Goal: Task Accomplishment & Management: Complete application form

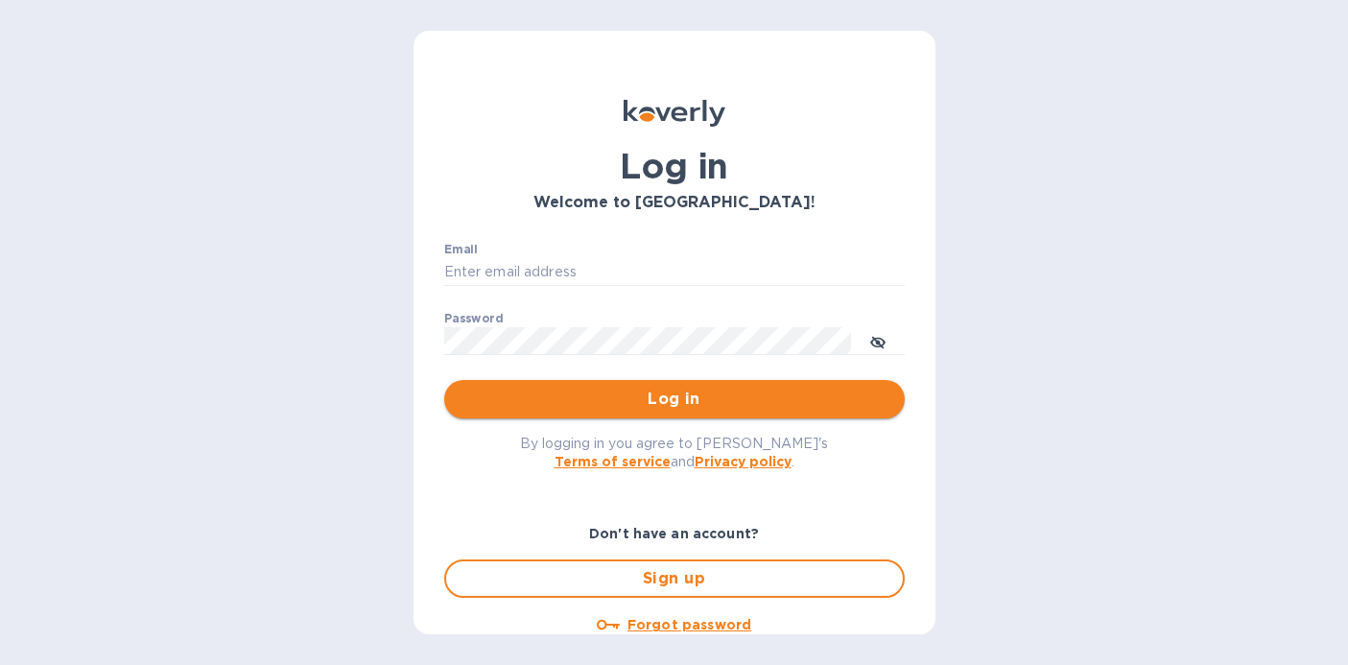
type input "sisicarroll@gmail.com"
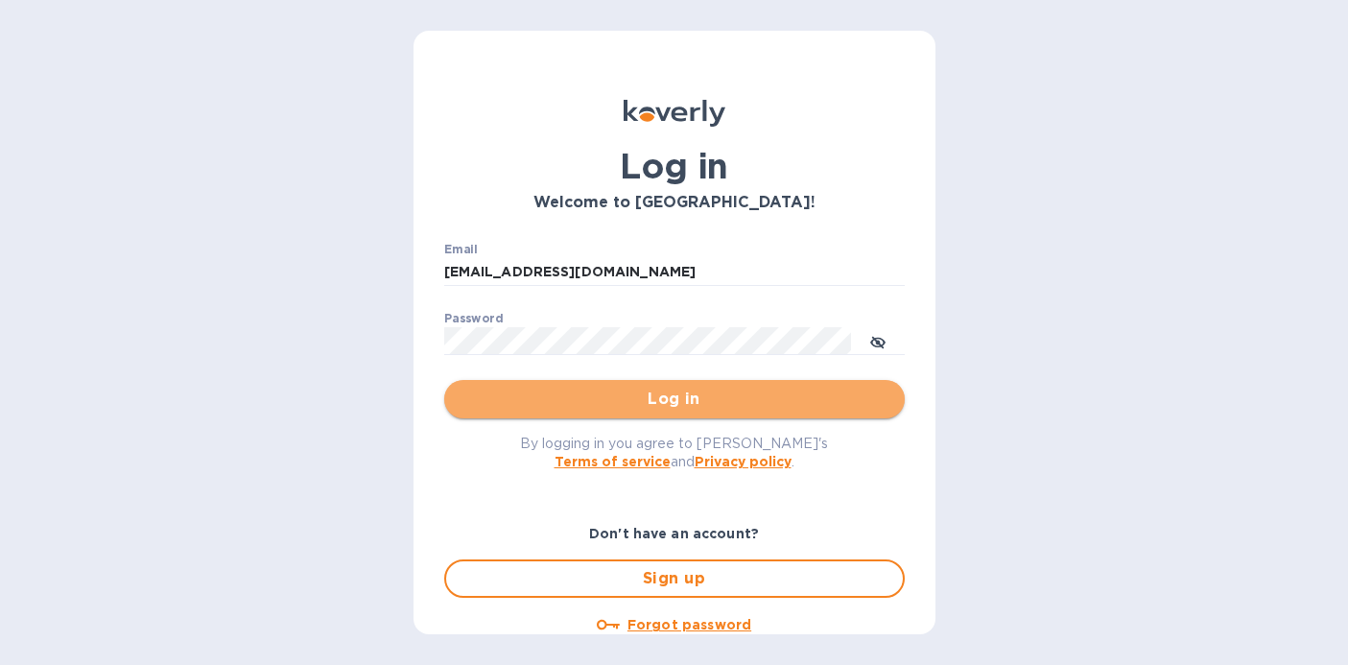
click at [760, 388] on span "Log in" at bounding box center [675, 399] width 430 height 23
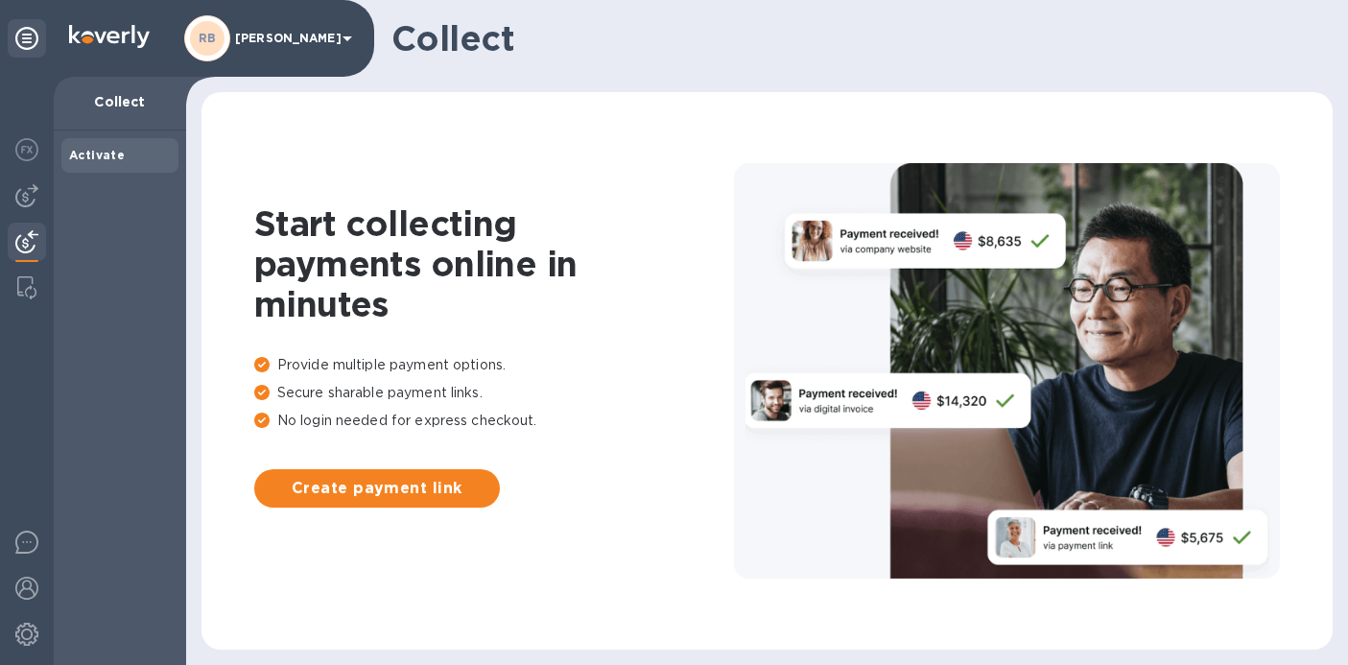
click at [347, 36] on icon at bounding box center [348, 38] width 10 height 5
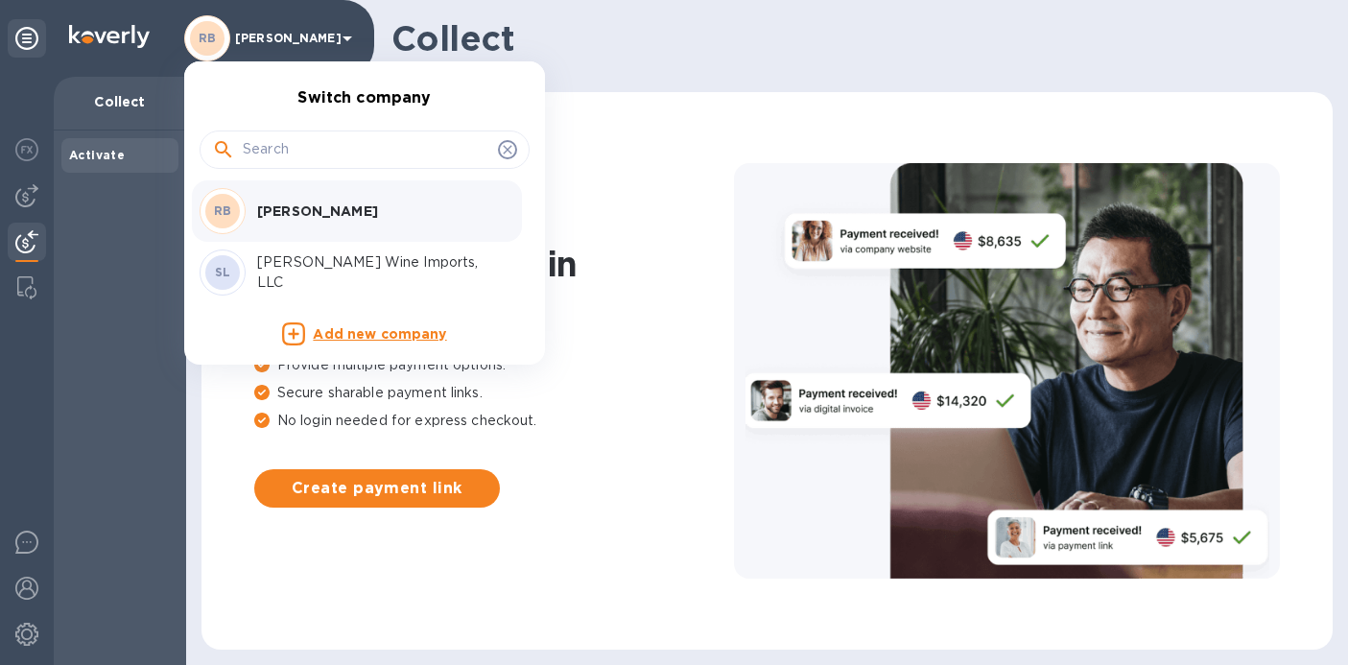
click at [309, 267] on p "Sigrid Carroll Wine Imports, LLC" at bounding box center [378, 272] width 242 height 40
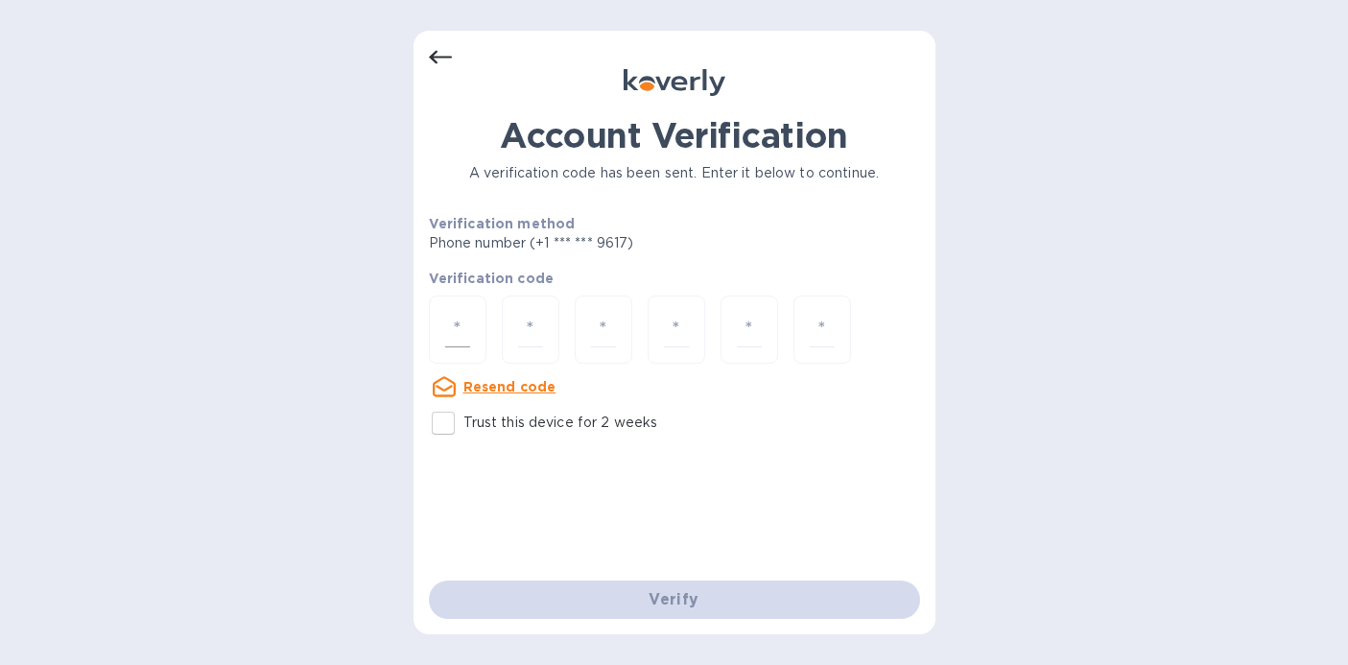
click at [445, 328] on input "number" at bounding box center [457, 330] width 25 height 36
type input "6"
type input "1"
type input "7"
type input "2"
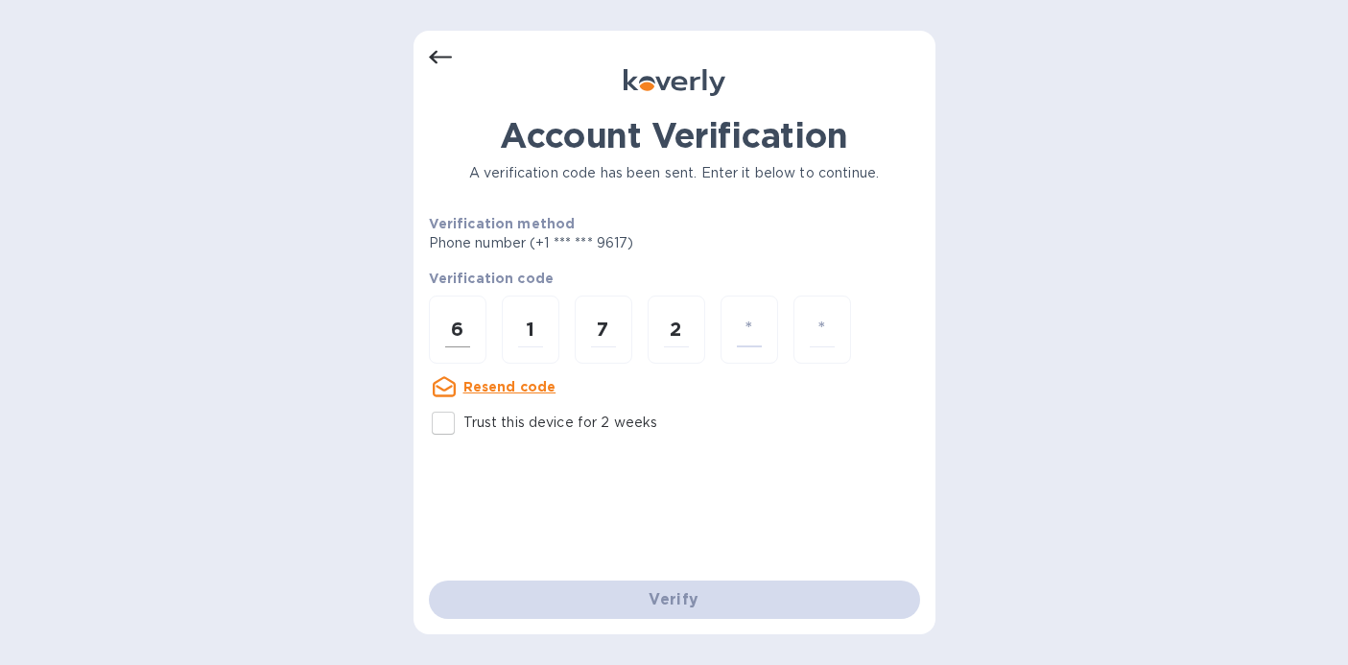
type input "4"
type input "0"
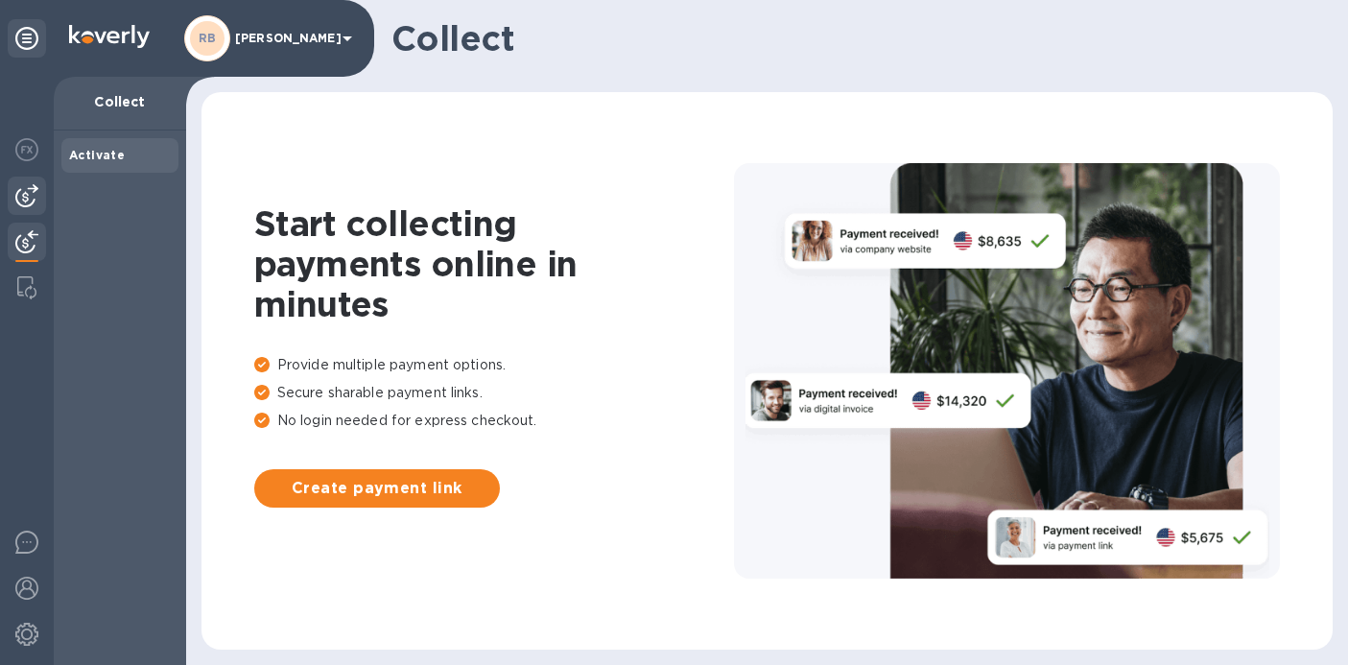
click at [30, 193] on img at bounding box center [26, 195] width 23 height 23
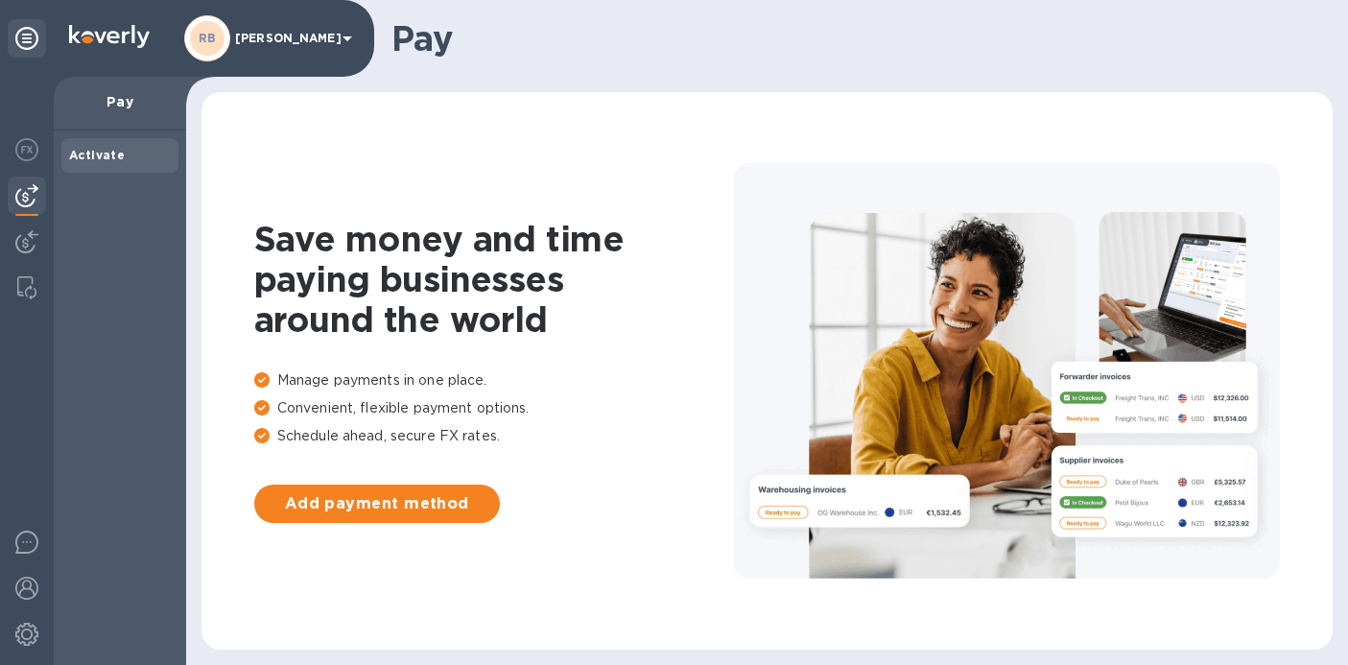
click at [124, 112] on div "Pay" at bounding box center [120, 104] width 132 height 54
click at [124, 102] on p "Pay" at bounding box center [120, 101] width 102 height 19
click at [38, 138] on div at bounding box center [27, 151] width 38 height 42
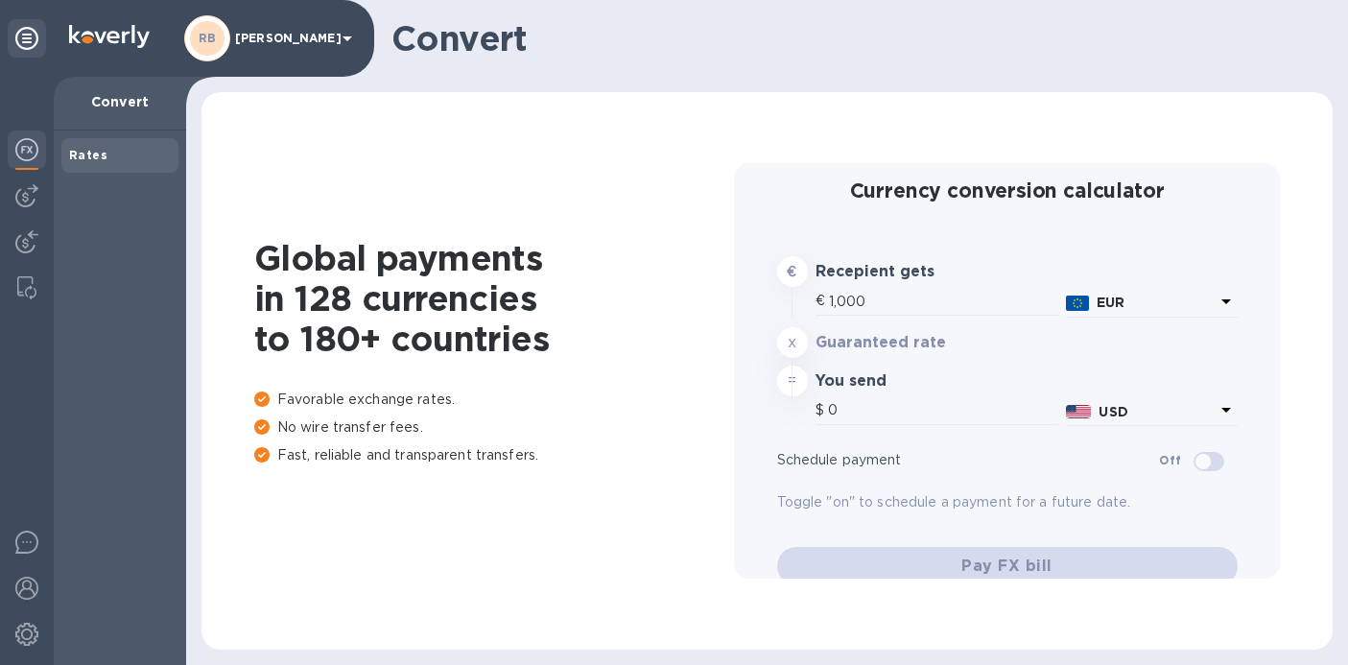
type input "1,181.8"
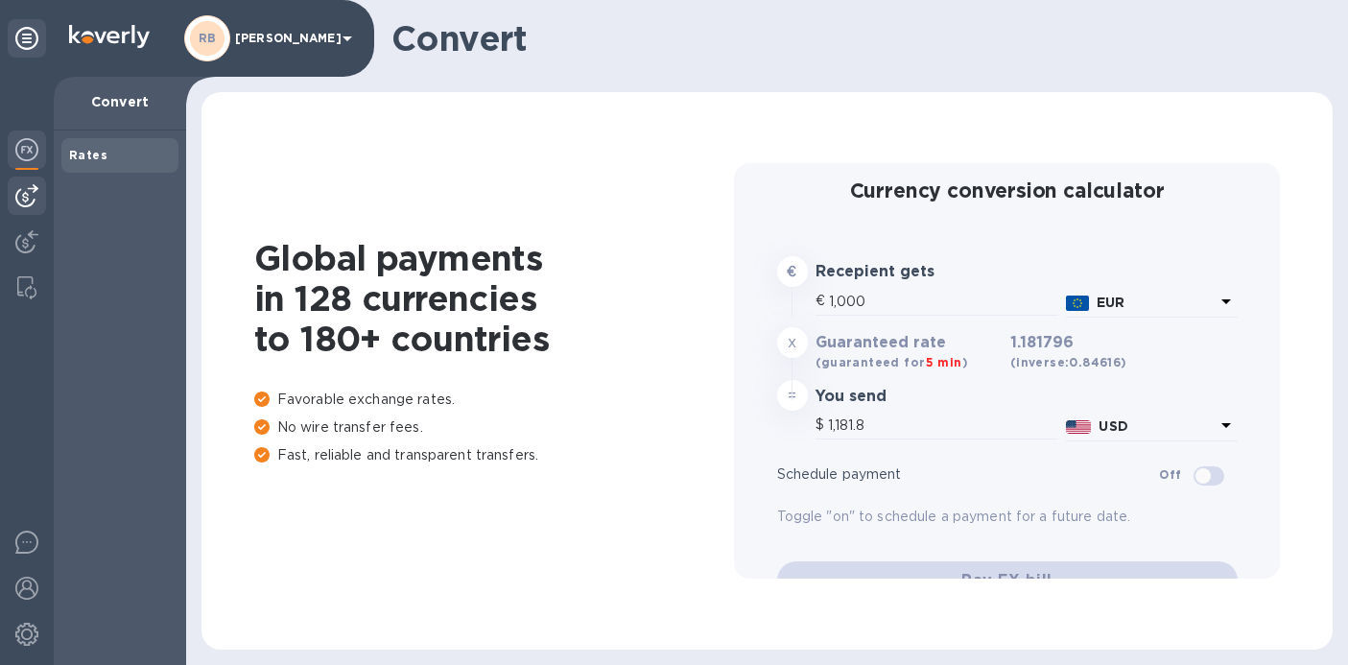
click at [34, 194] on img at bounding box center [26, 195] width 23 height 23
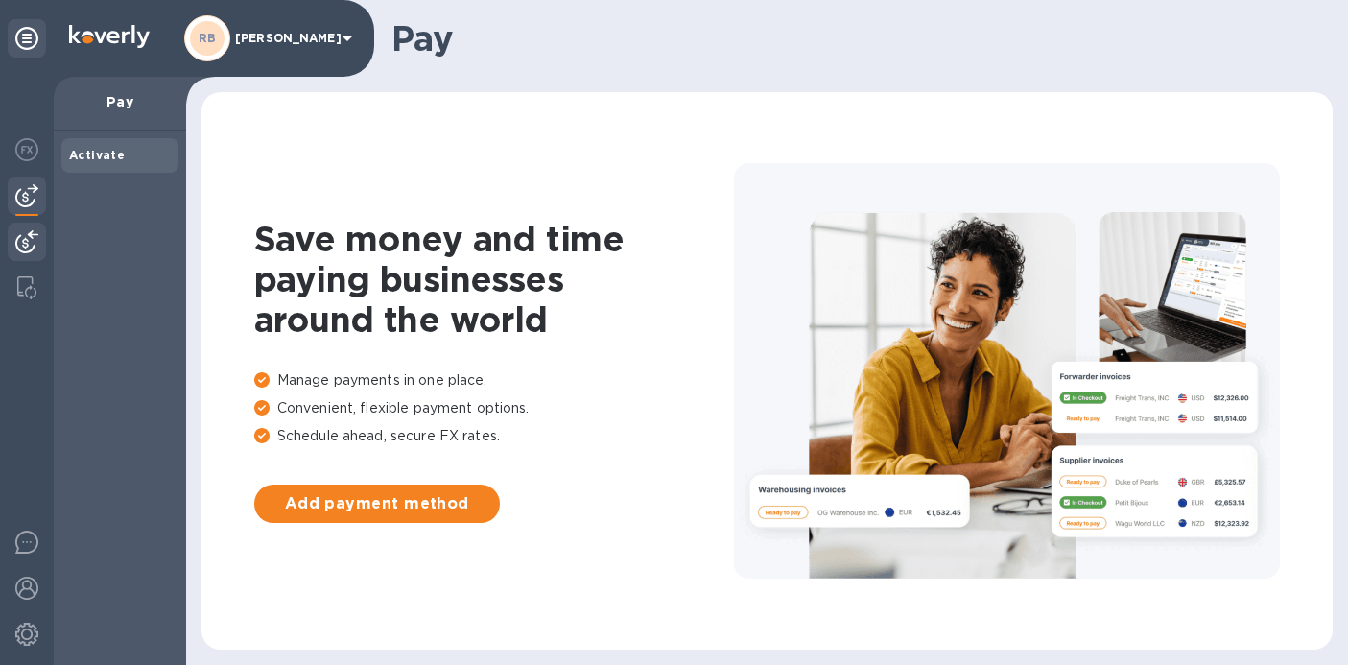
click at [34, 238] on img at bounding box center [26, 241] width 23 height 23
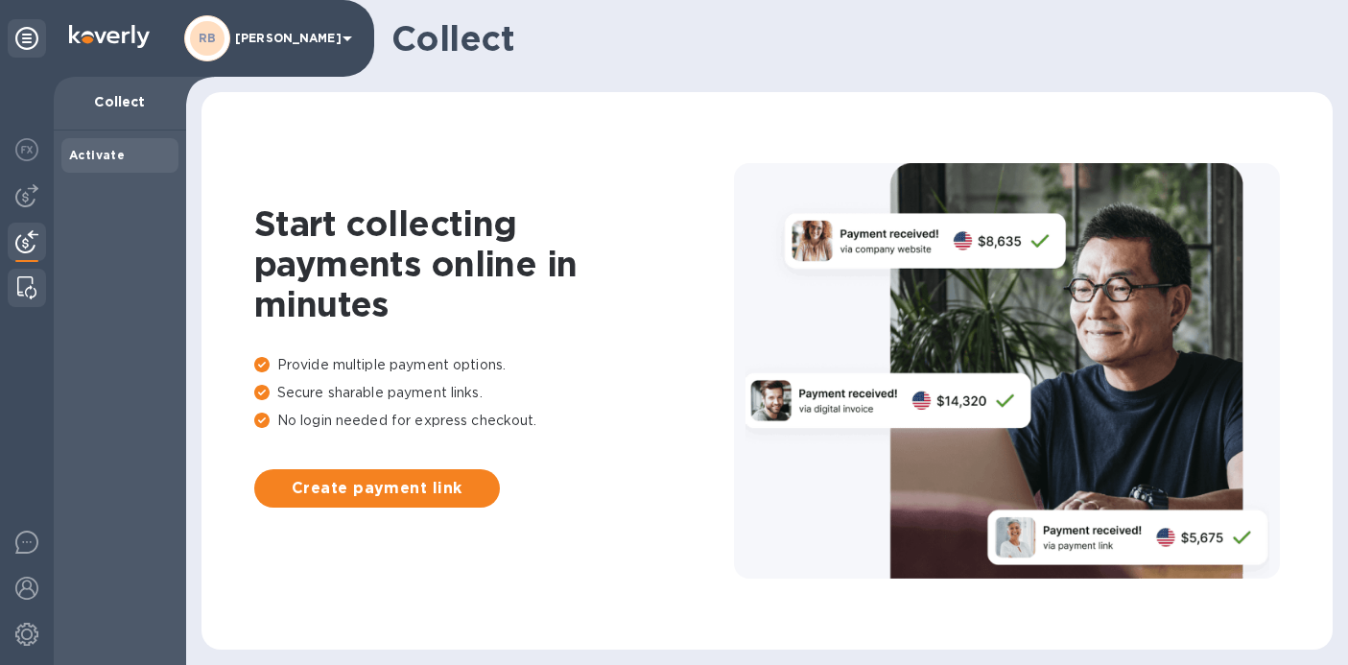
click at [32, 288] on img at bounding box center [26, 287] width 19 height 23
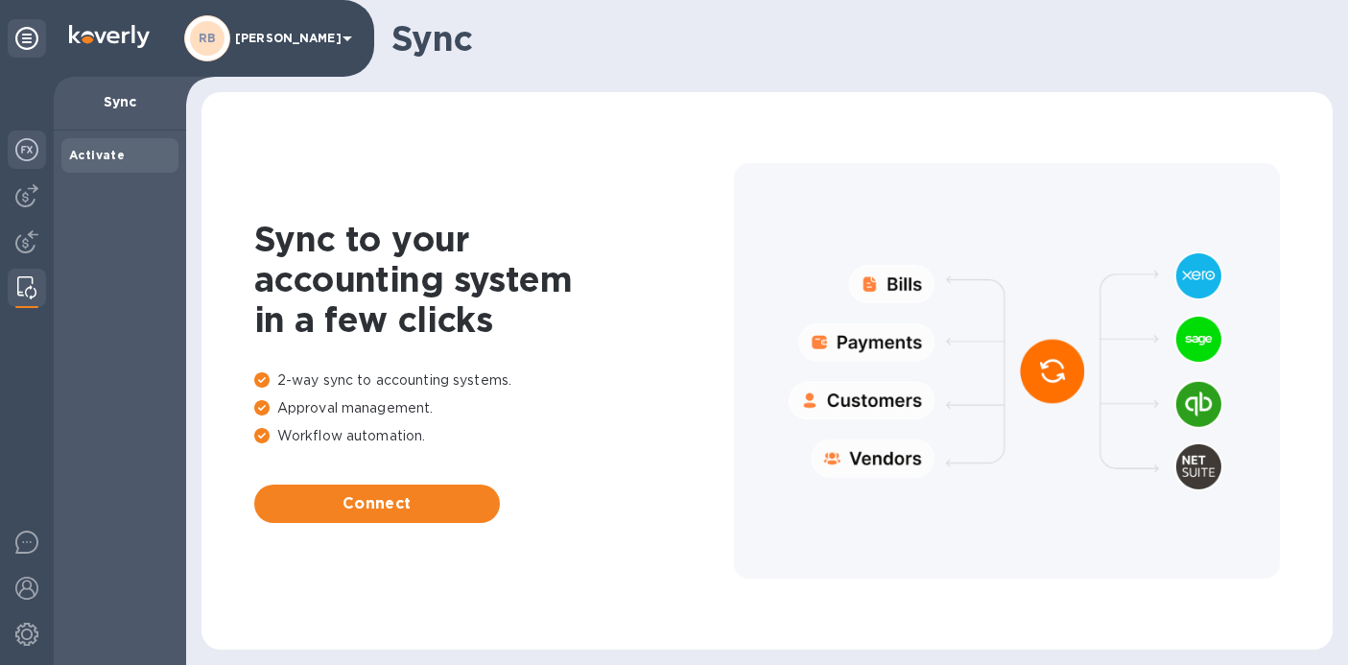
click at [29, 158] on img at bounding box center [26, 149] width 23 height 23
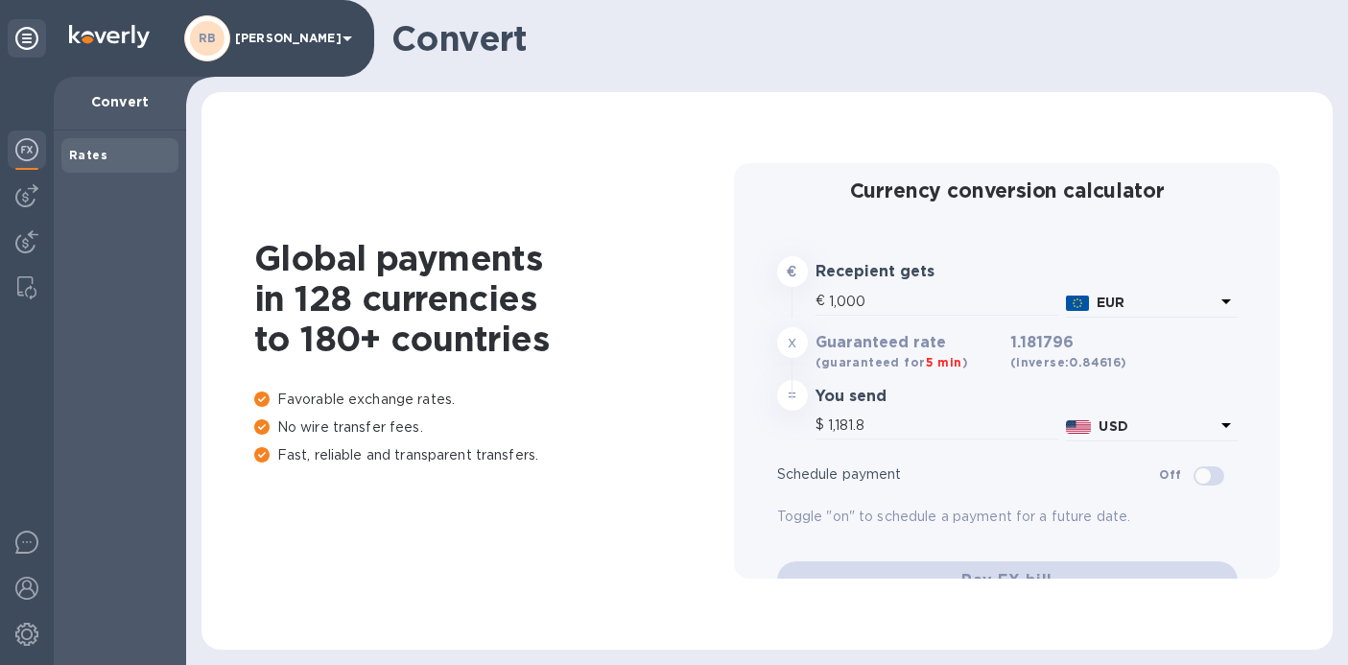
click at [243, 54] on div "RB Richard Böcking" at bounding box center [271, 38] width 175 height 46
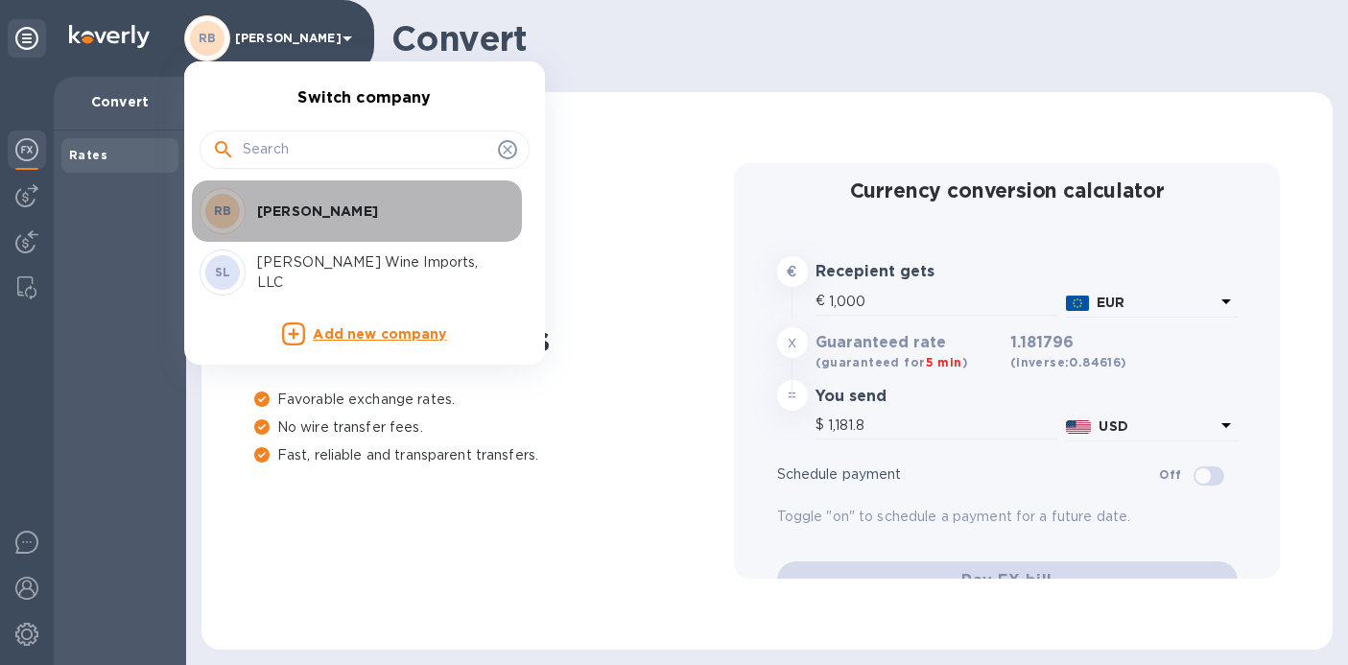
click at [309, 217] on p "Richard Böcking" at bounding box center [378, 211] width 242 height 19
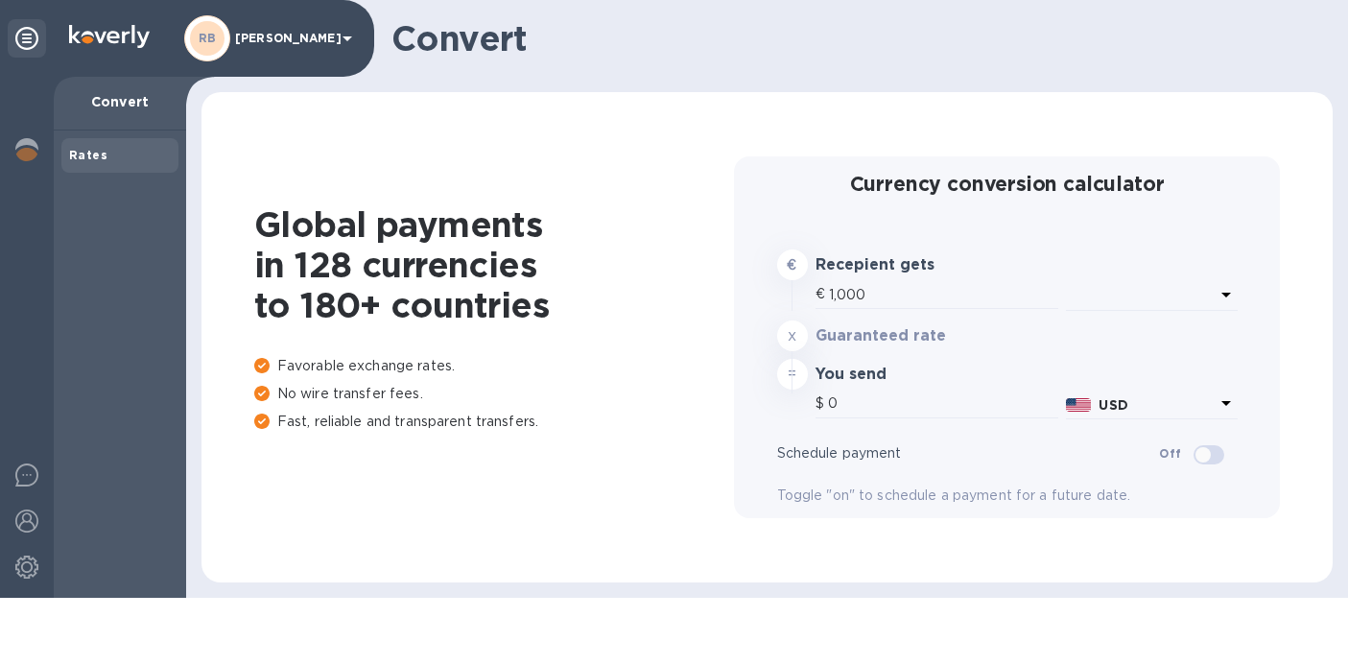
type input "1,181.8"
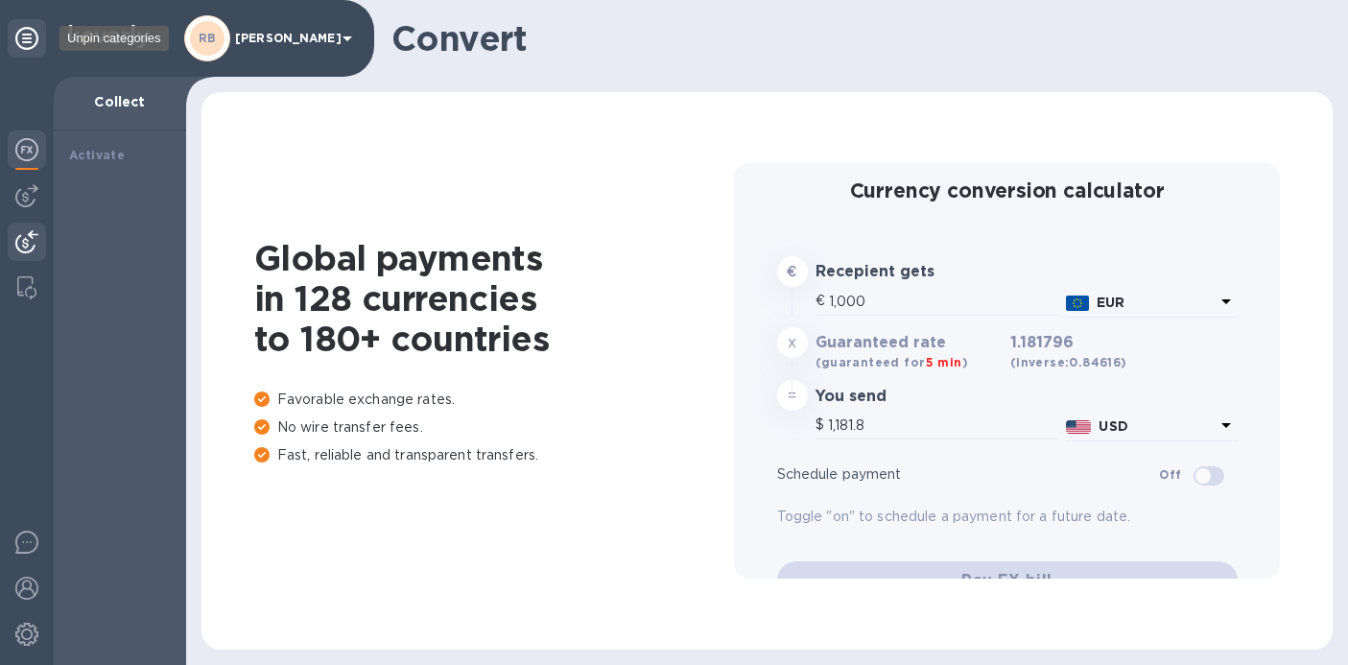
click at [35, 42] on icon at bounding box center [26, 38] width 23 height 23
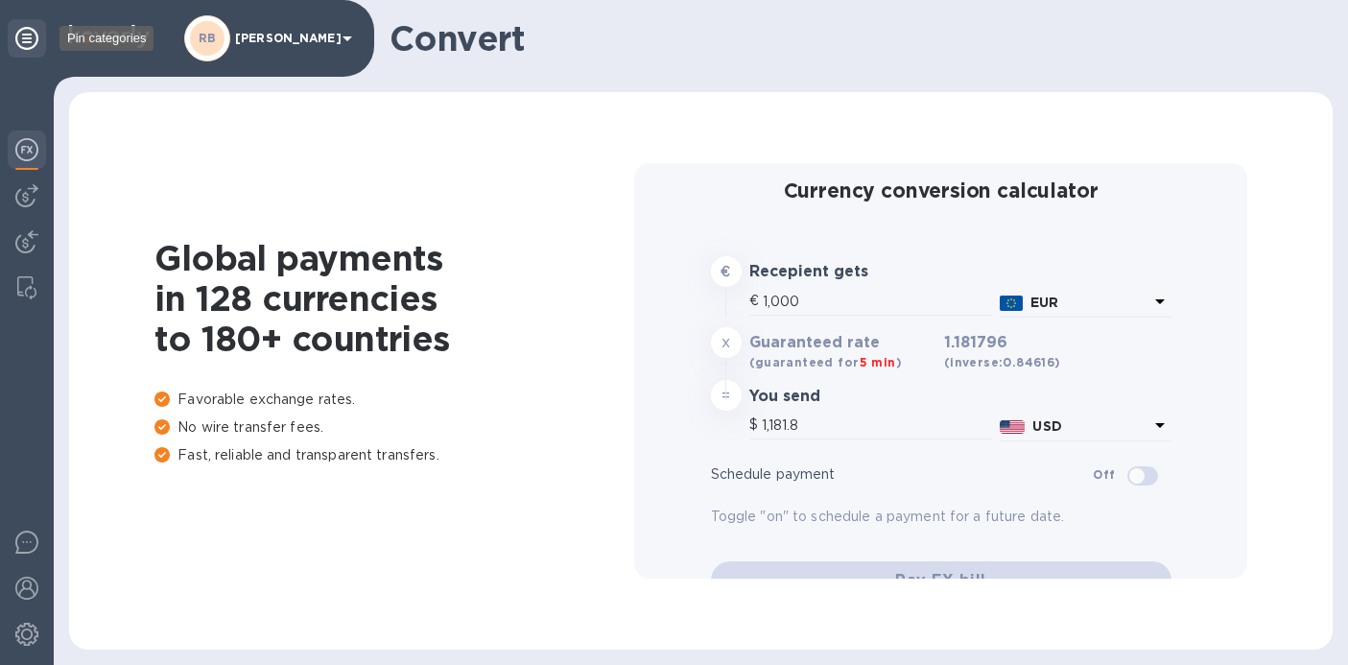
click at [31, 38] on icon at bounding box center [26, 38] width 23 height 23
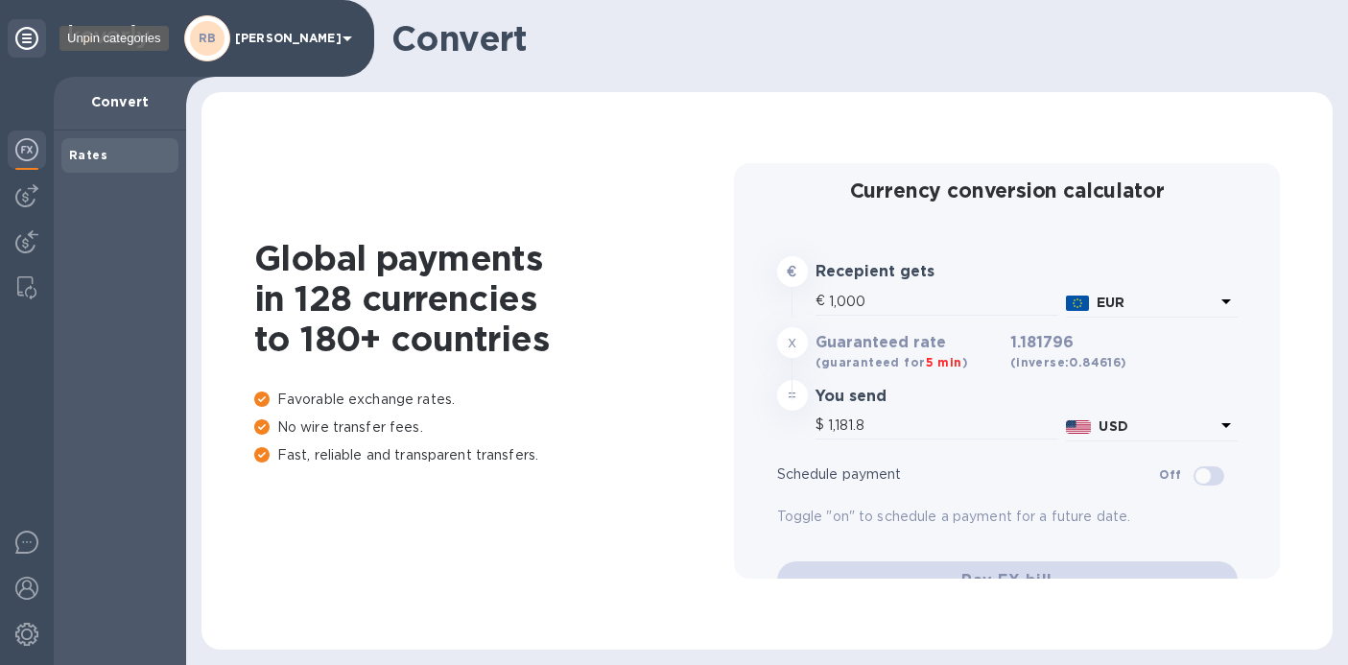
click at [31, 38] on icon at bounding box center [26, 38] width 23 height 23
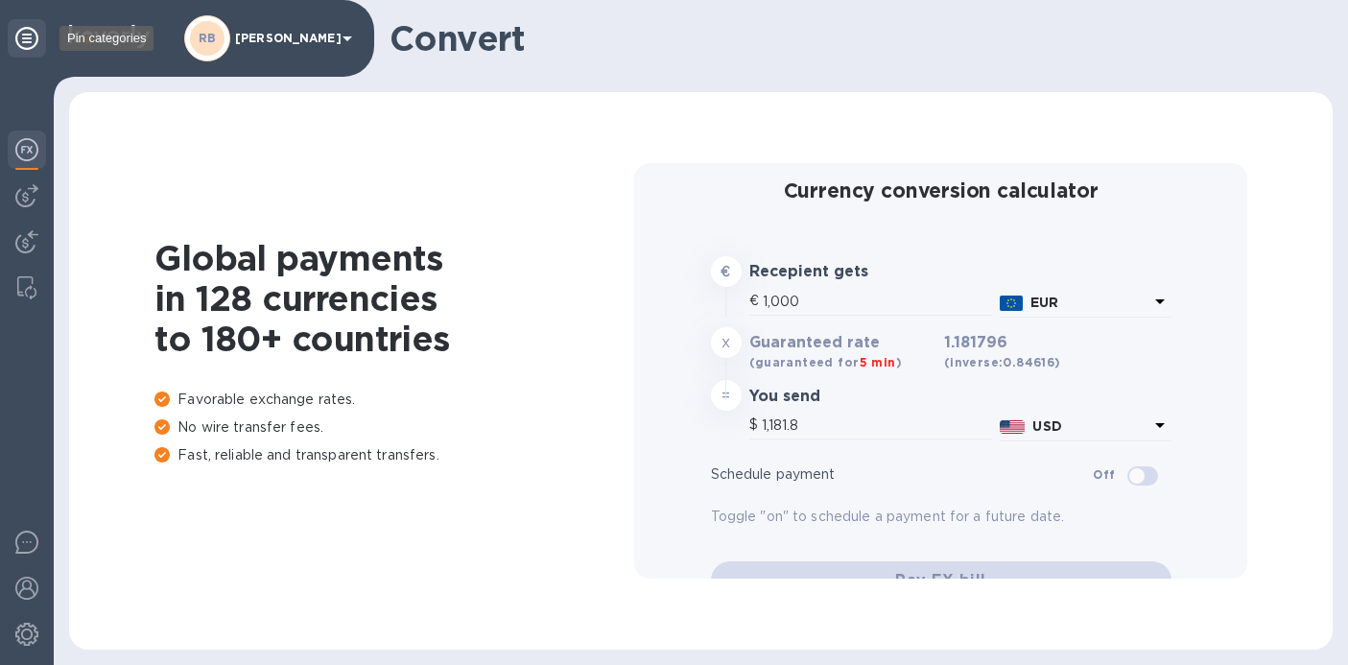
click at [31, 38] on icon at bounding box center [26, 38] width 23 height 23
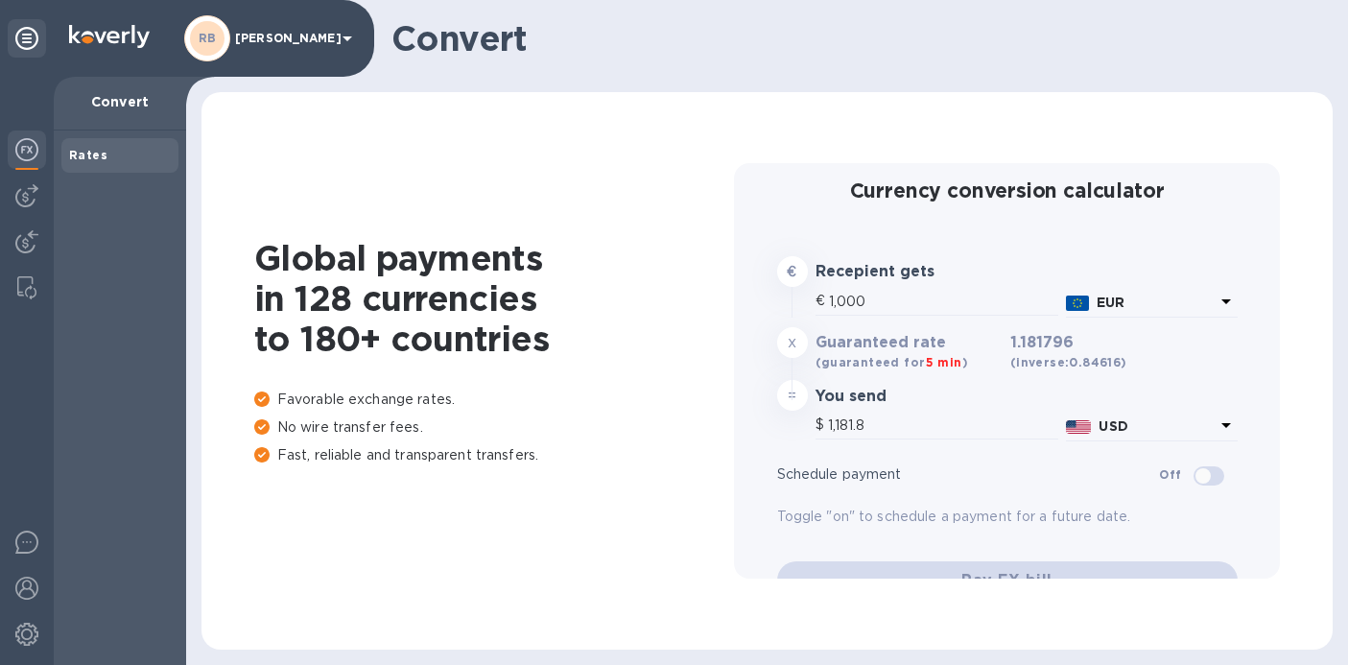
click at [352, 38] on icon at bounding box center [347, 38] width 23 height 23
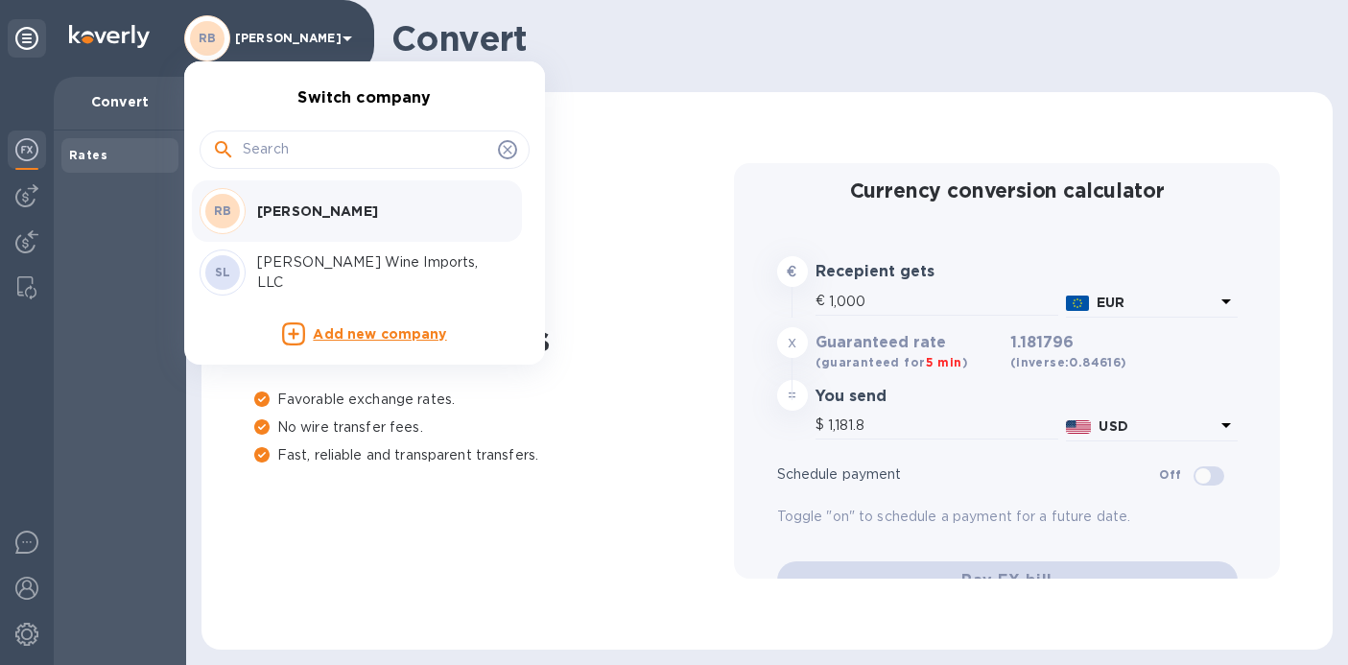
click at [324, 264] on p "Sigrid Carroll Wine Imports, LLC" at bounding box center [378, 272] width 242 height 40
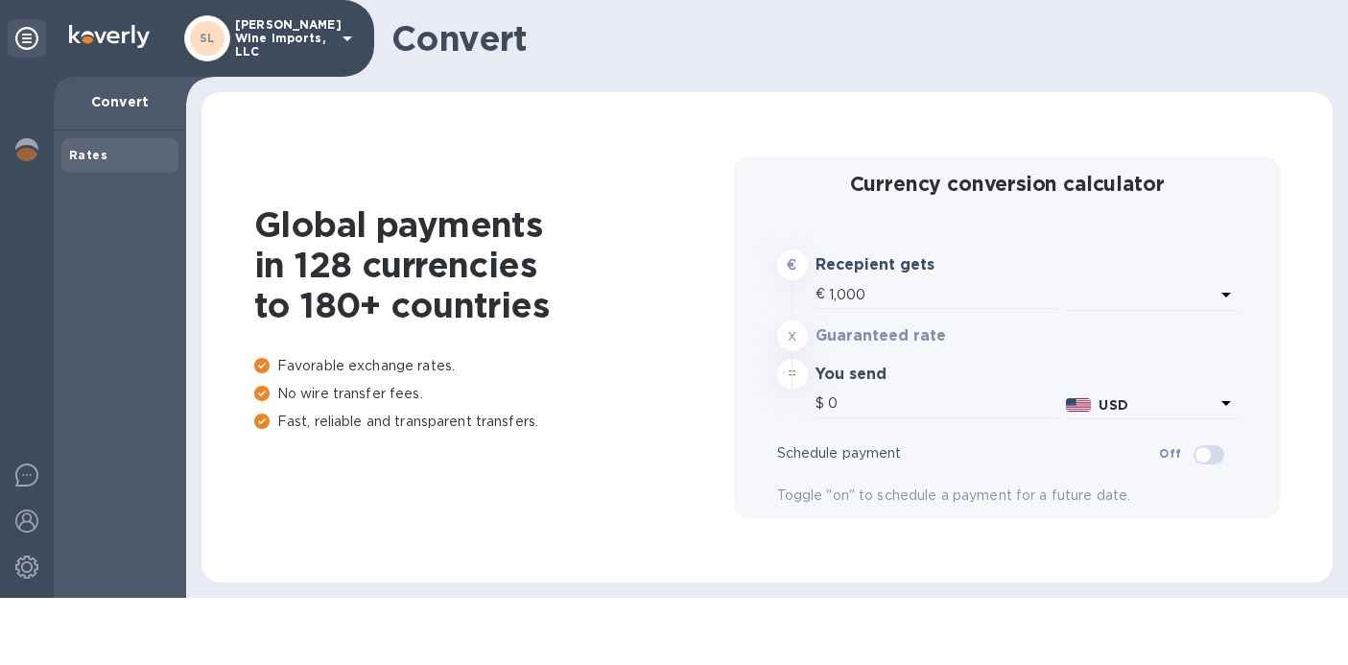
type input "1,182.15"
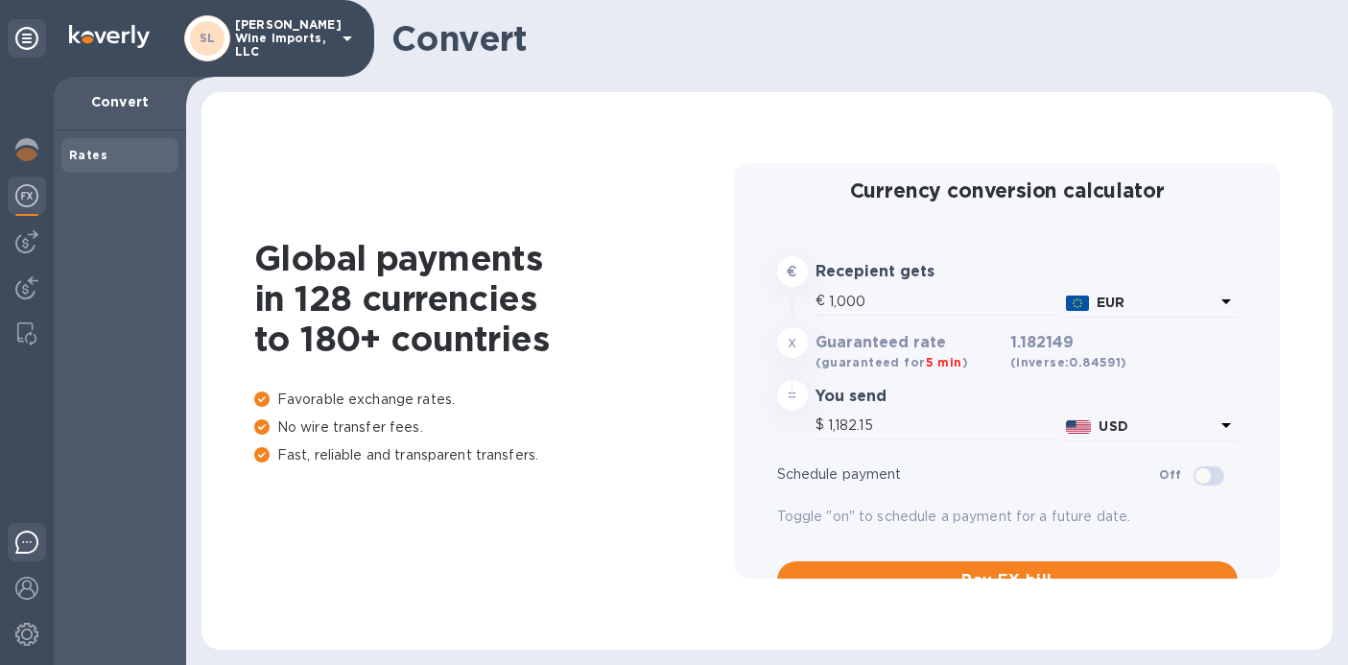
click at [32, 540] on img at bounding box center [26, 542] width 23 height 23
click at [33, 337] on img at bounding box center [26, 333] width 19 height 23
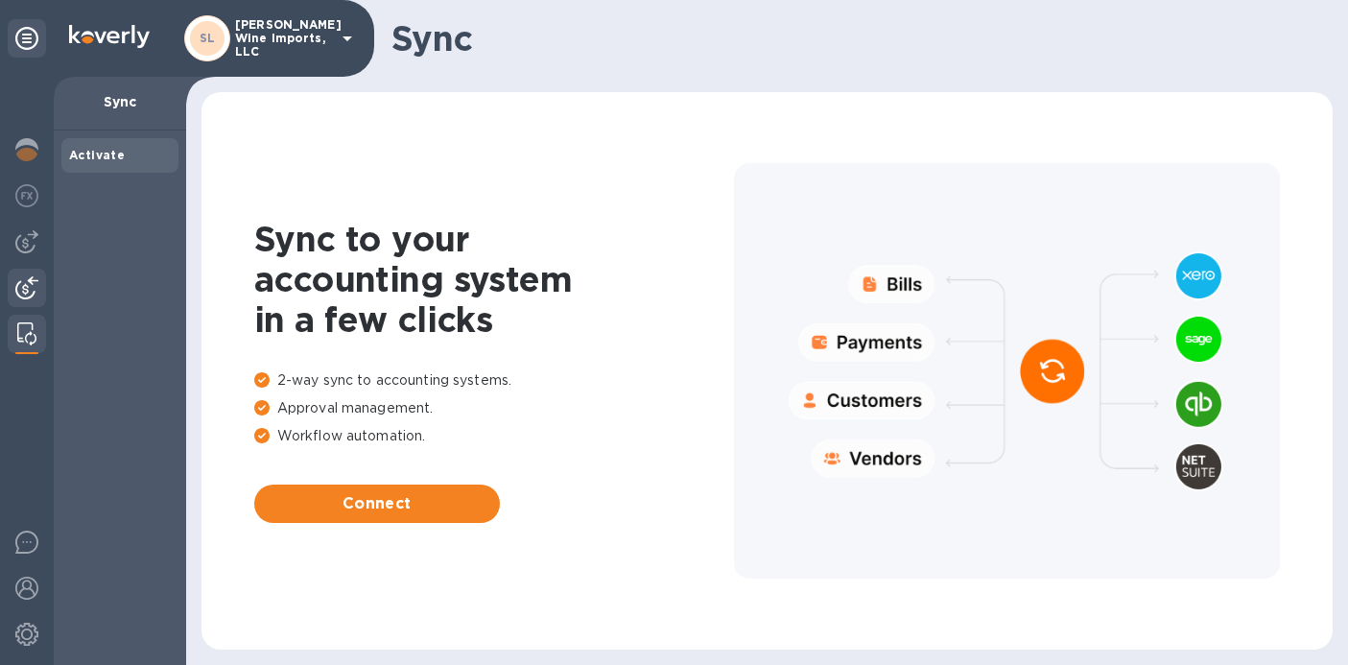
click at [31, 278] on img at bounding box center [26, 287] width 23 height 23
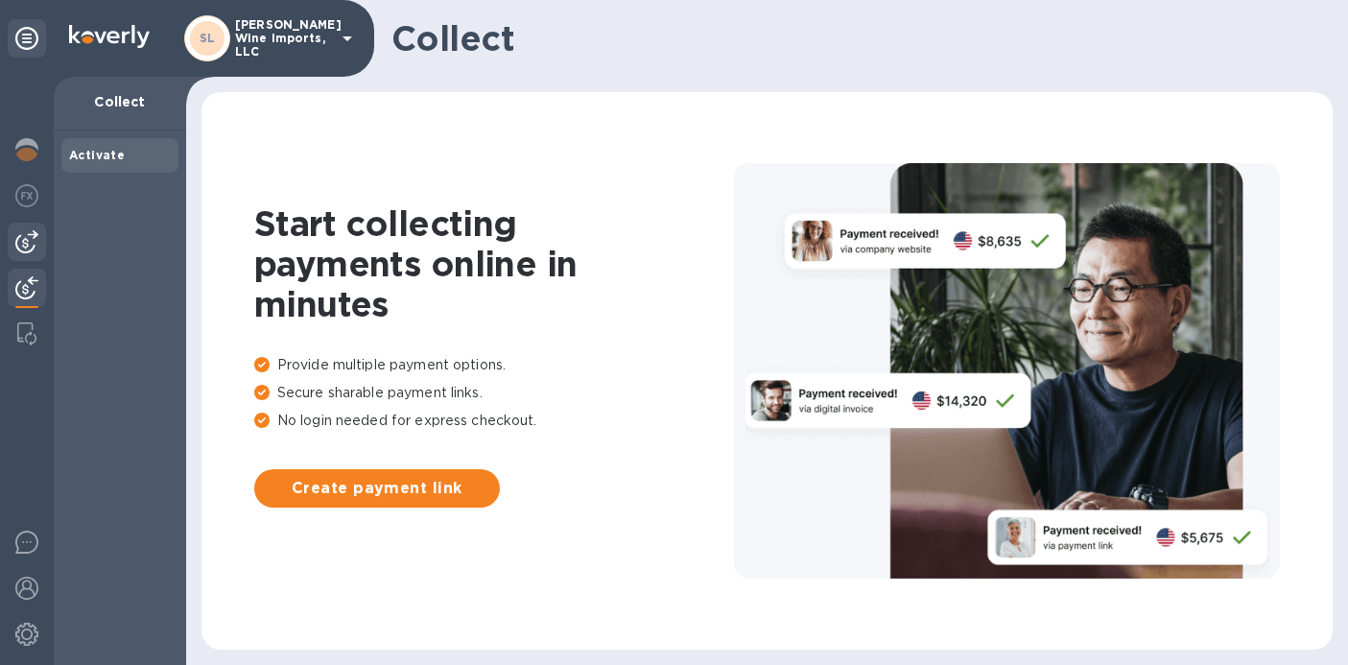
click at [31, 227] on div at bounding box center [27, 242] width 38 height 38
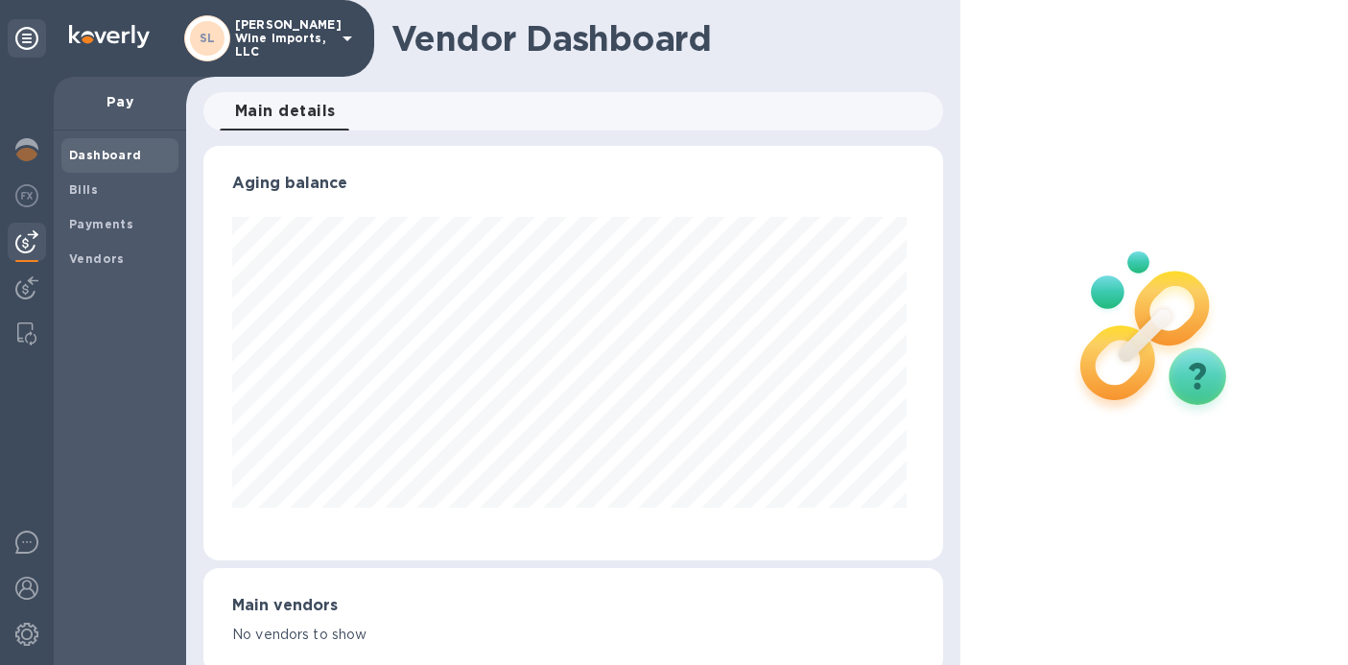
scroll to position [415, 732]
click at [1189, 22] on div at bounding box center [1155, 332] width 388 height 665
click at [92, 265] on b "Vendors" at bounding box center [97, 258] width 56 height 14
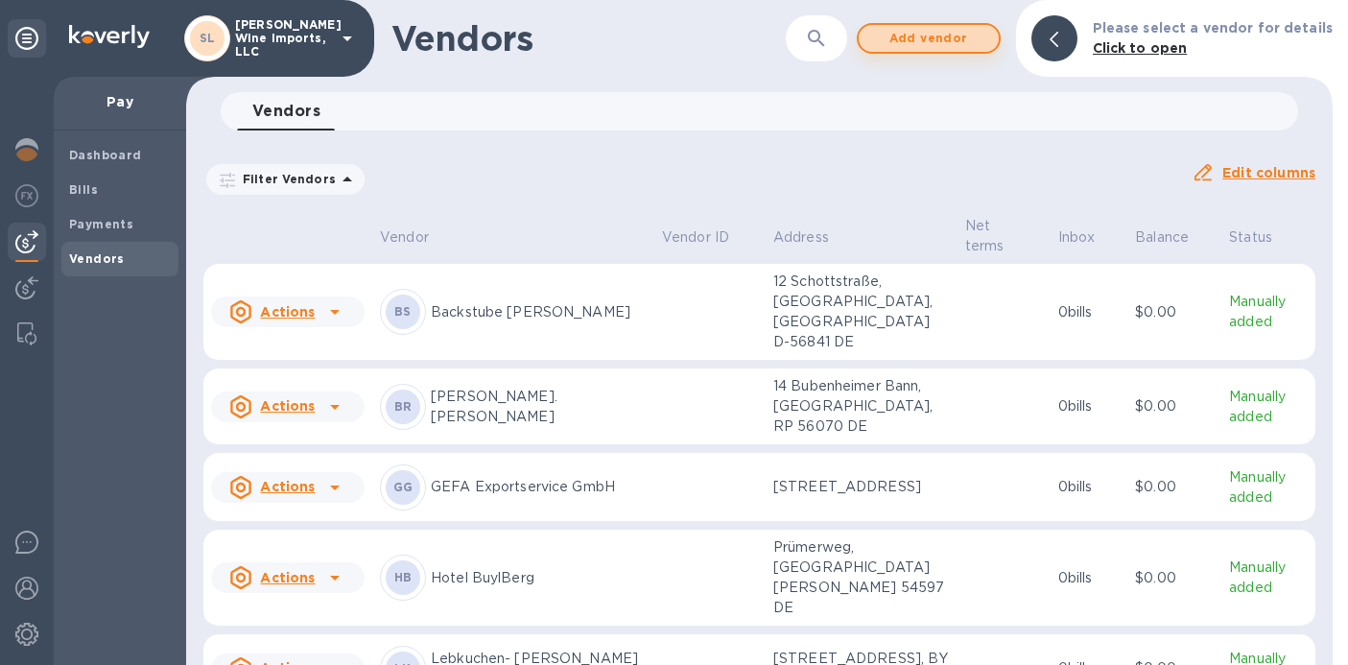
click at [928, 43] on span "Add vendor" at bounding box center [928, 38] width 109 height 23
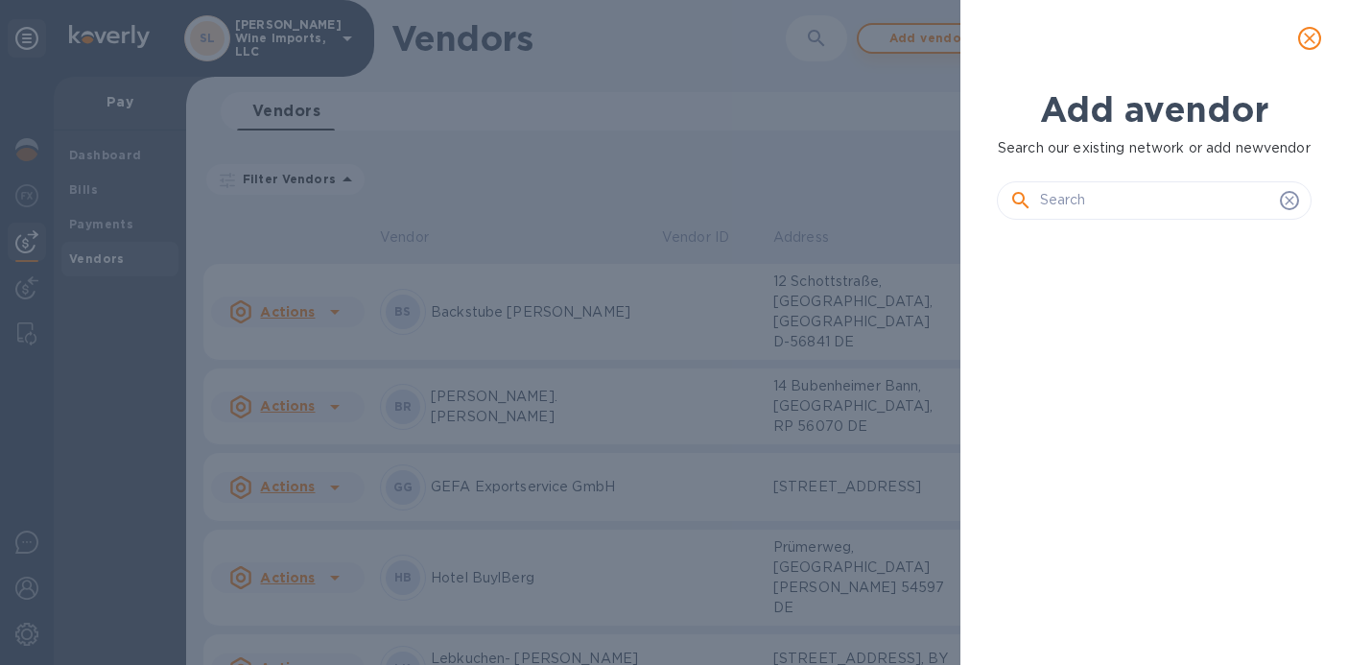
scroll to position [344, 322]
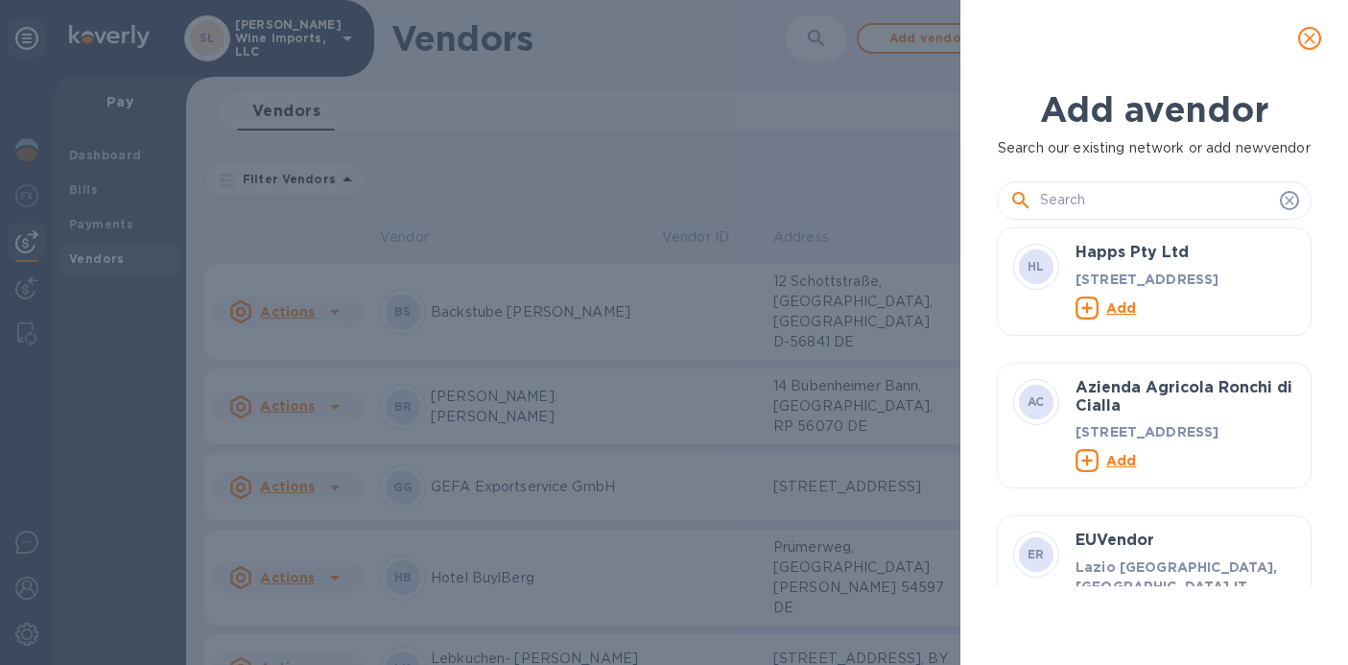
click at [1115, 215] on input "text" at bounding box center [1156, 200] width 232 height 29
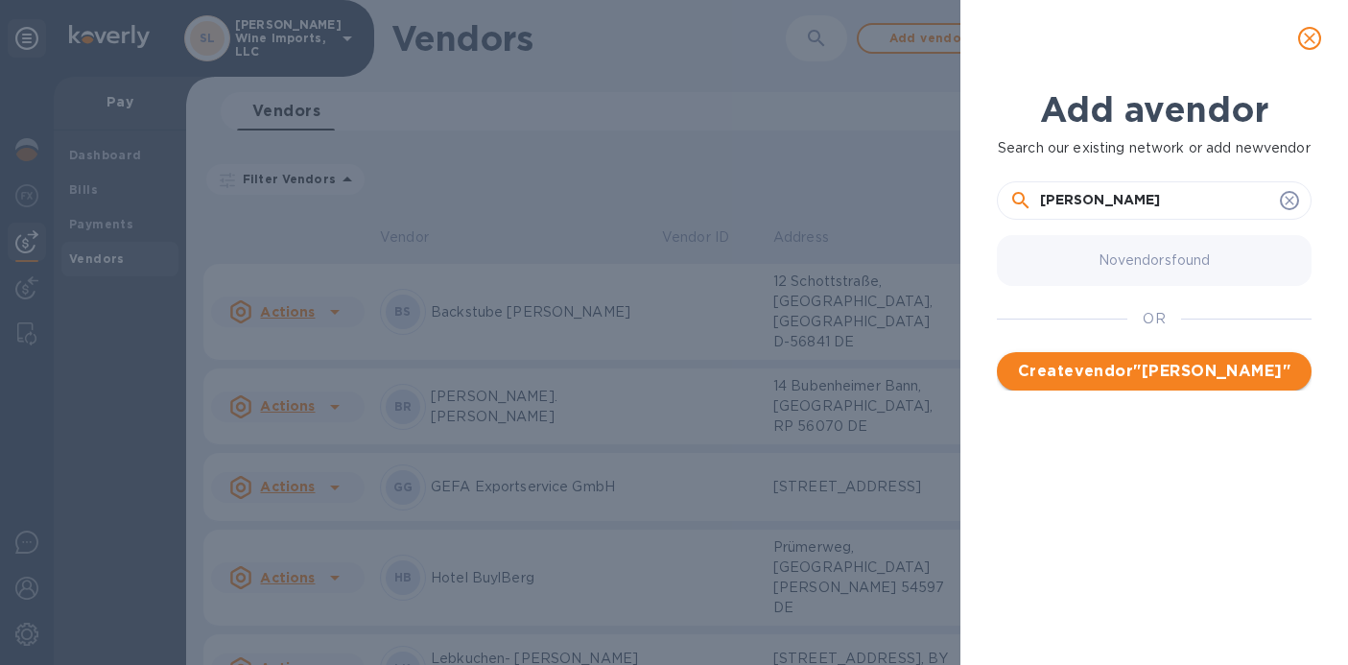
type input "[PERSON_NAME]"
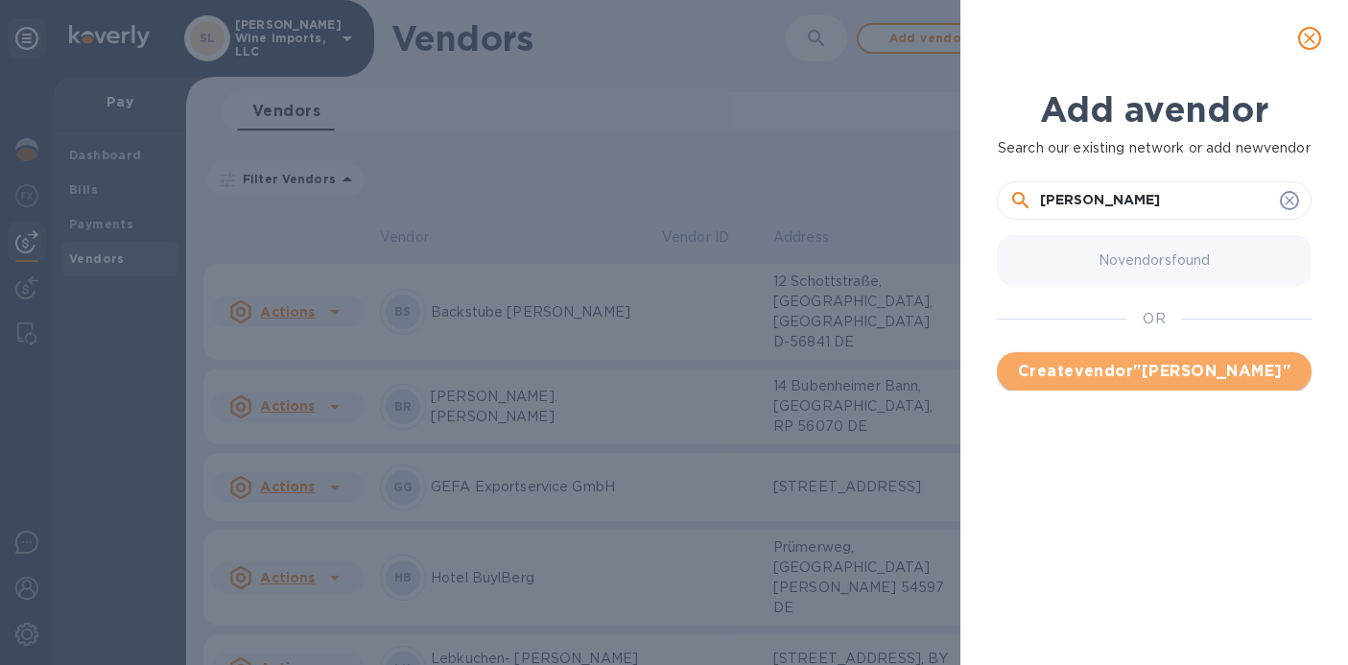
click at [1172, 383] on span "Create vendor " [PERSON_NAME] "" at bounding box center [1154, 371] width 284 height 23
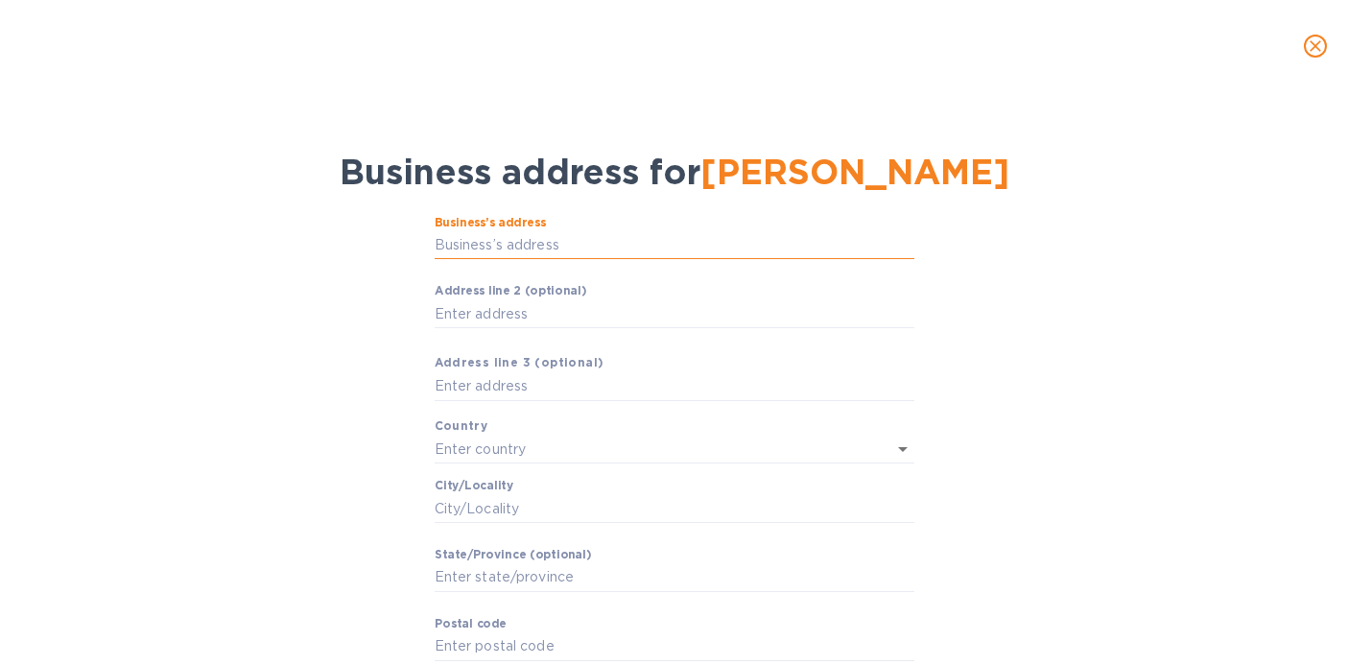
click at [609, 240] on input "Business’s аddress" at bounding box center [675, 245] width 480 height 29
click at [348, 292] on div "Business’s аddress ​ Аddress line 2 (optional) ​ Аddress line 3 (optional) Coun…" at bounding box center [674, 470] width 1298 height 532
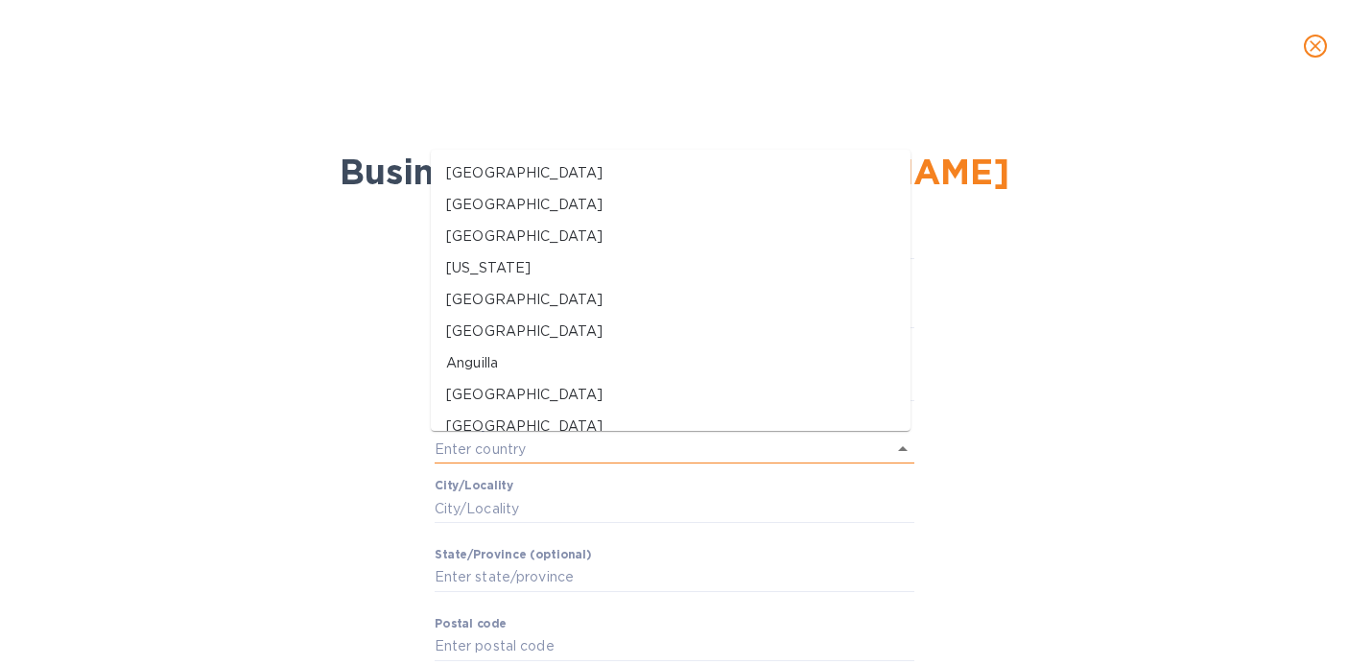
click at [522, 460] on input "text" at bounding box center [648, 450] width 426 height 28
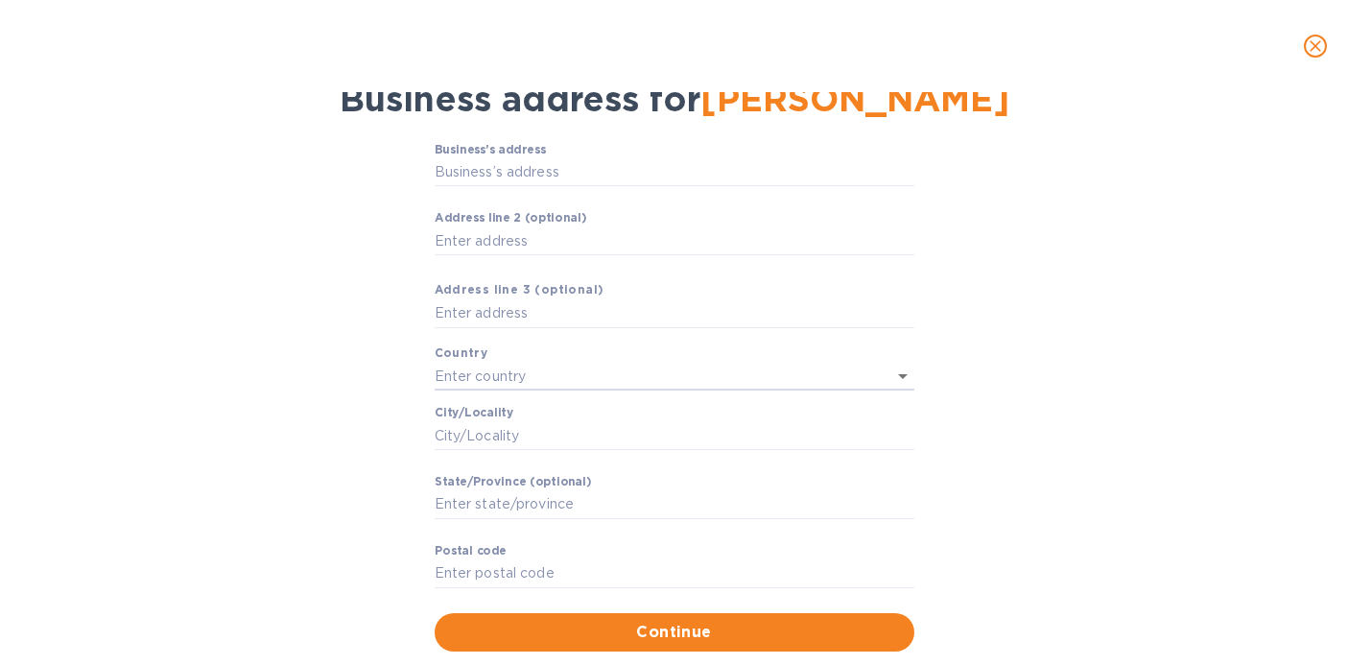
scroll to position [75, 0]
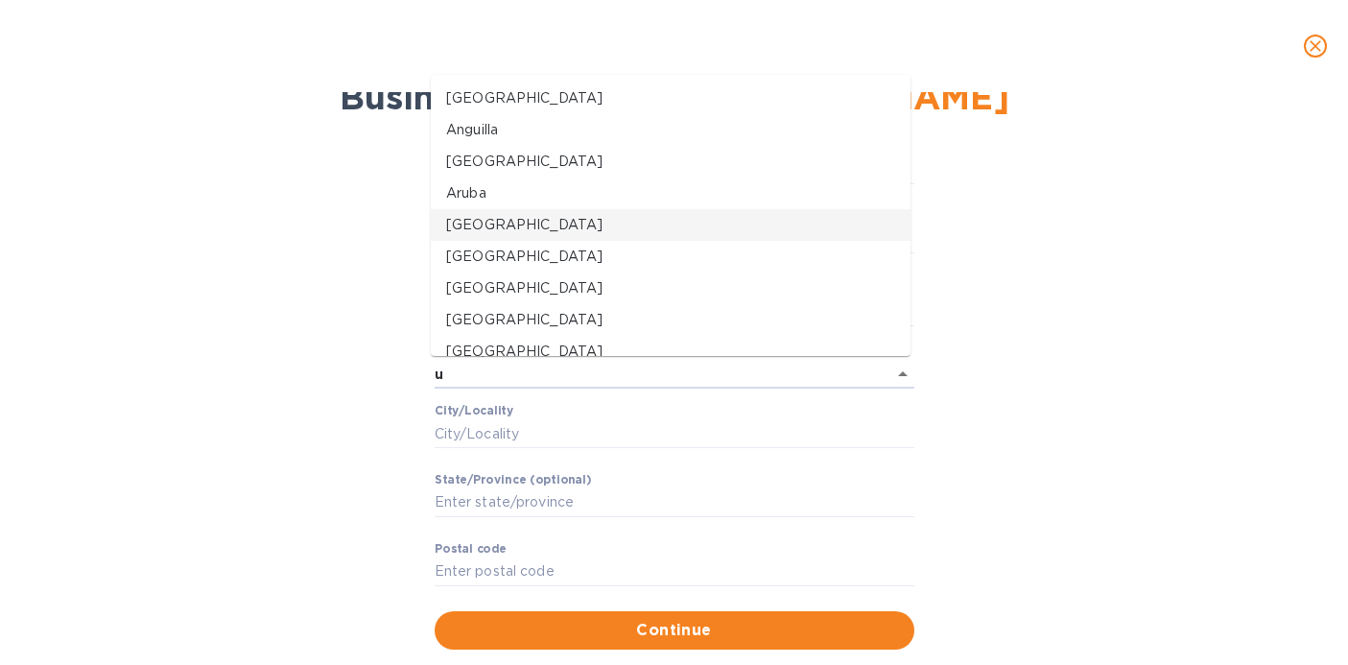
type input "[GEOGRAPHIC_DATA]"
type input "[STREET_ADDRESS][PERSON_NAME]"
type input "2"
type input "[US_STATE][GEOGRAPHIC_DATA]"
type input "MT"
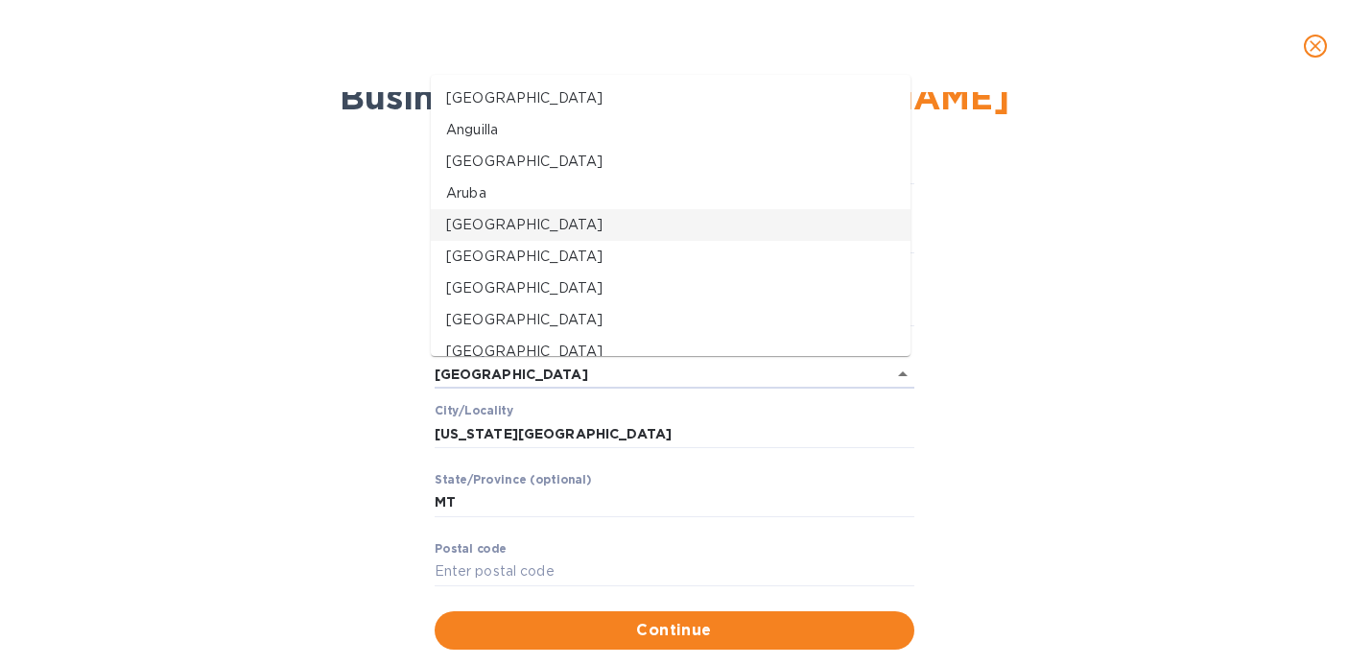
type input "59634-3001"
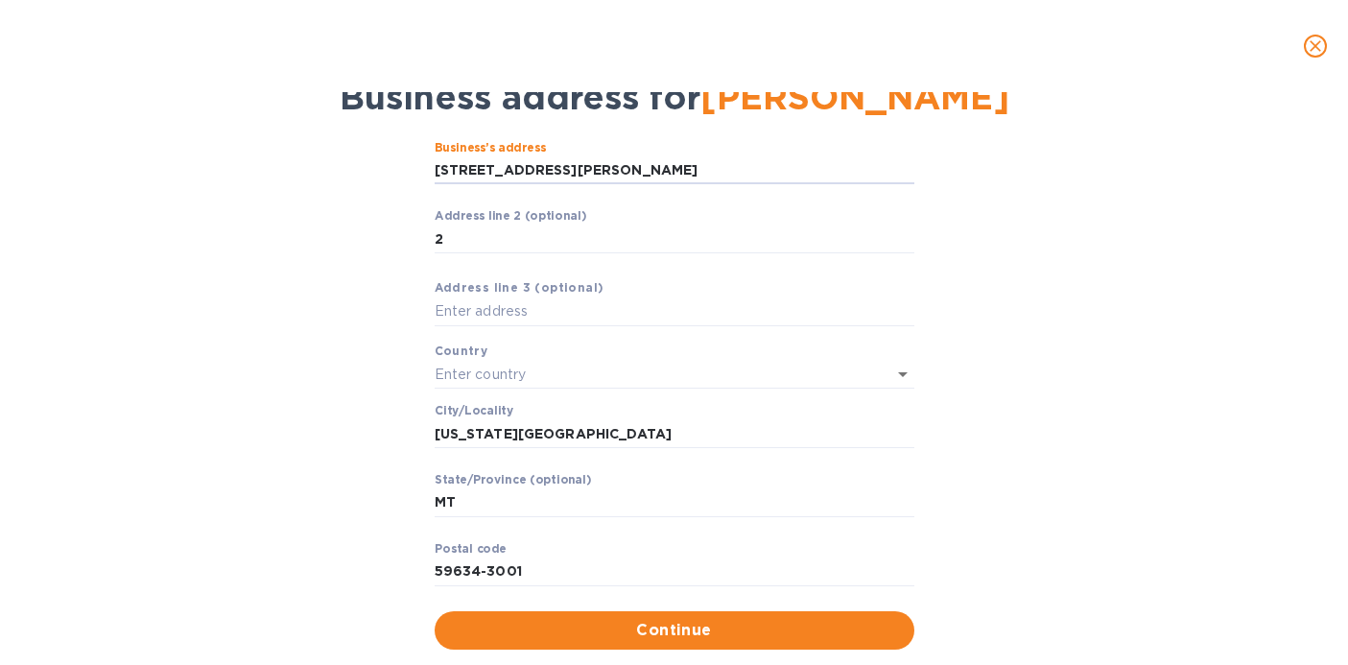
drag, startPoint x: 604, startPoint y: 162, endPoint x: 330, endPoint y: 154, distance: 273.6
click at [330, 154] on div "Business’s аddress 2 [PERSON_NAME][GEOGRAPHIC_DATA] ​ Аddress line 2 (optional)…" at bounding box center [674, 396] width 1298 height 532
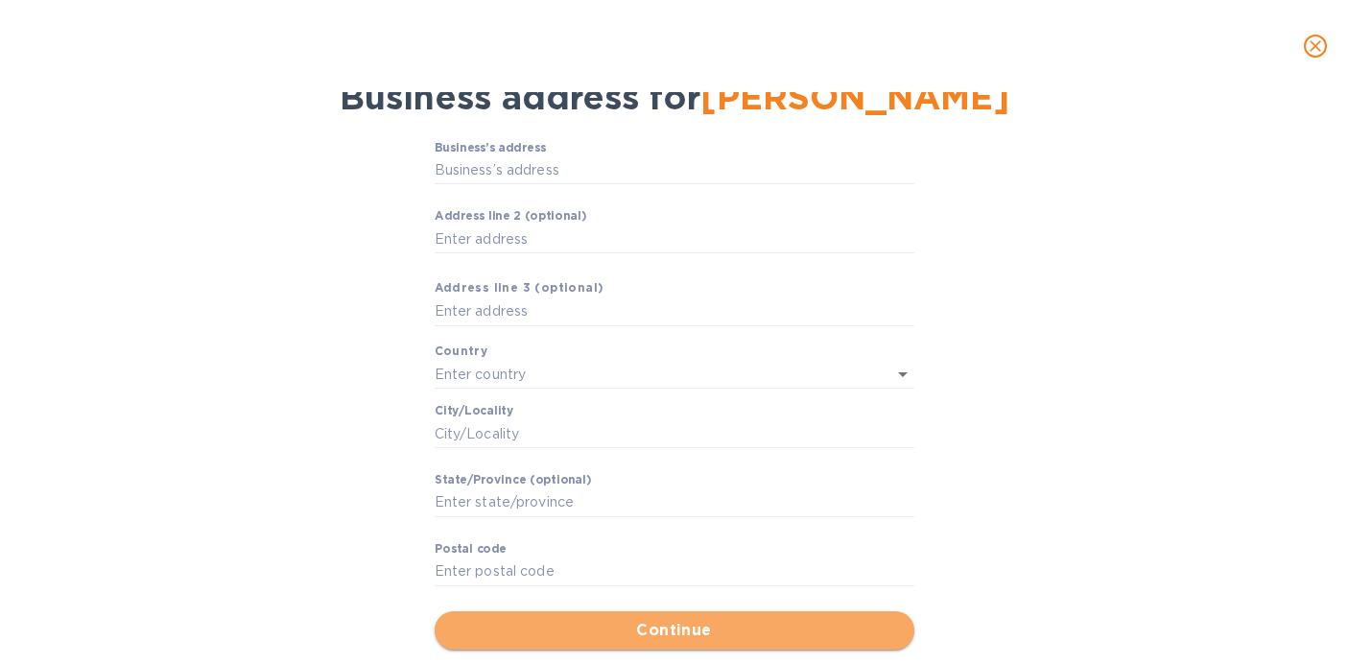
click at [573, 632] on span "Continue" at bounding box center [674, 630] width 449 height 23
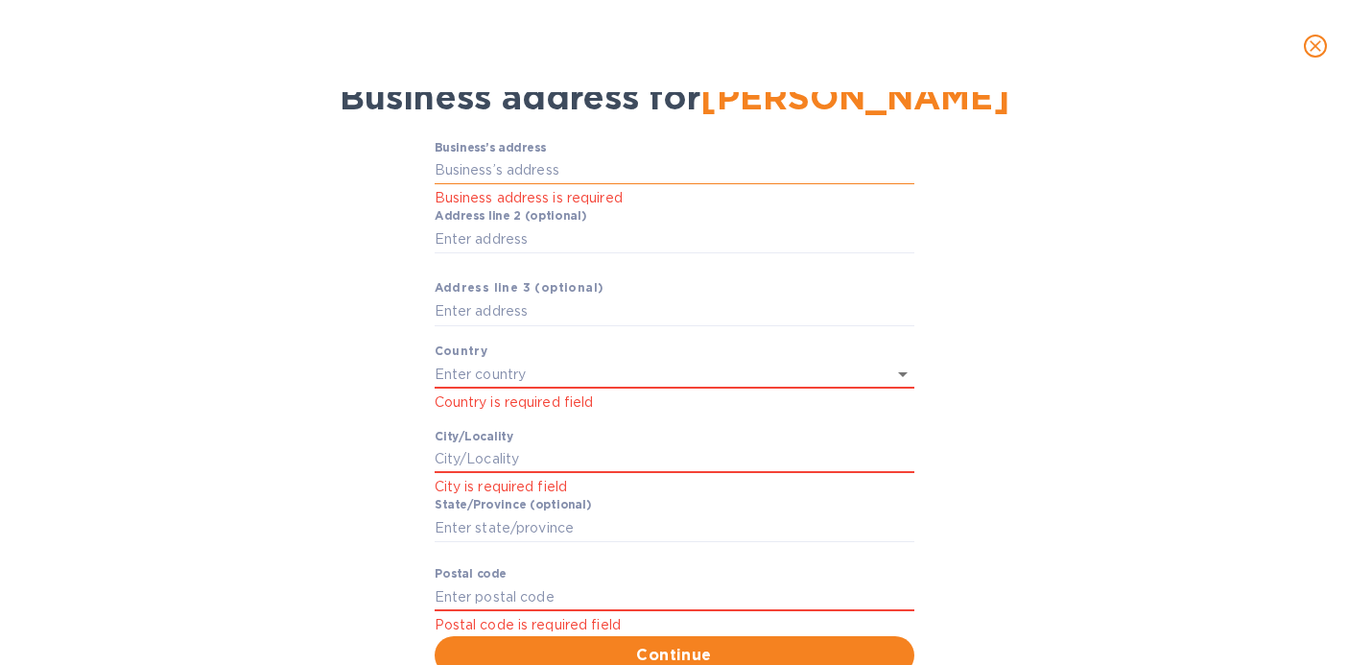
click at [536, 162] on input "Business’s аddress" at bounding box center [675, 170] width 480 height 29
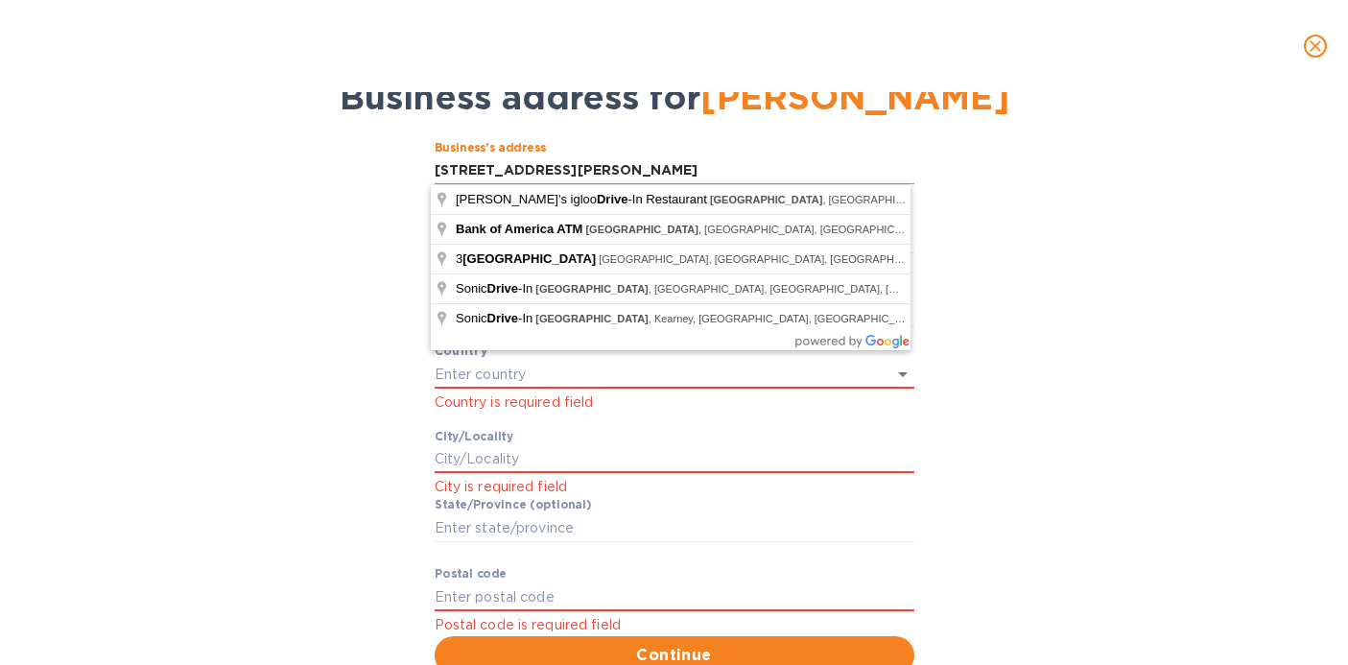
click at [629, 164] on input "[STREET_ADDRESS][PERSON_NAME]" at bounding box center [675, 170] width 480 height 29
click at [533, 168] on input "[STREET_ADDRESS][PERSON_NAME]" at bounding box center [675, 170] width 480 height 29
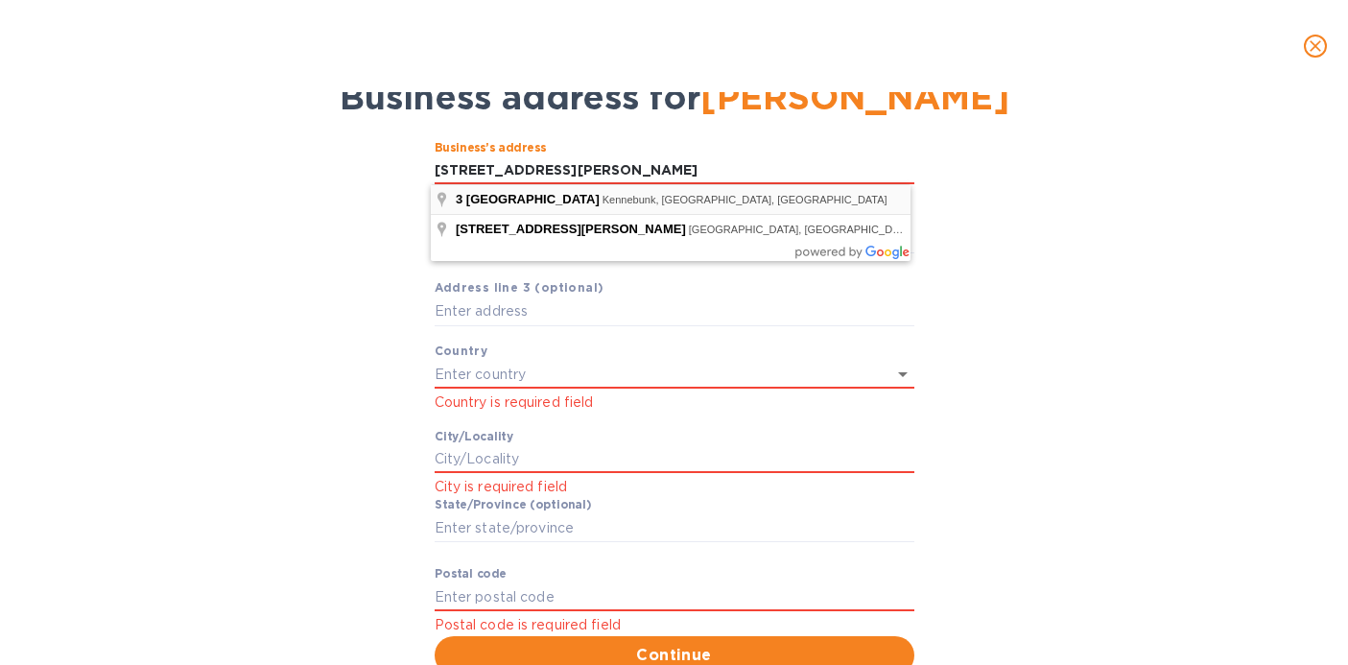
type input "[STREET_ADDRESS]"
type input "[GEOGRAPHIC_DATA]"
type input "Kennebunk"
type input "ME"
type input "04043"
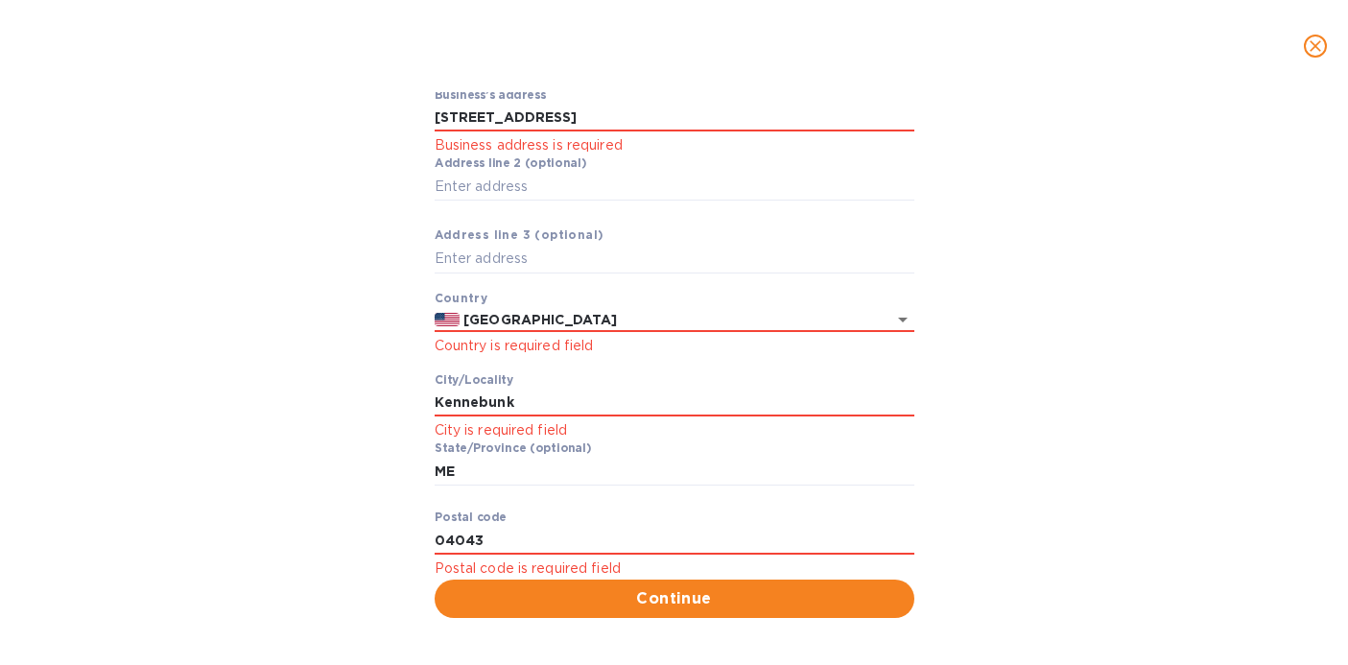
scroll to position [139, 0]
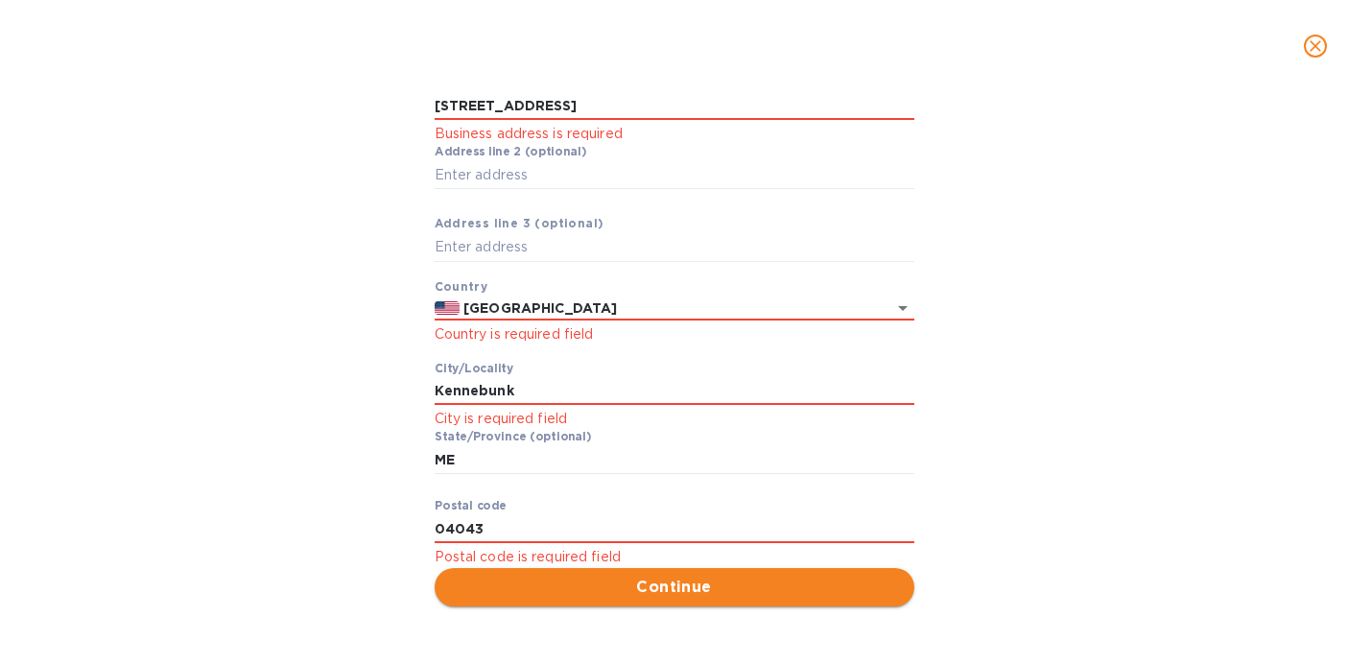
click at [555, 579] on span "Continue" at bounding box center [674, 587] width 449 height 23
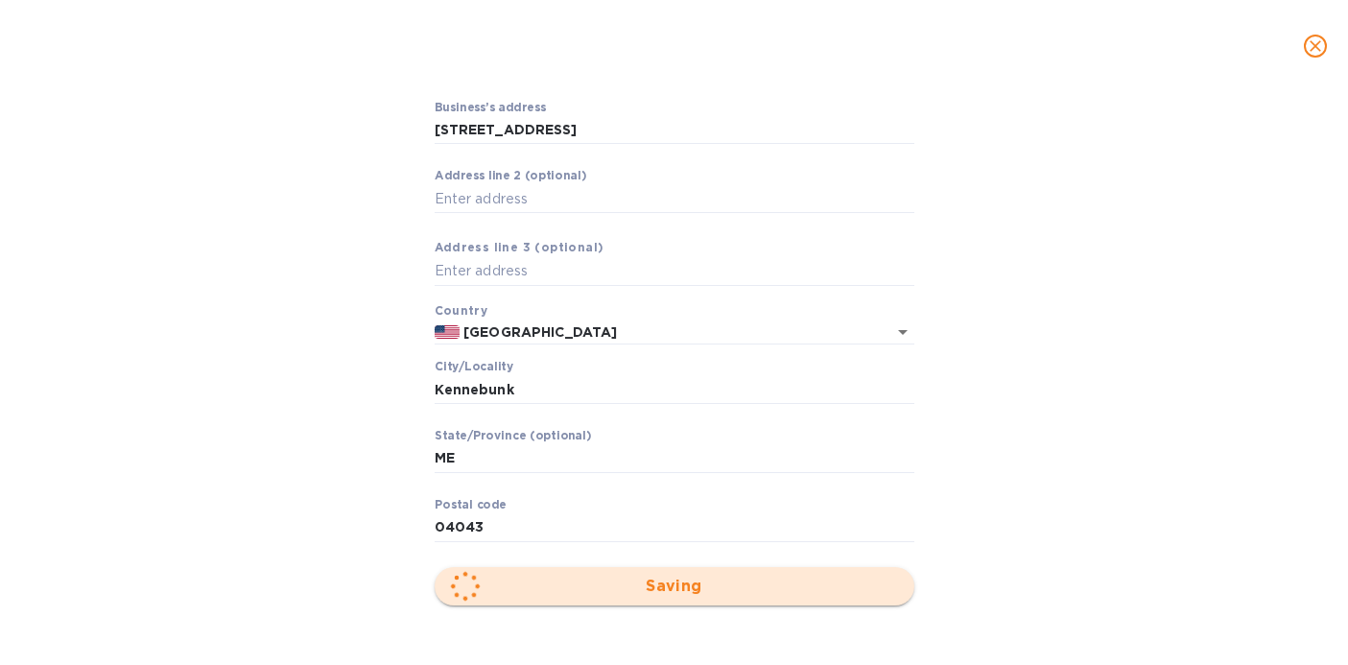
scroll to position [114, 0]
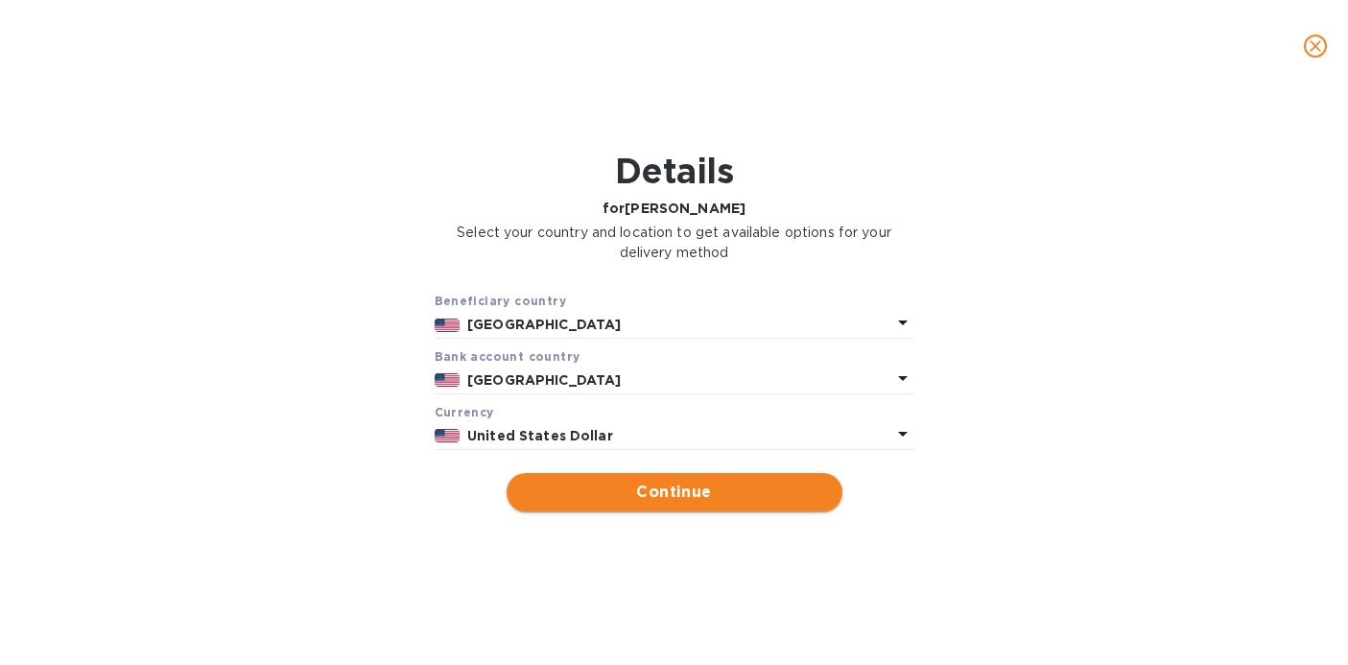
click at [586, 491] on span "Continue" at bounding box center [674, 492] width 305 height 23
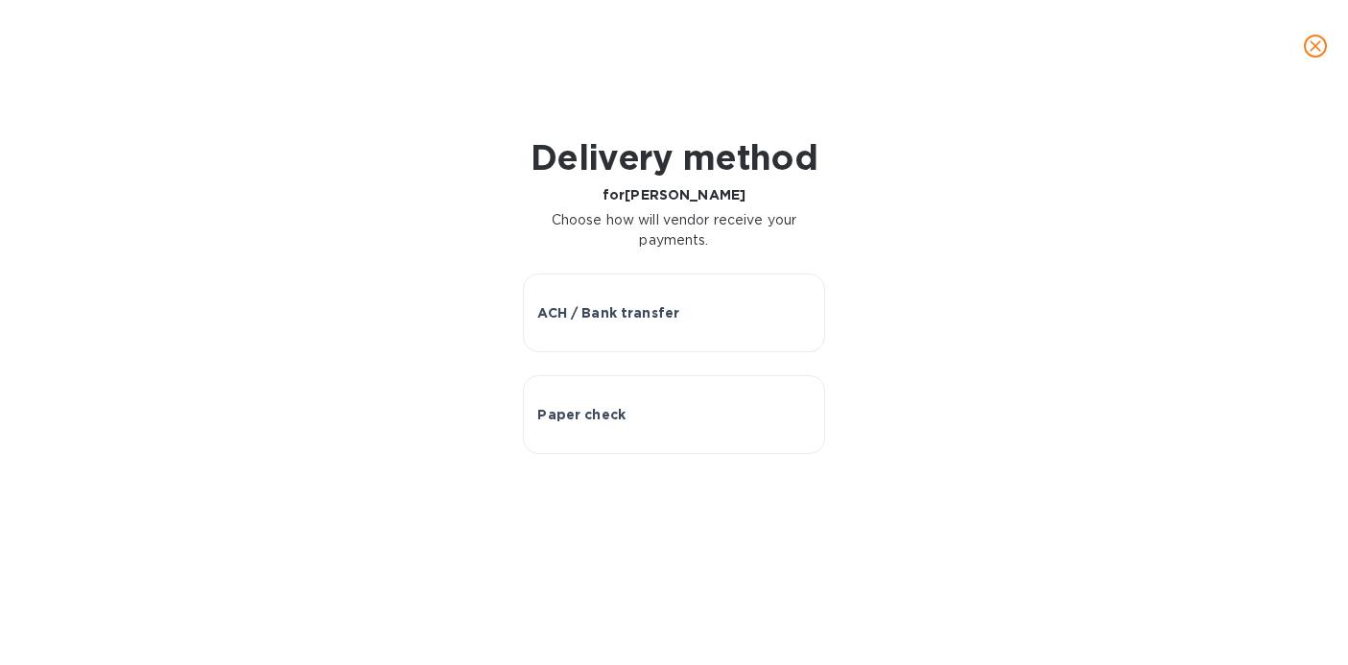
scroll to position [415, 732]
click at [1310, 44] on icon "close" at bounding box center [1315, 45] width 19 height 19
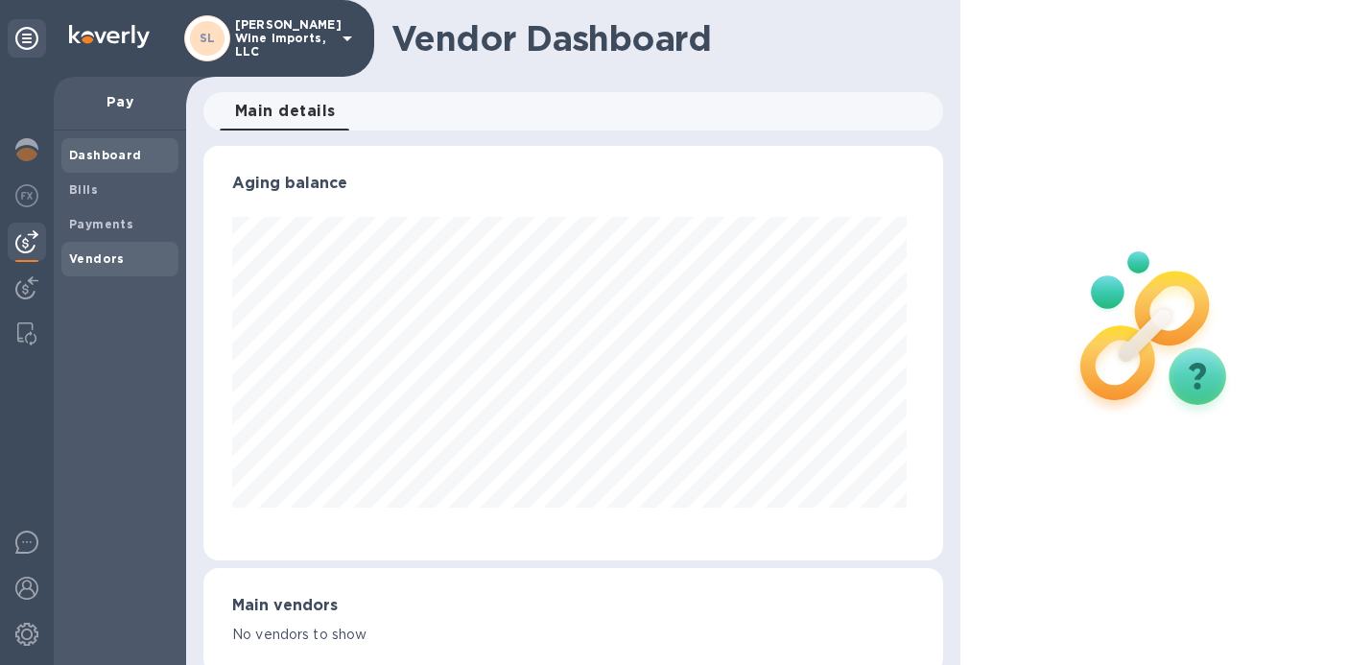
click at [102, 262] on b "Vendors" at bounding box center [97, 258] width 56 height 14
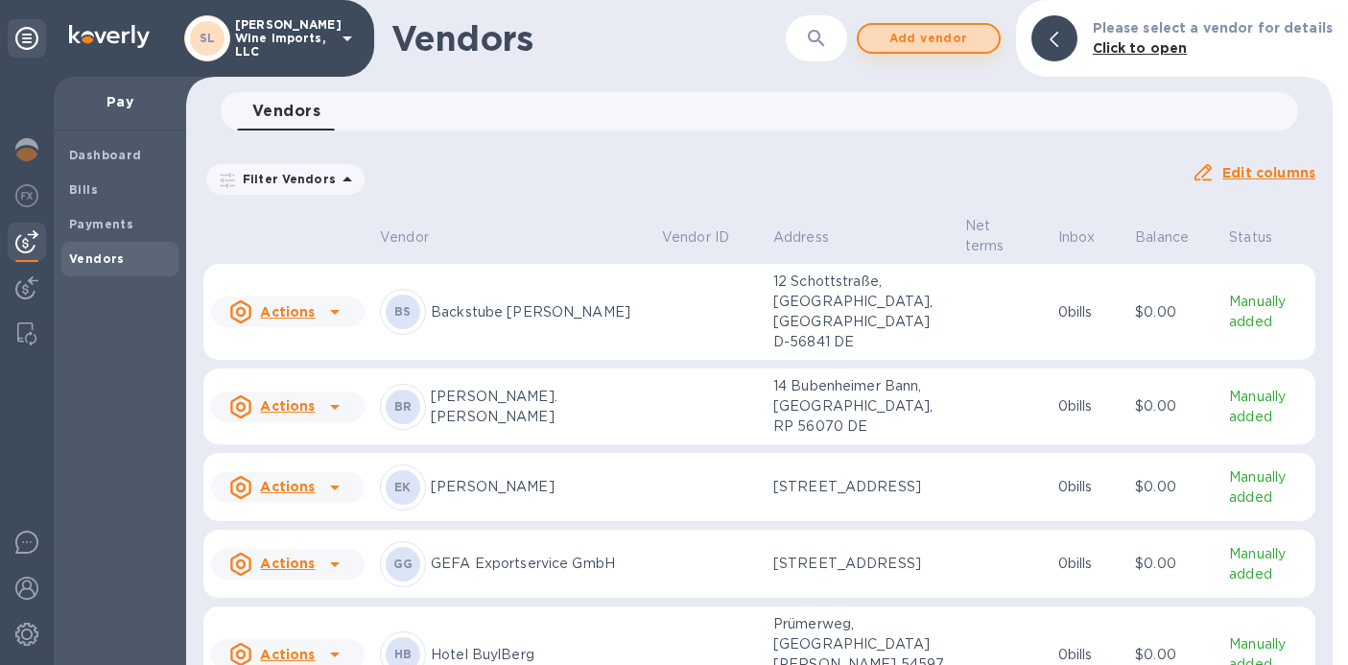
click at [934, 40] on span "Add vendor" at bounding box center [928, 38] width 109 height 23
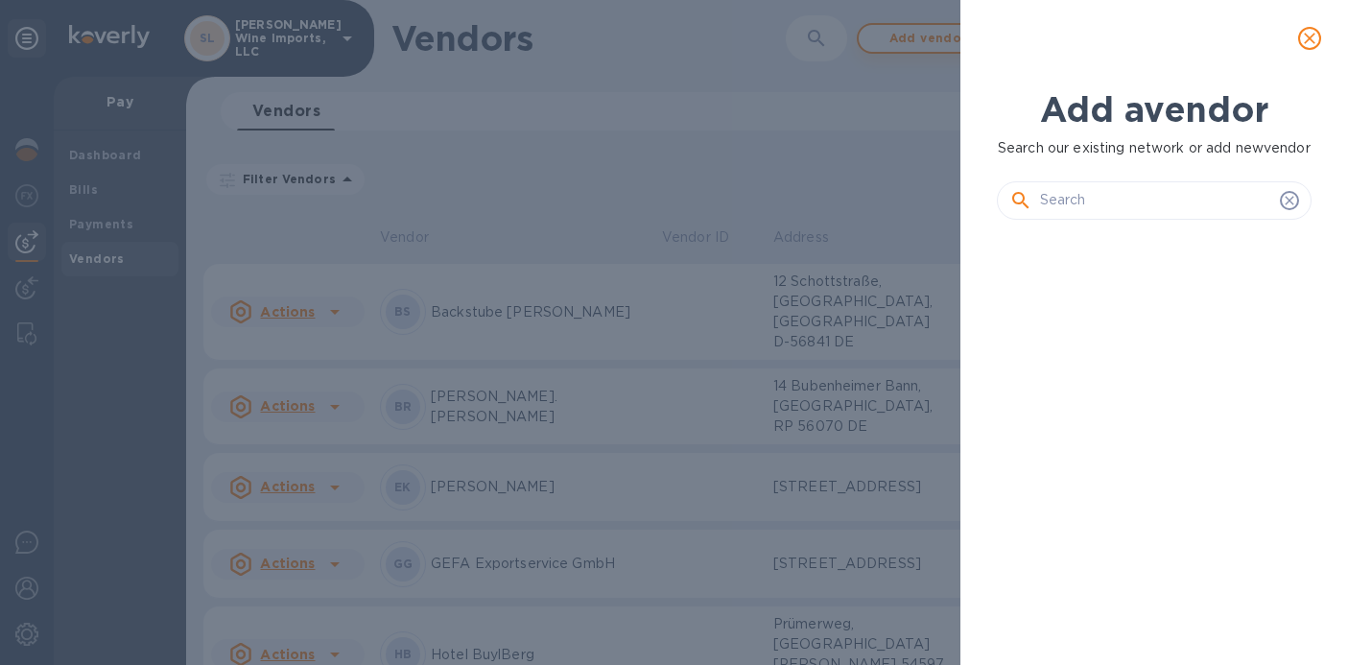
scroll to position [344, 322]
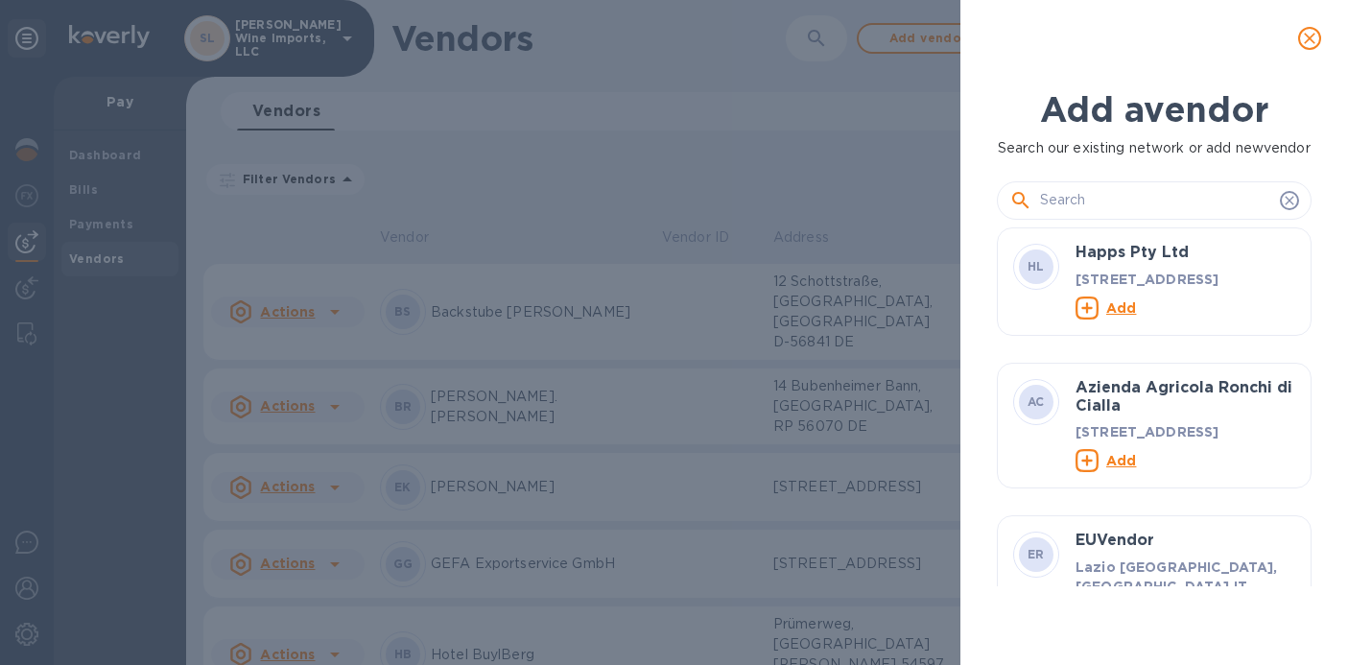
click at [1104, 215] on input "text" at bounding box center [1156, 200] width 232 height 29
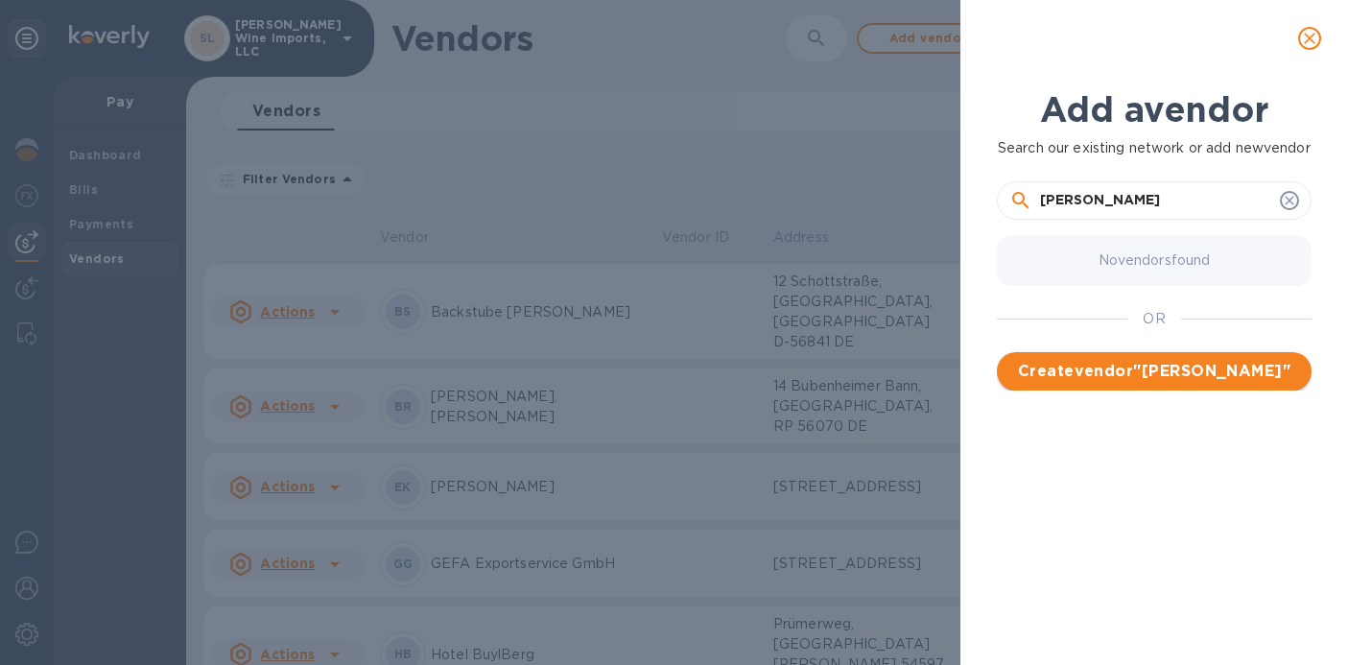
type input "[PERSON_NAME]"
click at [1156, 383] on span "Create vendor " [PERSON_NAME] "" at bounding box center [1154, 371] width 284 height 23
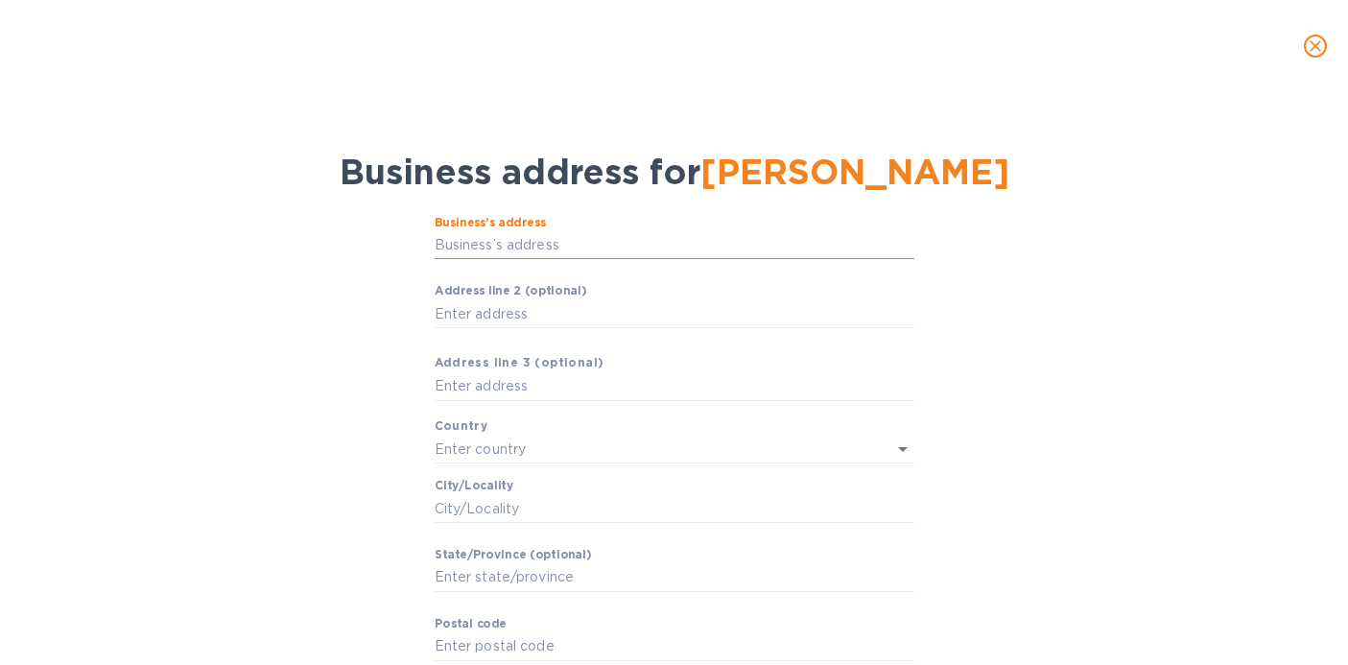
click at [558, 248] on input "Business’s аddress" at bounding box center [675, 245] width 480 height 29
type input "[STREET_ADDRESS]"
type input "[GEOGRAPHIC_DATA]"
type input "Kennebunk"
type input "ME"
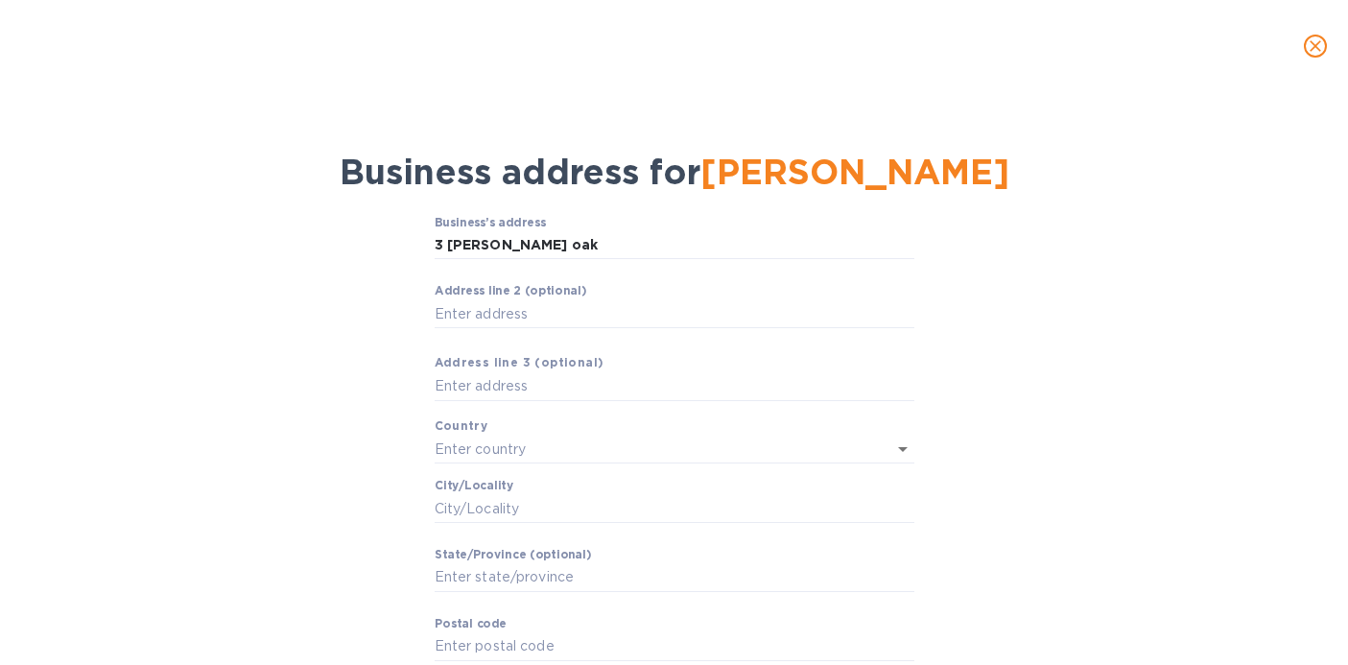
type input "04043"
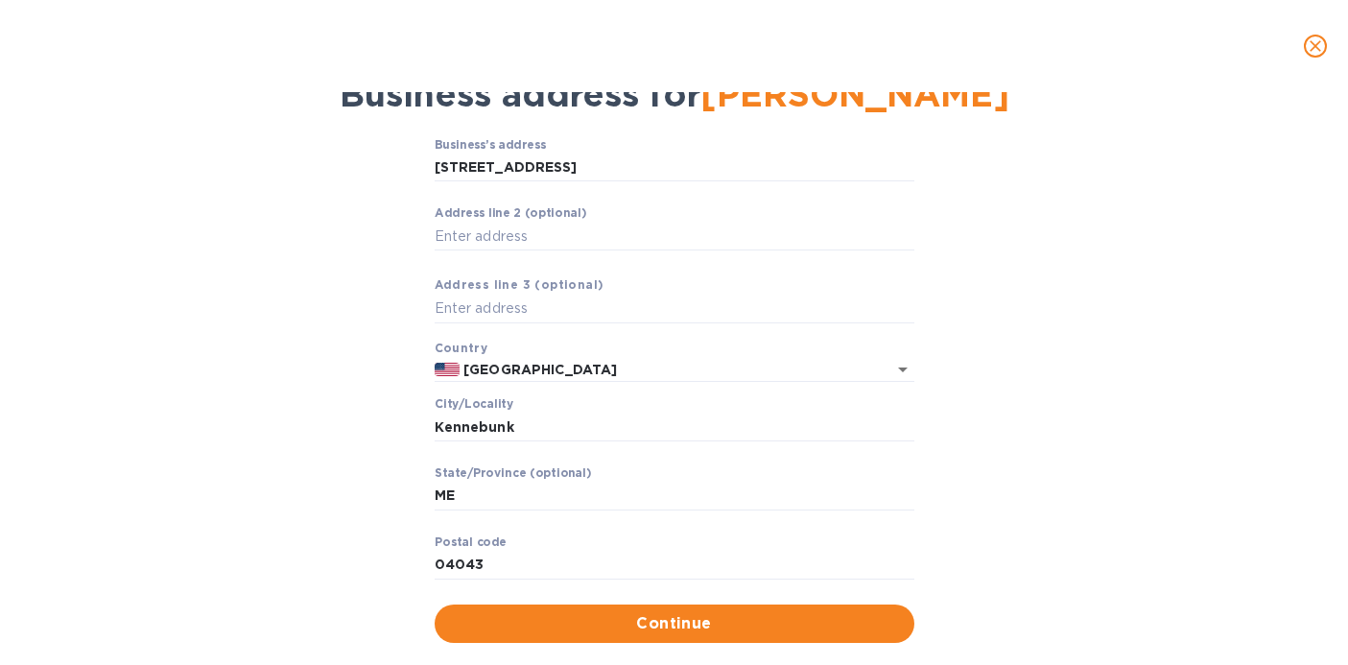
scroll to position [83, 0]
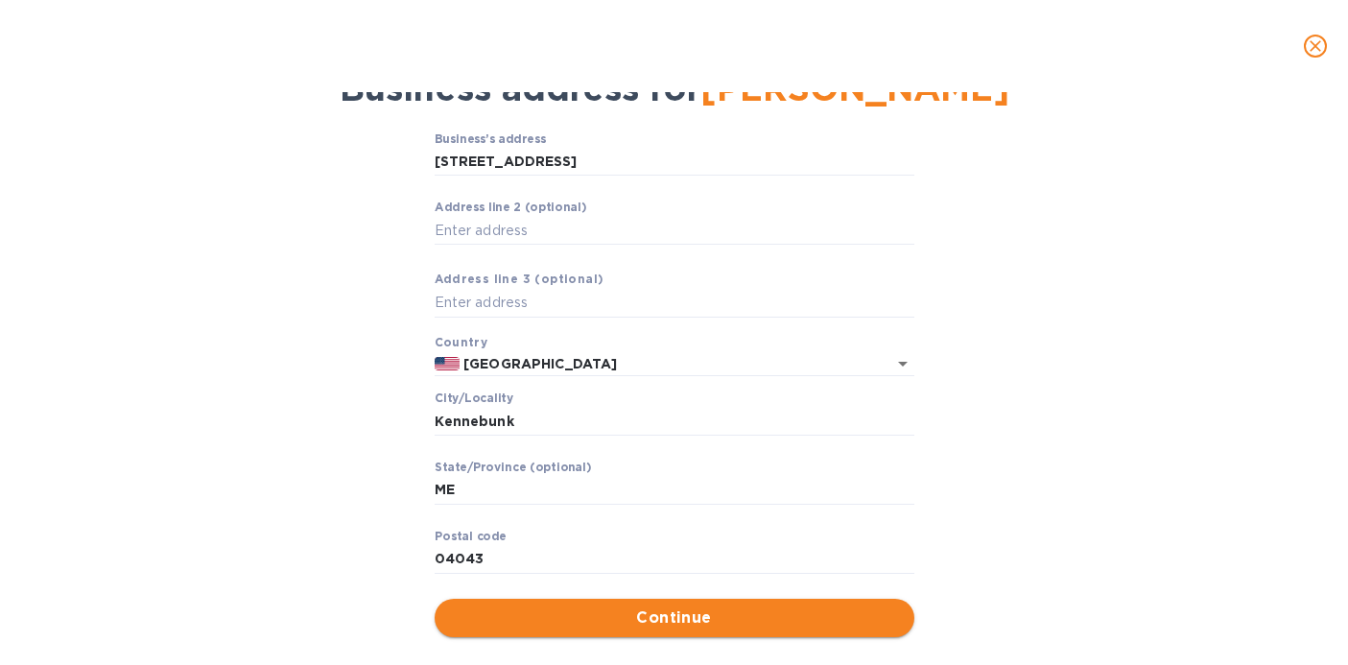
click at [514, 617] on span "Continue" at bounding box center [674, 617] width 449 height 23
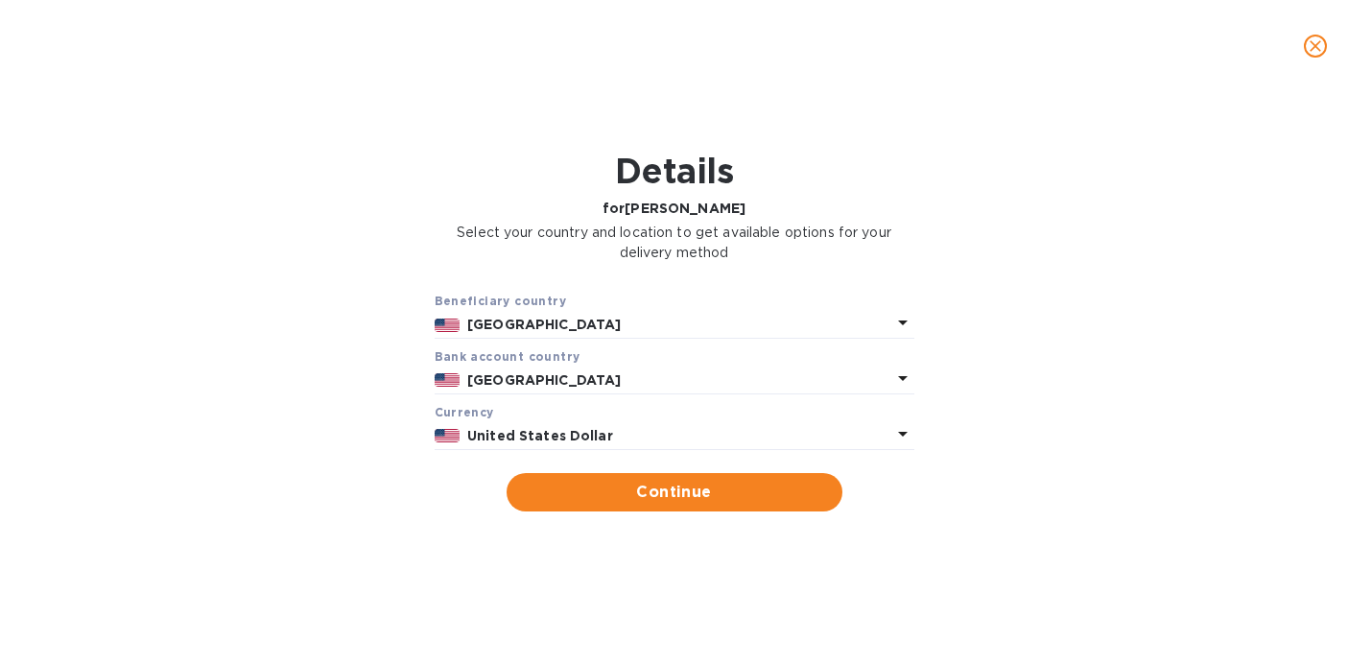
click at [500, 323] on b "[GEOGRAPHIC_DATA]" at bounding box center [544, 324] width 154 height 15
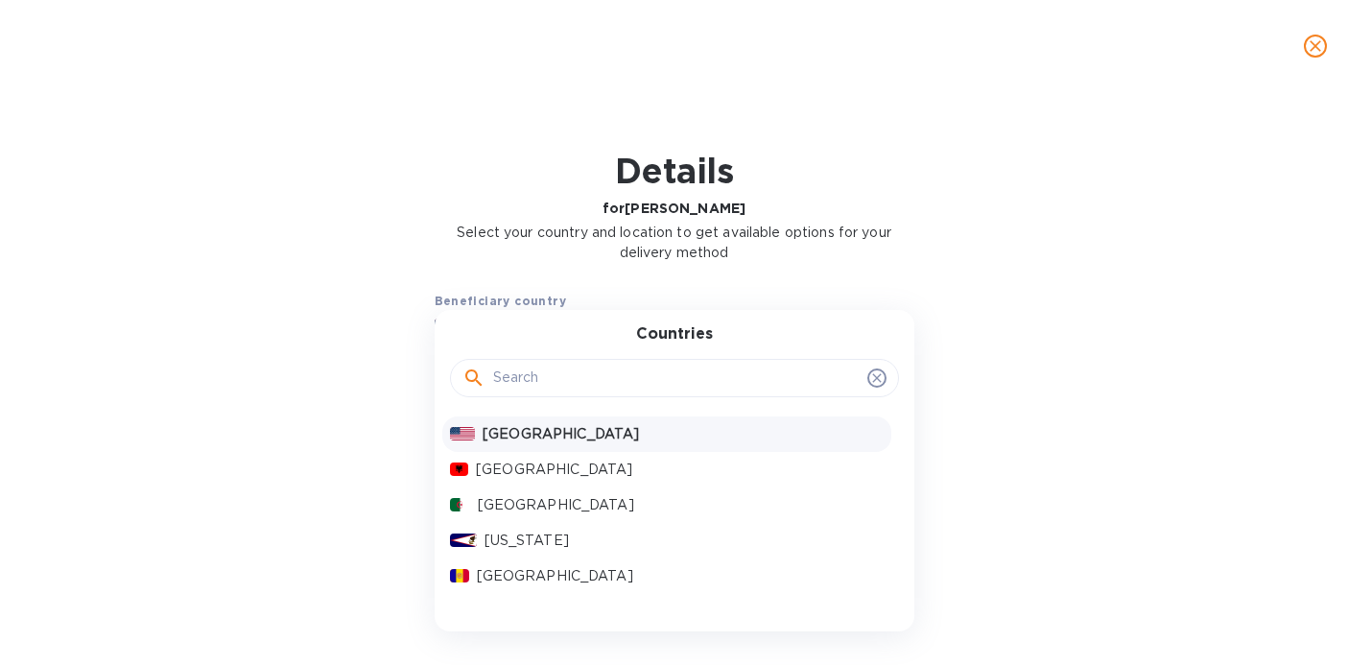
click at [507, 370] on input "text" at bounding box center [676, 378] width 367 height 29
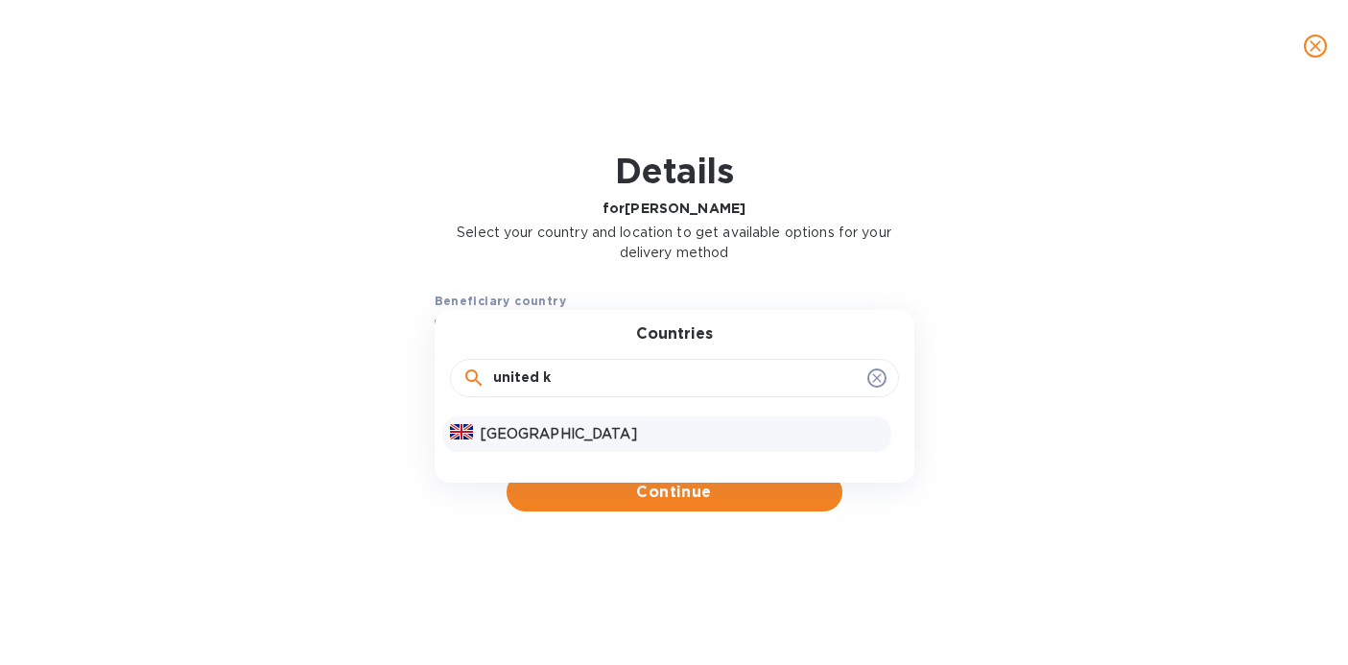
type input "united k"
click at [510, 433] on p "[GEOGRAPHIC_DATA]" at bounding box center [682, 434] width 403 height 20
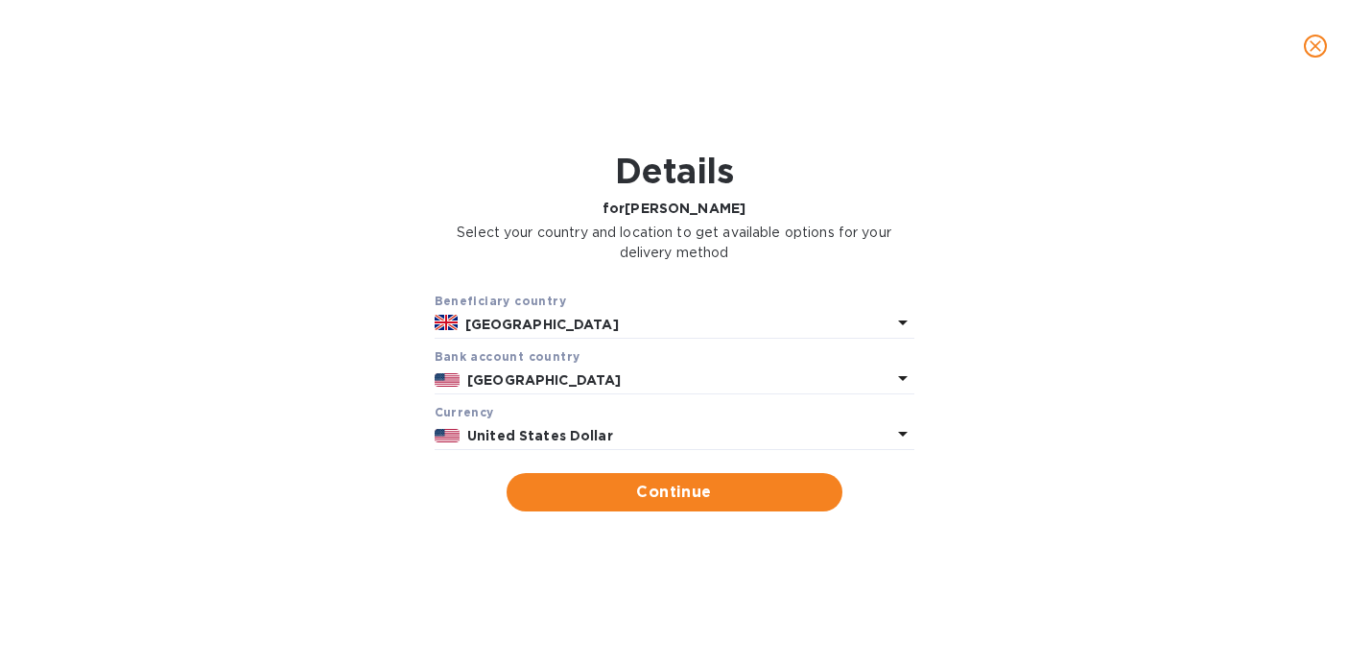
click at [754, 376] on p "[GEOGRAPHIC_DATA]" at bounding box center [678, 380] width 423 height 20
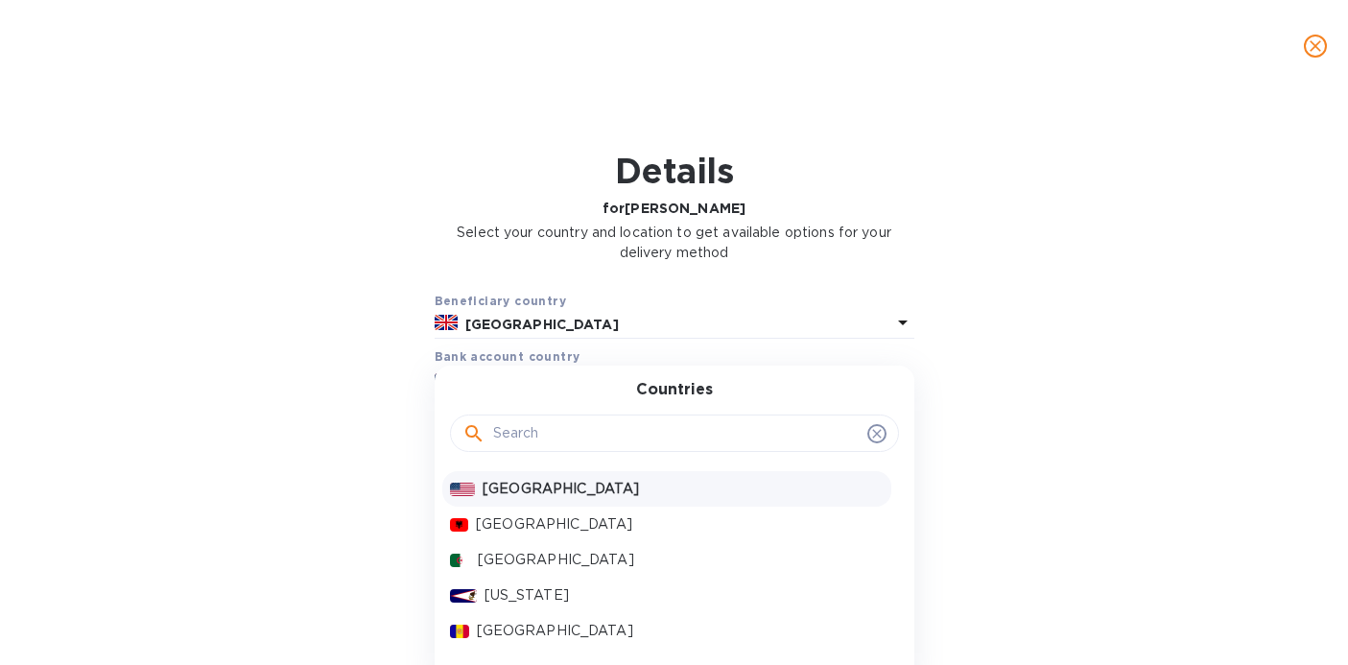
click at [558, 435] on input "text" at bounding box center [676, 433] width 367 height 29
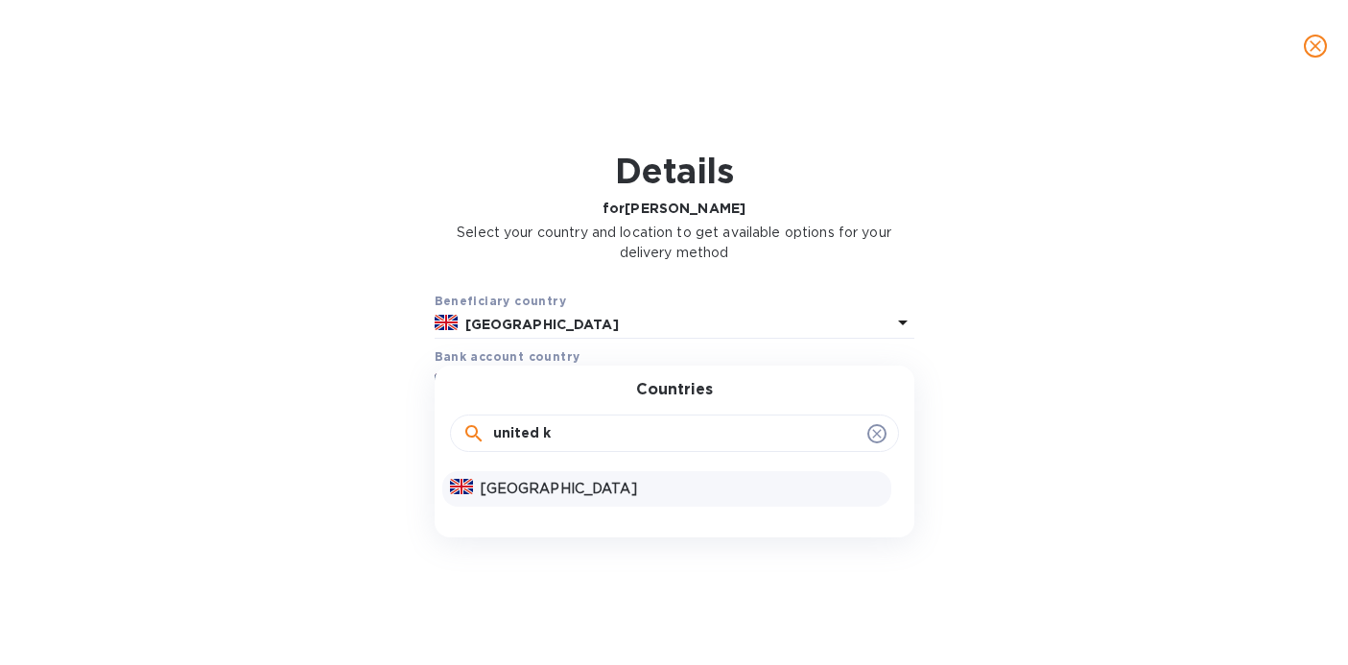
type input "united k"
click at [548, 492] on p "[GEOGRAPHIC_DATA]" at bounding box center [682, 489] width 403 height 20
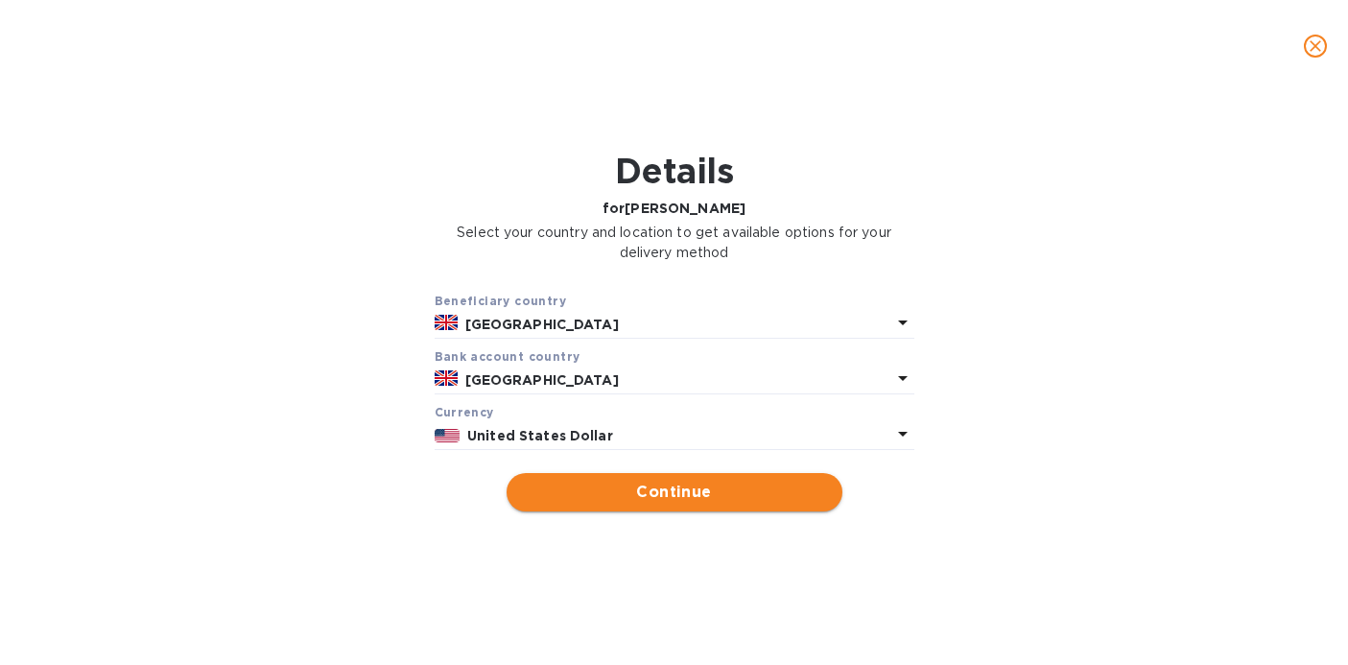
click at [595, 503] on span "Continue" at bounding box center [674, 492] width 305 height 23
type input "[PERSON_NAME]"
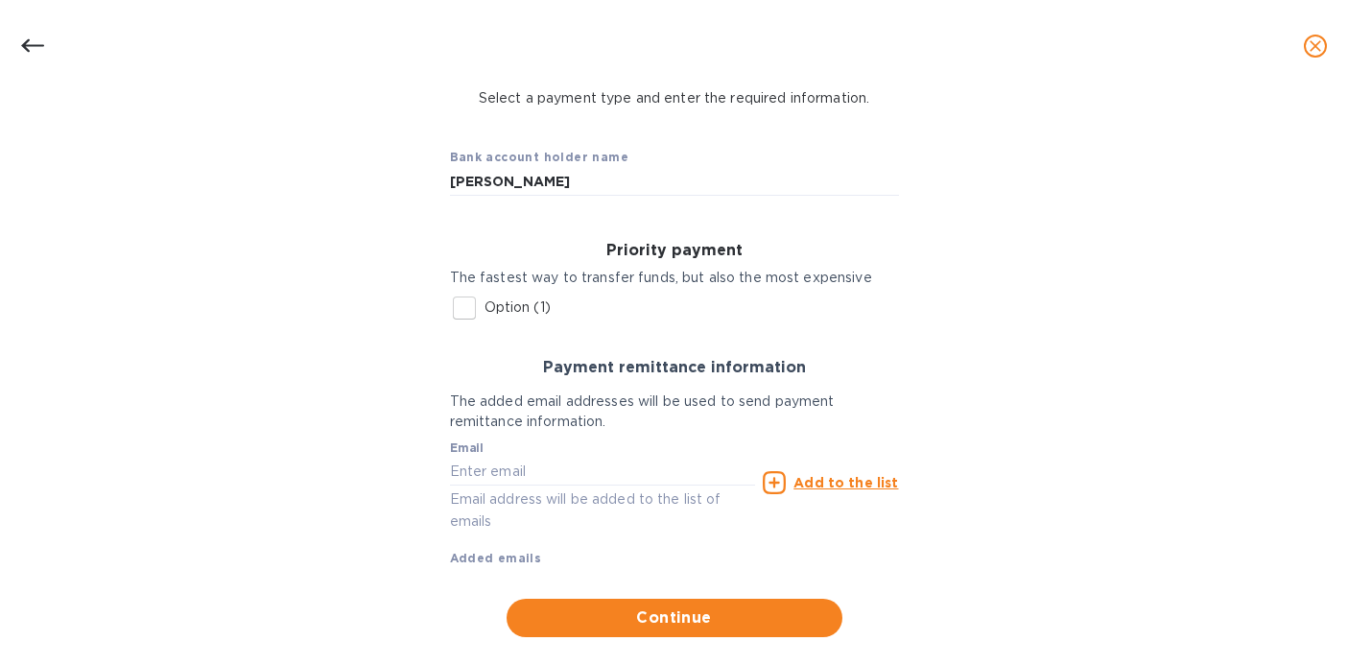
scroll to position [167, 0]
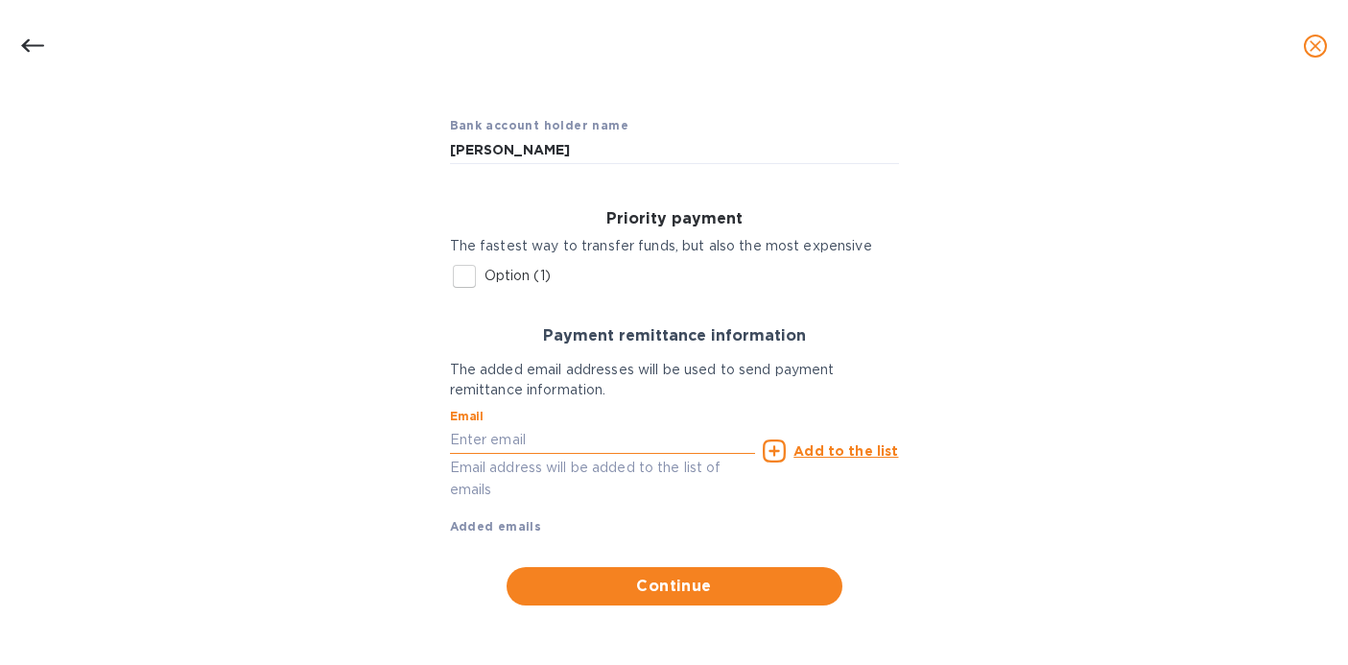
click at [689, 445] on input "text" at bounding box center [603, 439] width 306 height 29
paste input "[EMAIL_ADDRESS][PERSON_NAME][US_STATE][DOMAIN_NAME]"
click at [671, 587] on span "Continue" at bounding box center [674, 586] width 305 height 23
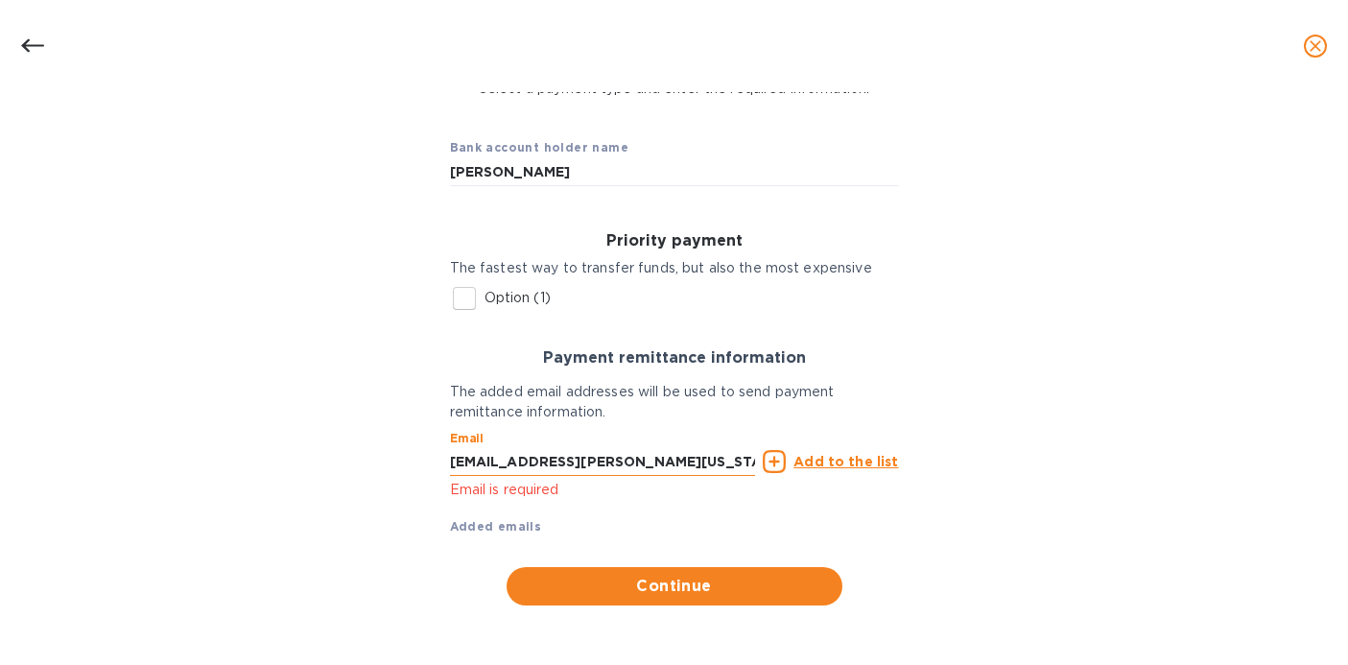
click at [642, 463] on input "[EMAIL_ADDRESS][PERSON_NAME][US_STATE][DOMAIN_NAME]" at bounding box center [603, 461] width 306 height 29
type input "[EMAIL_ADDRESS][PERSON_NAME][US_STATE][DOMAIN_NAME]"
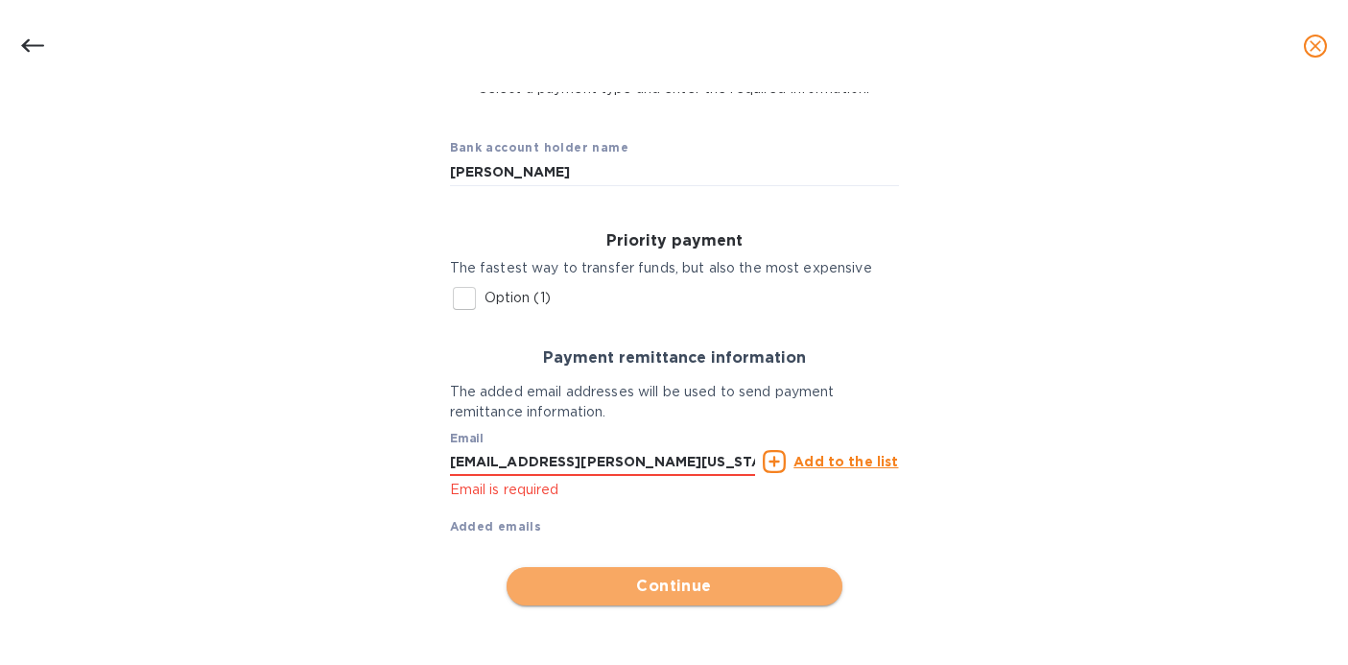
click at [610, 585] on span "Continue" at bounding box center [674, 586] width 305 height 23
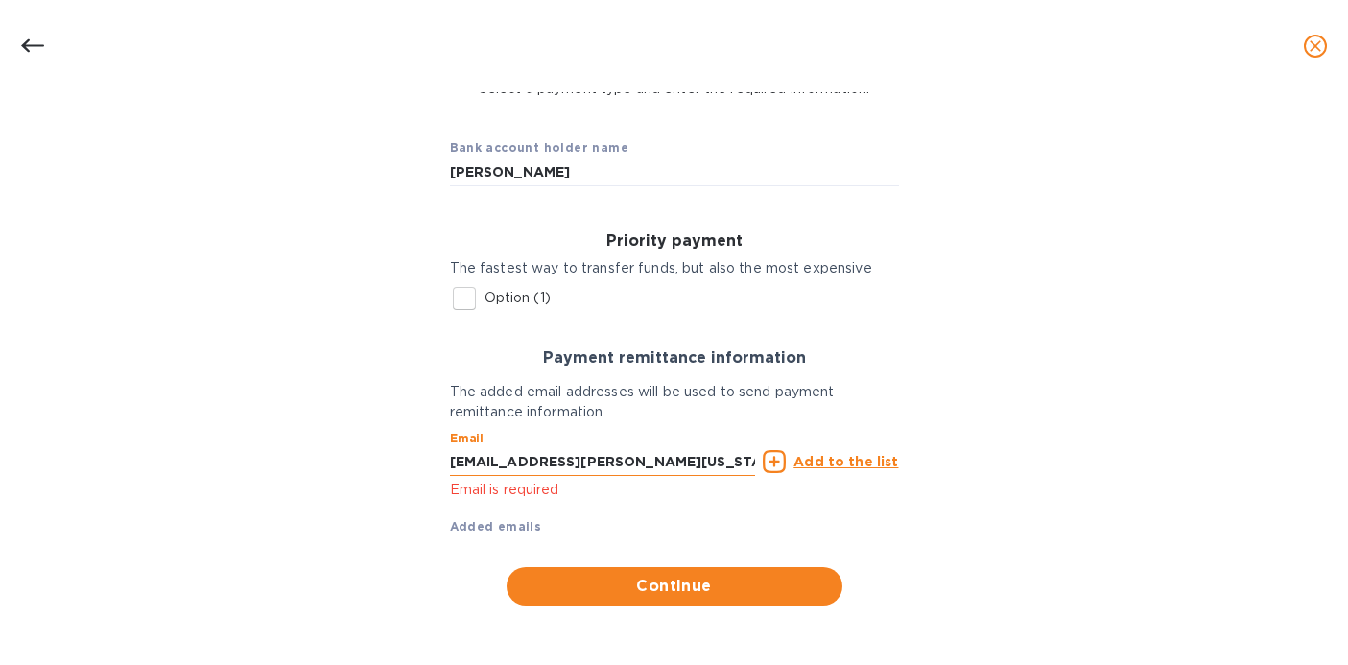
click at [655, 451] on input "[EMAIL_ADDRESS][PERSON_NAME][US_STATE][DOMAIN_NAME]" at bounding box center [603, 461] width 306 height 29
click at [637, 463] on input "[EMAIL_ADDRESS][PERSON_NAME][US_STATE][DOMAIN_NAME]" at bounding box center [603, 461] width 306 height 29
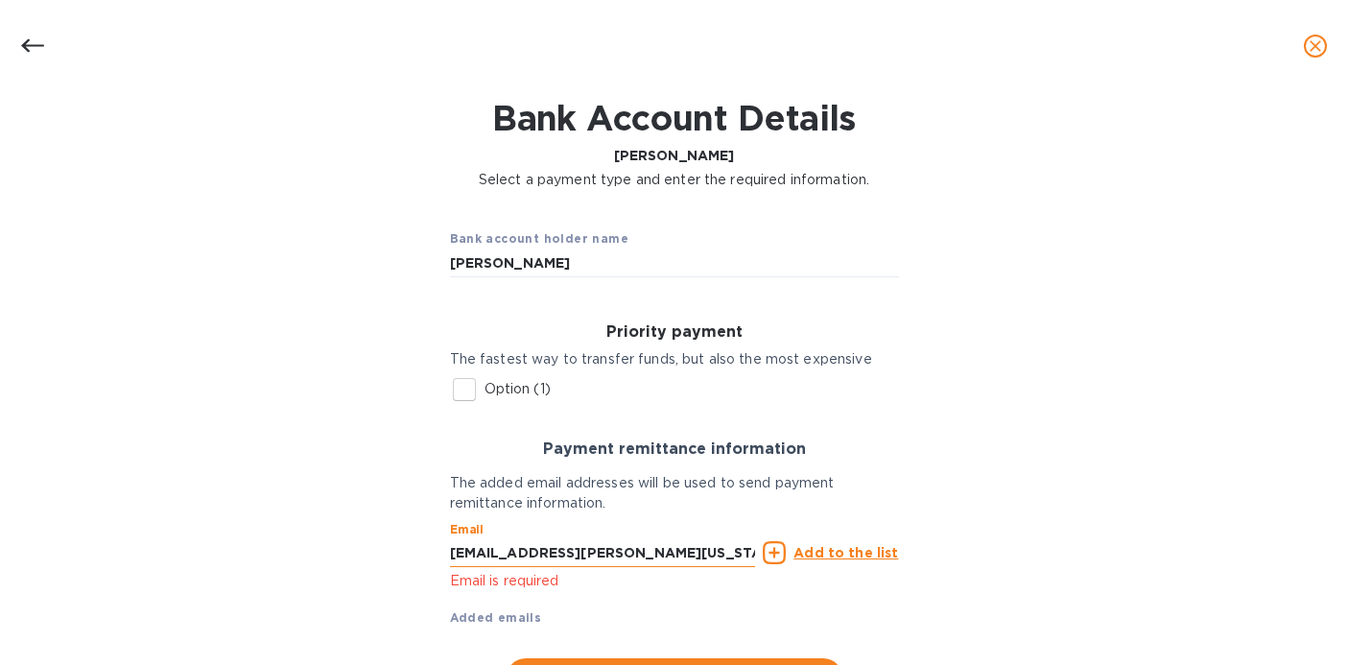
scroll to position [60, 0]
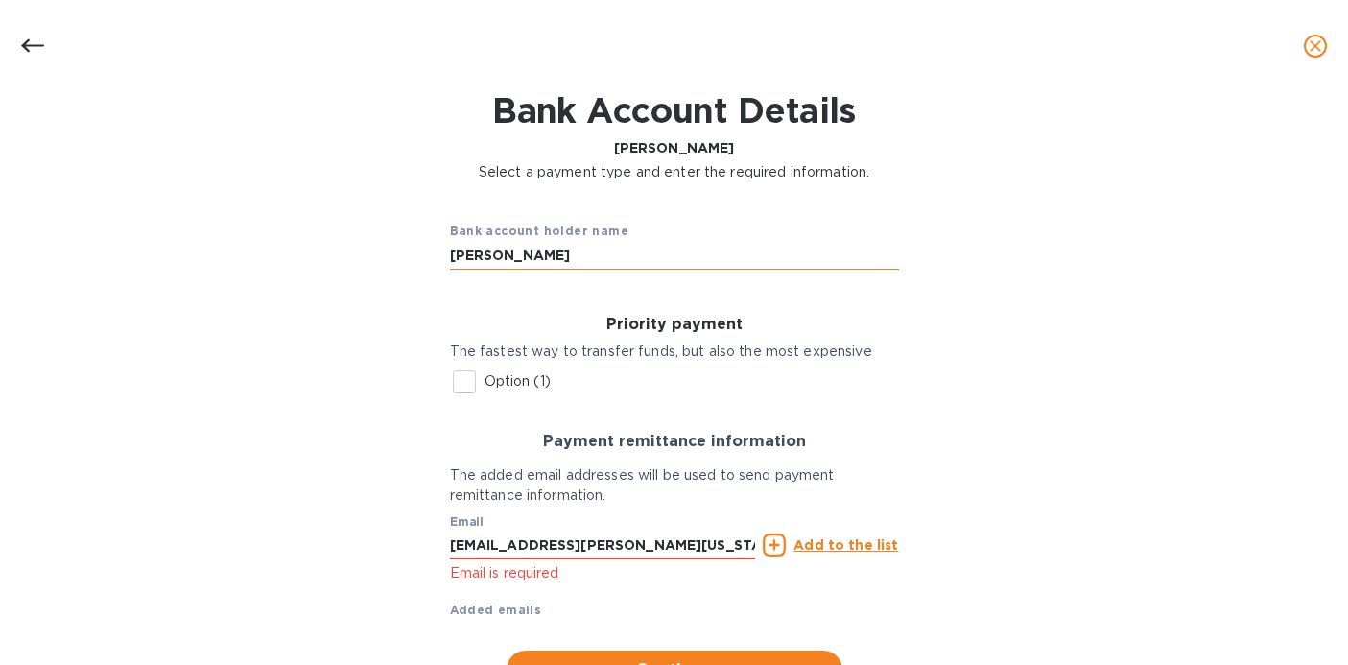
click at [455, 259] on input "[PERSON_NAME]" at bounding box center [674, 255] width 449 height 29
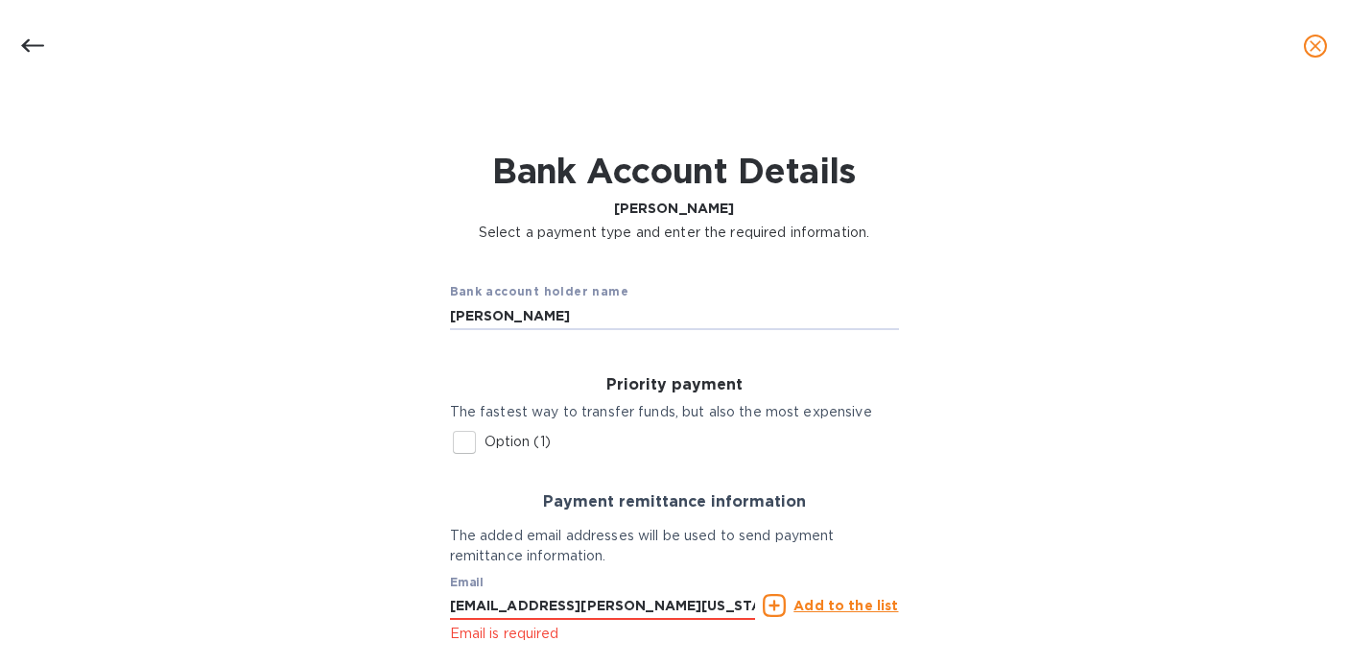
scroll to position [145, 0]
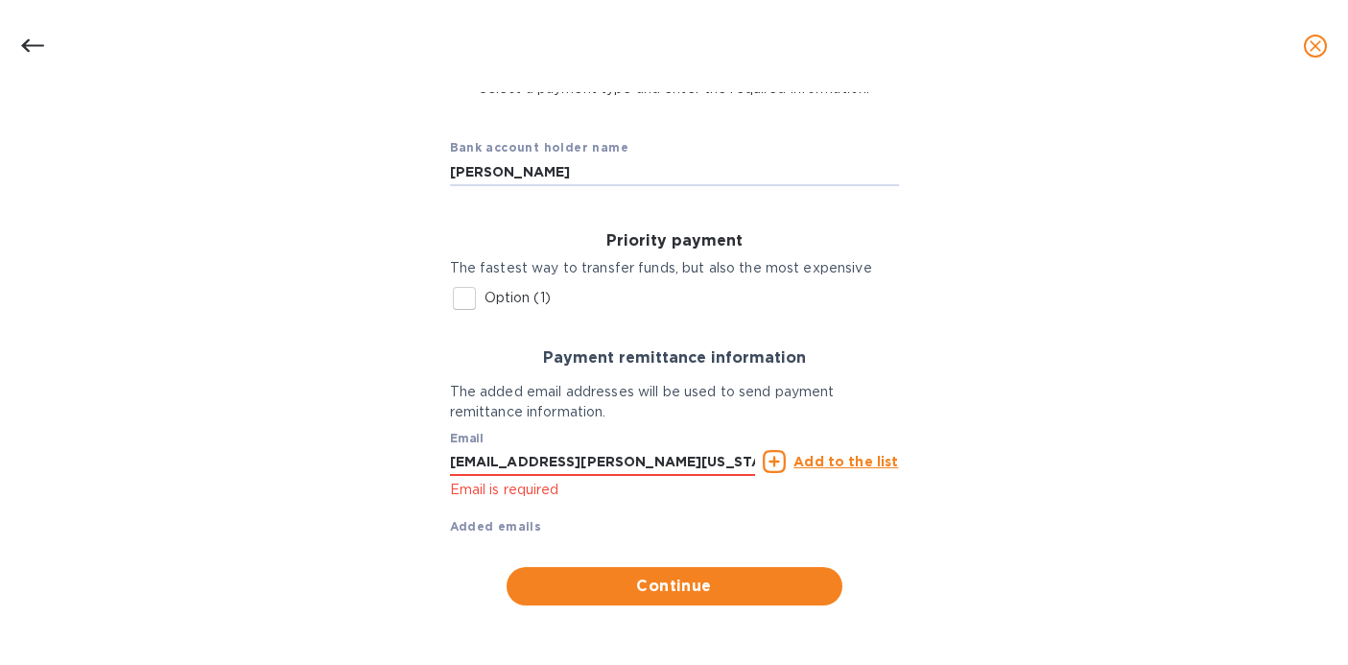
type input "[PERSON_NAME]"
click at [779, 464] on icon at bounding box center [774, 461] width 23 height 23
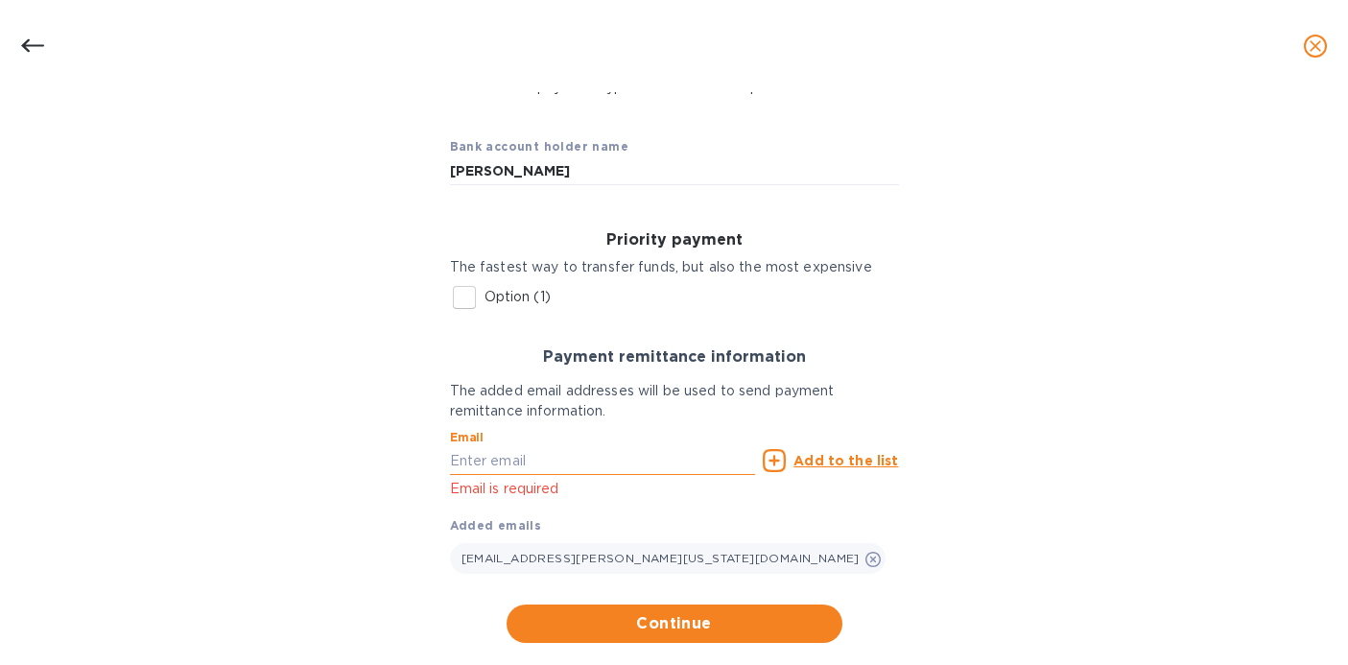
click at [618, 471] on input "text" at bounding box center [603, 460] width 306 height 29
paste input "[EMAIL_ADDRESS][PERSON_NAME][US_STATE][DOMAIN_NAME]"
type input "[EMAIL_ADDRESS][PERSON_NAME][US_STATE][DOMAIN_NAME]"
click at [607, 627] on span "Continue" at bounding box center [674, 623] width 305 height 23
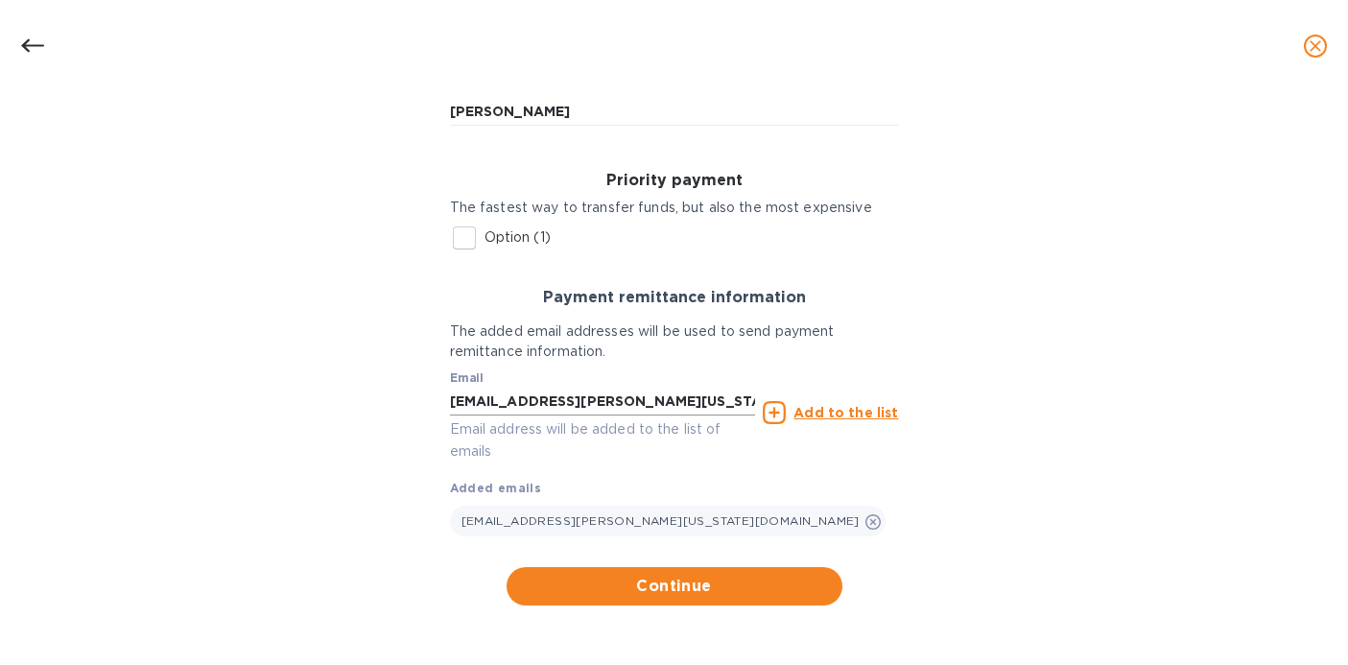
scroll to position [199, 0]
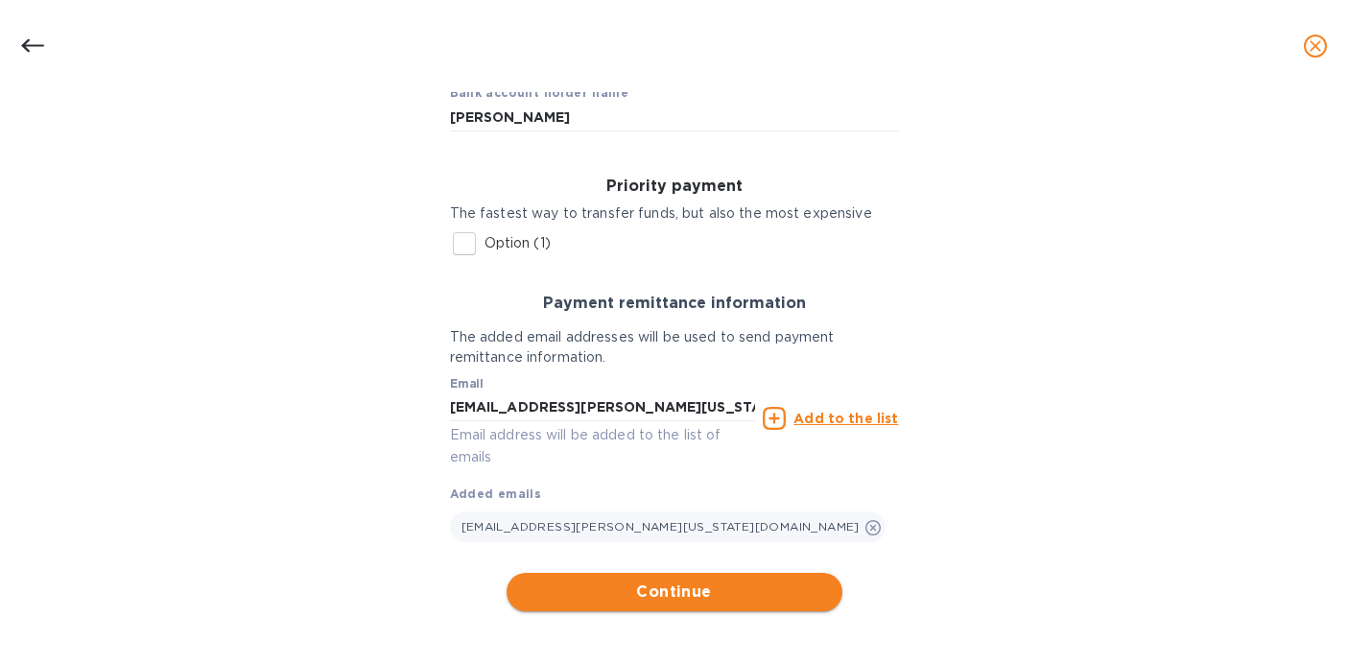
click at [706, 595] on span "Continue" at bounding box center [674, 592] width 305 height 23
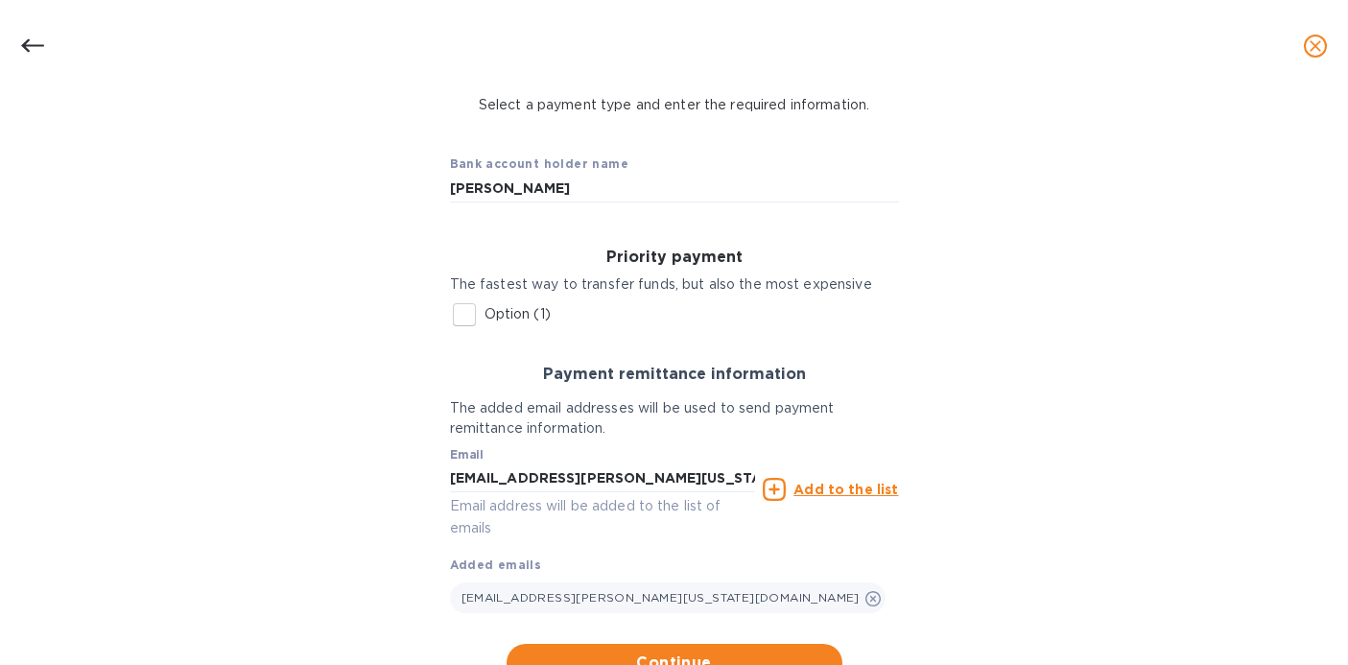
scroll to position [205, 0]
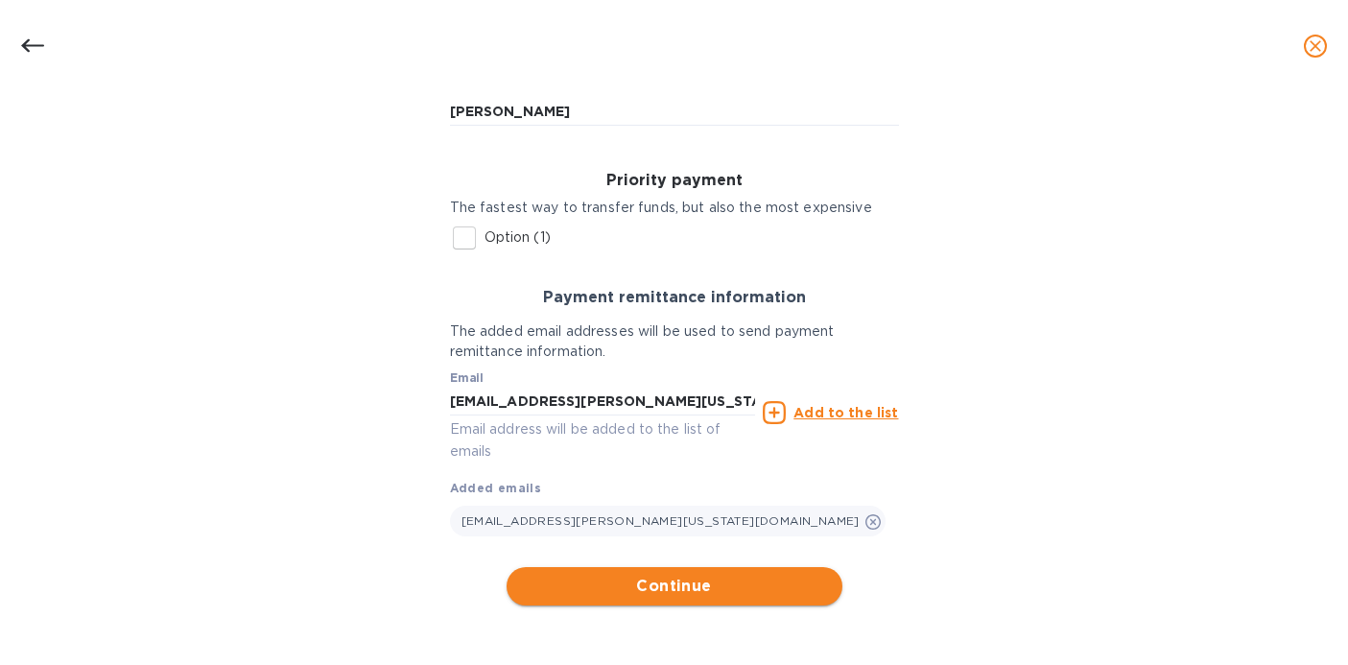
click at [675, 591] on span "Continue" at bounding box center [674, 586] width 305 height 23
click at [1313, 49] on icon "close" at bounding box center [1315, 45] width 19 height 19
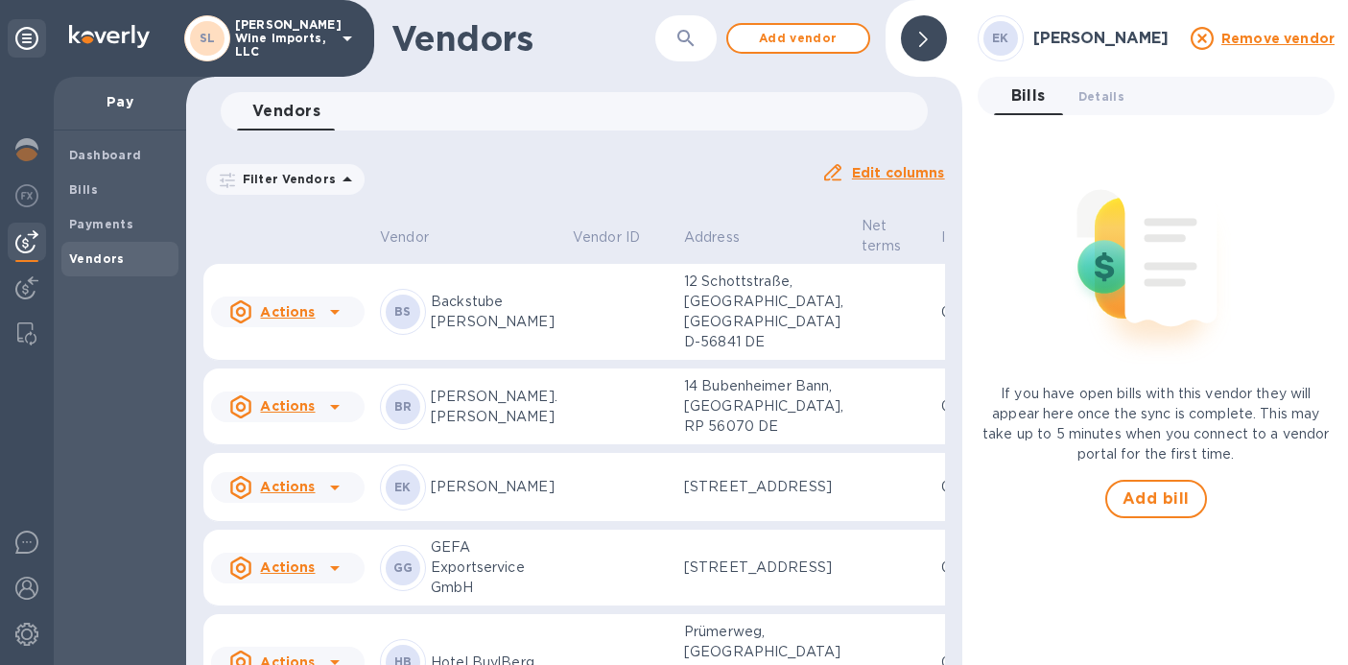
scroll to position [0, 0]
click at [333, 499] on icon at bounding box center [334, 487] width 23 height 23
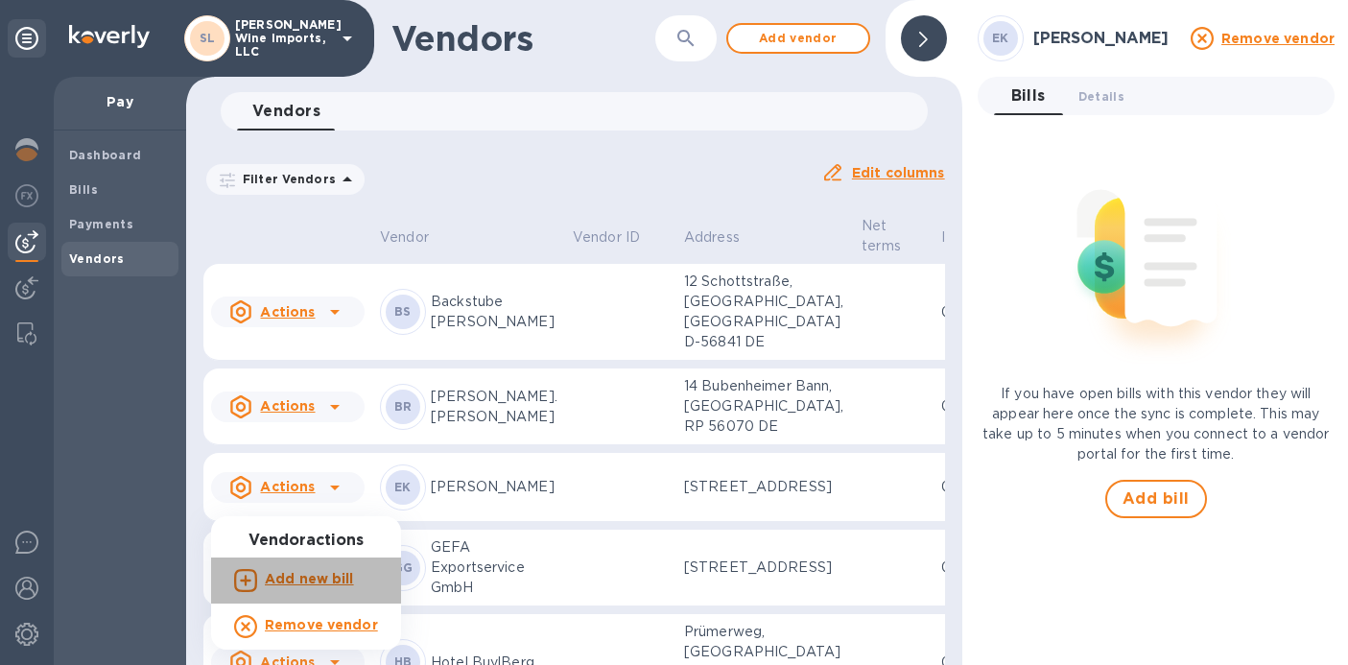
click at [322, 582] on b "Add new bill" at bounding box center [309, 578] width 89 height 15
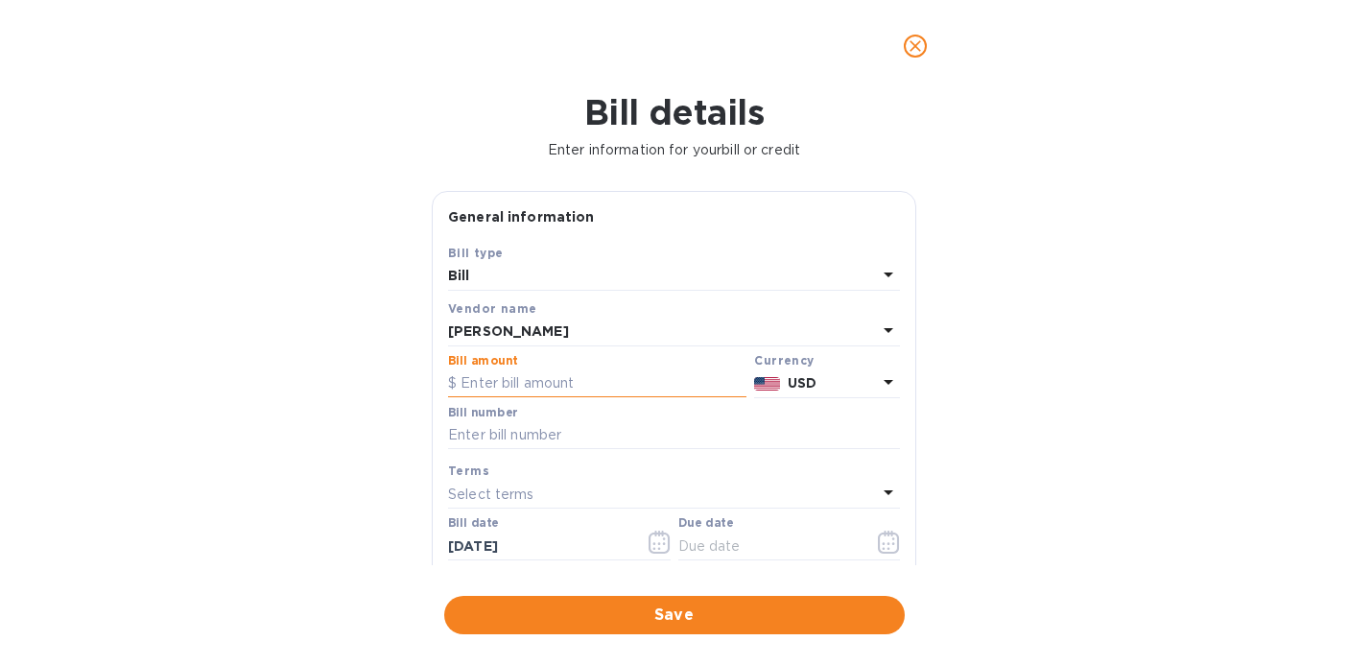
click at [590, 384] on input "text" at bounding box center [597, 383] width 298 height 29
type input "735.00"
click at [578, 440] on input "text" at bounding box center [674, 435] width 452 height 29
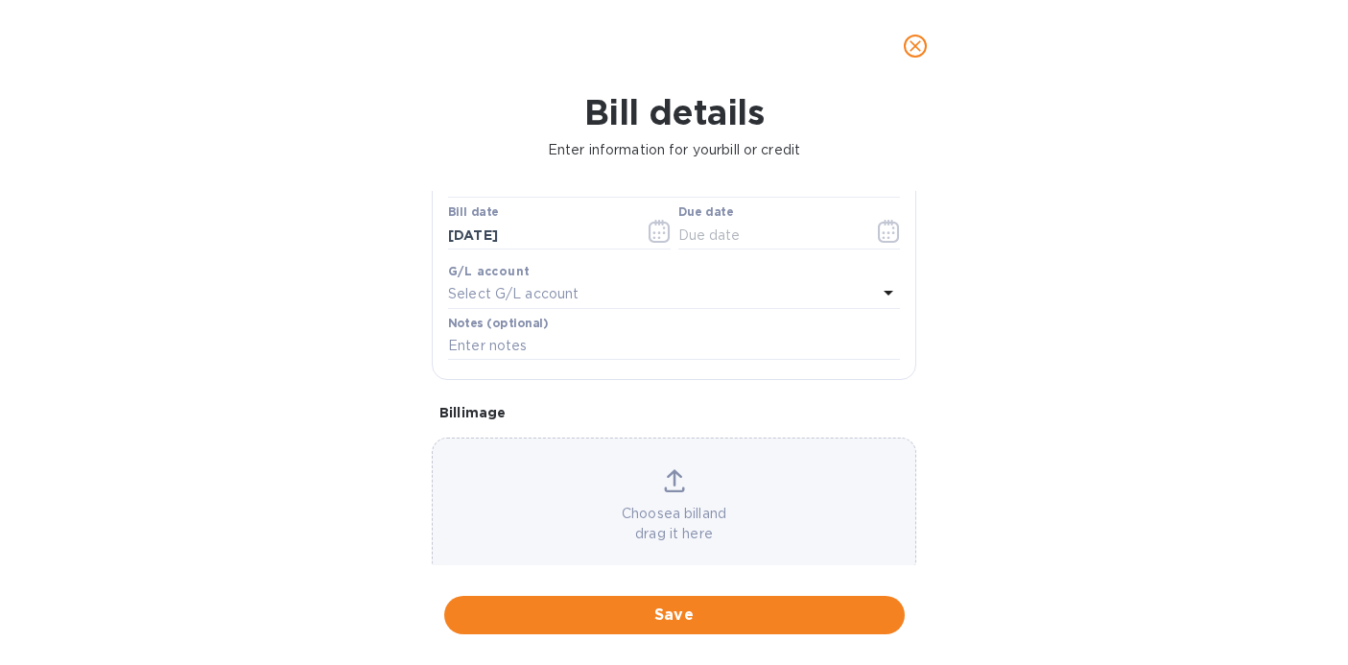
scroll to position [308, 0]
type input "week 1, 2"
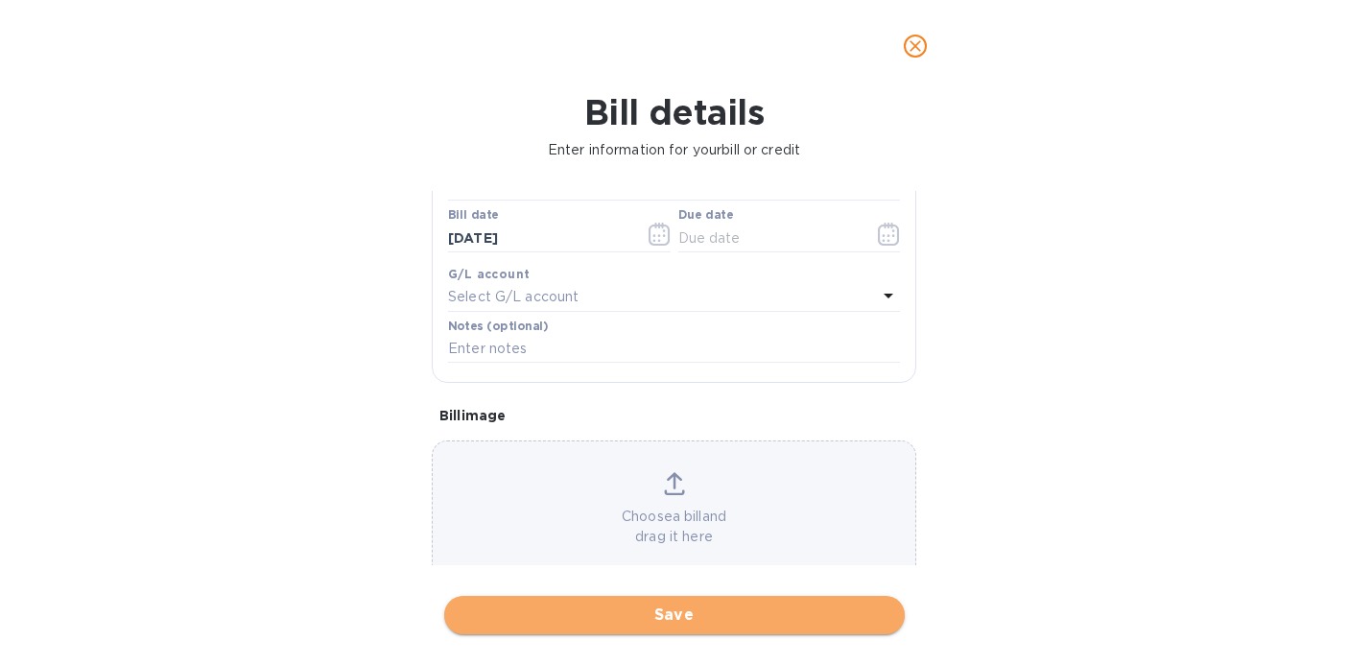
click at [619, 612] on span "Save" at bounding box center [675, 615] width 430 height 23
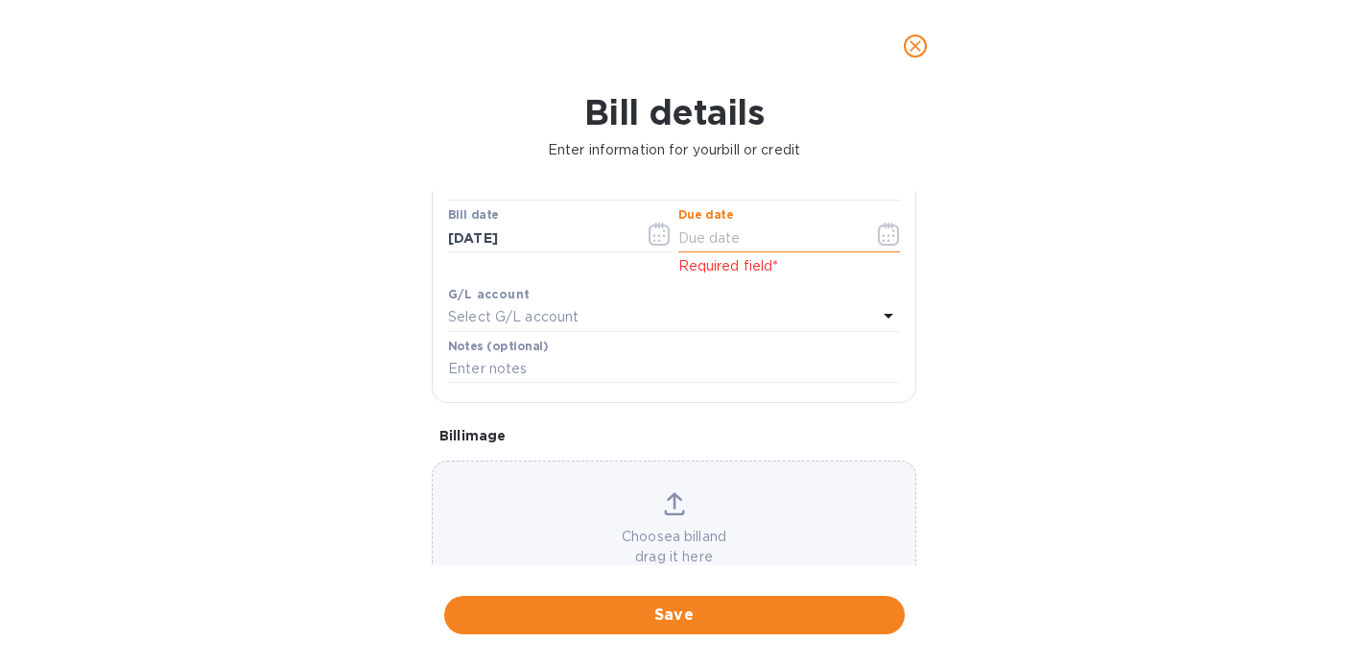
click at [734, 247] on input "text" at bounding box center [768, 238] width 181 height 29
click at [879, 238] on icon "button" at bounding box center [889, 234] width 22 height 23
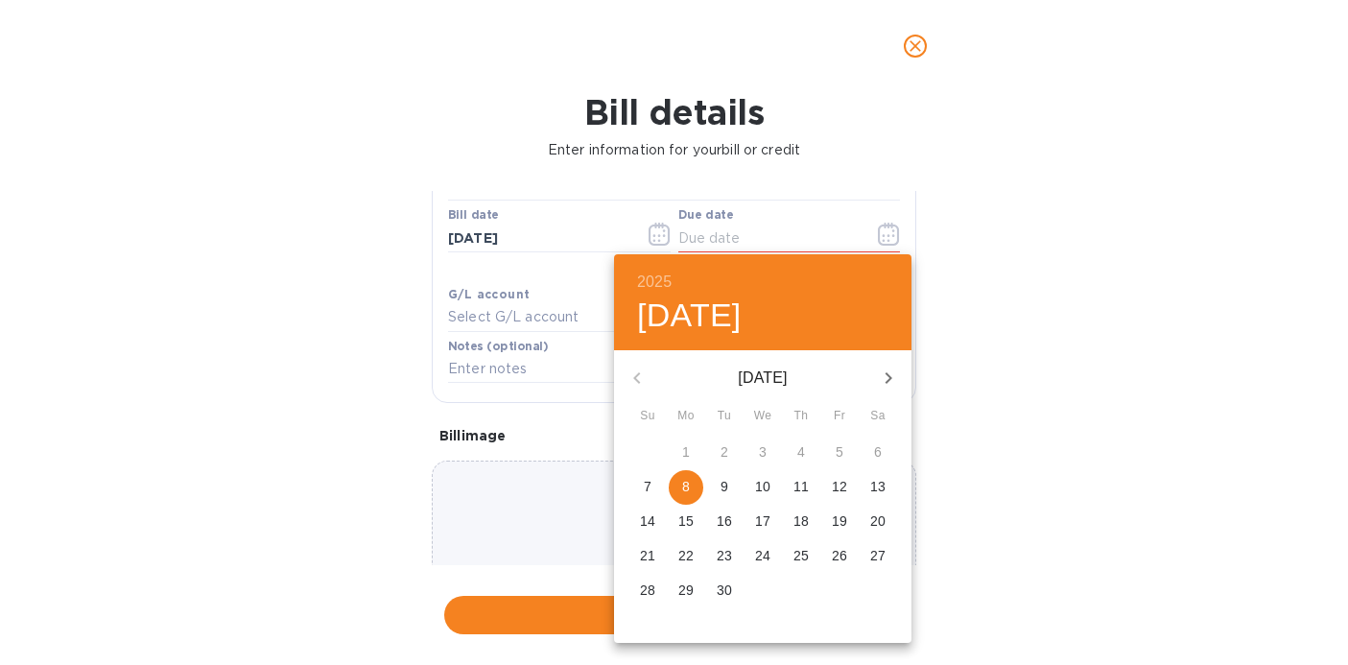
click at [727, 488] on p "9" at bounding box center [725, 486] width 8 height 19
type input "[DATE]"
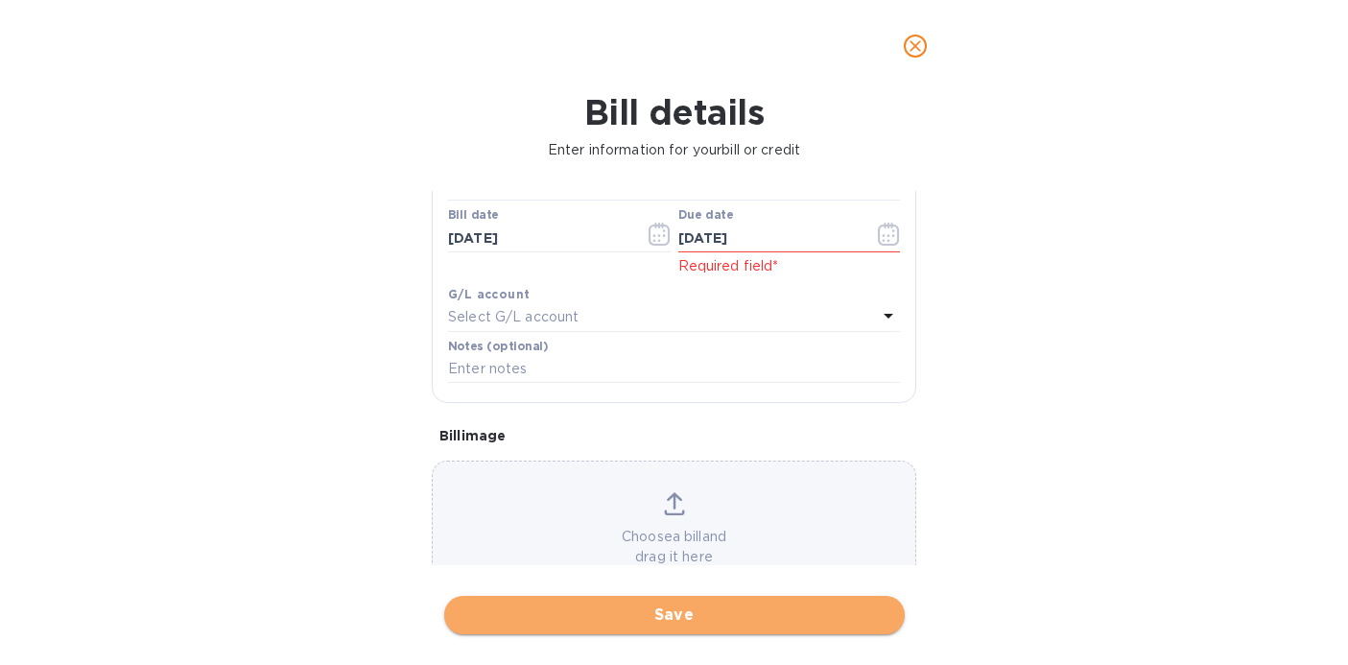
click at [610, 616] on span "Save" at bounding box center [675, 615] width 430 height 23
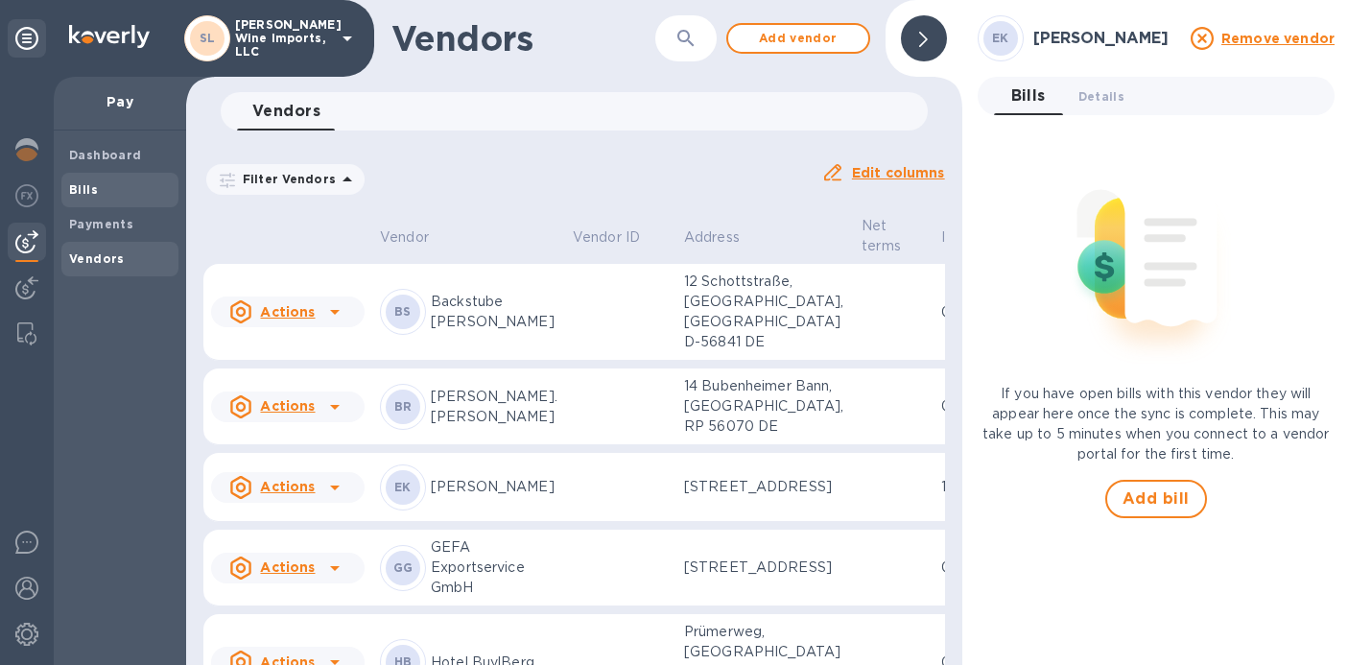
click at [114, 191] on span "Bills" at bounding box center [120, 189] width 102 height 19
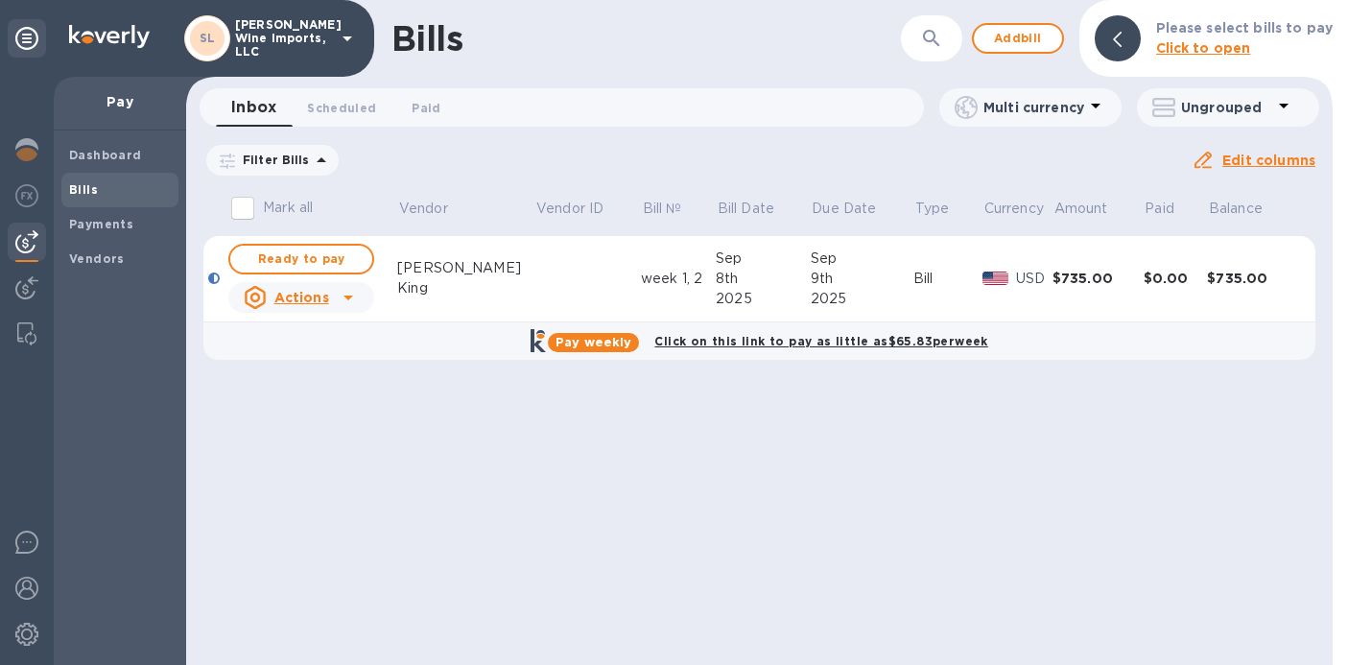
click at [285, 293] on u "Actions" at bounding box center [301, 297] width 55 height 15
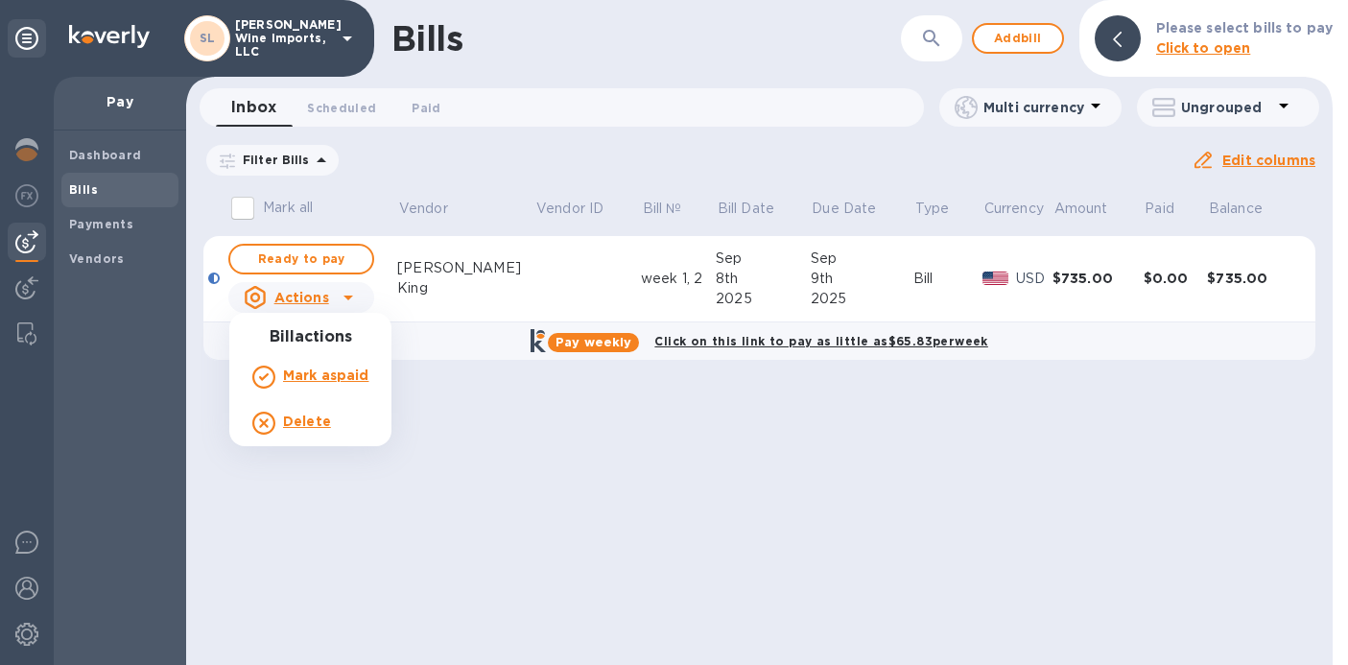
click at [297, 261] on div at bounding box center [674, 332] width 1348 height 665
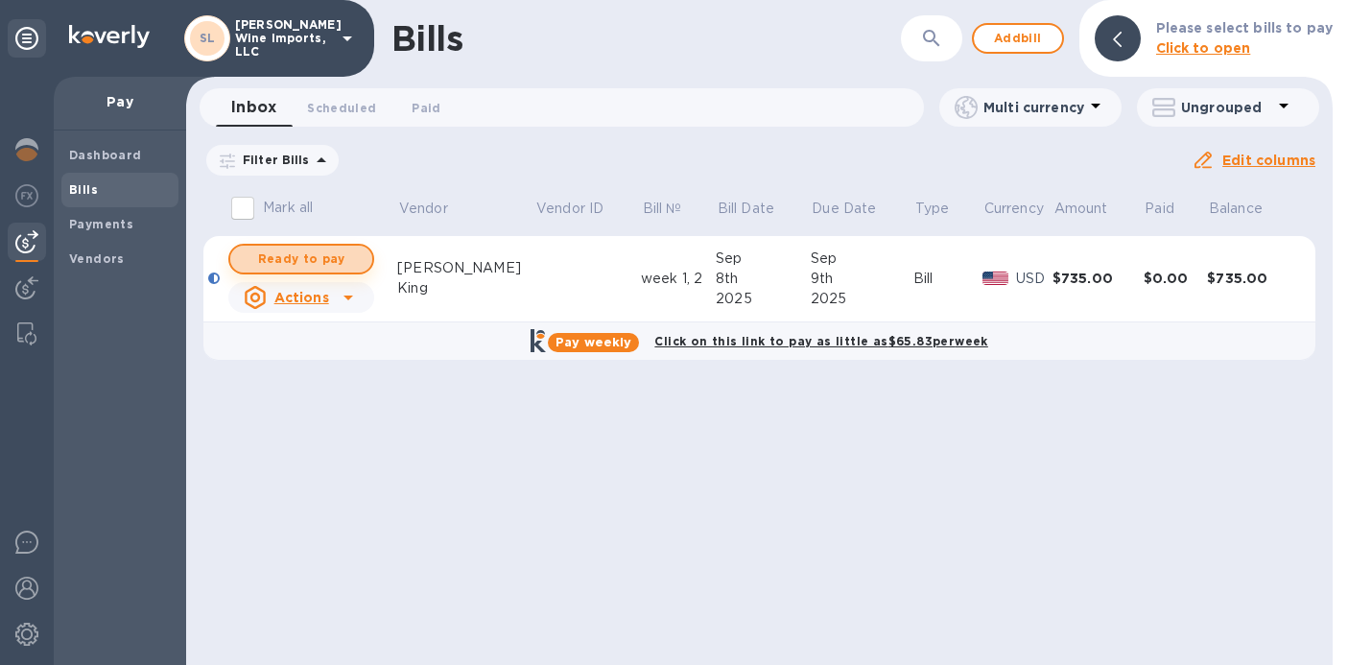
click at [297, 260] on span "Ready to pay" at bounding box center [301, 259] width 111 height 23
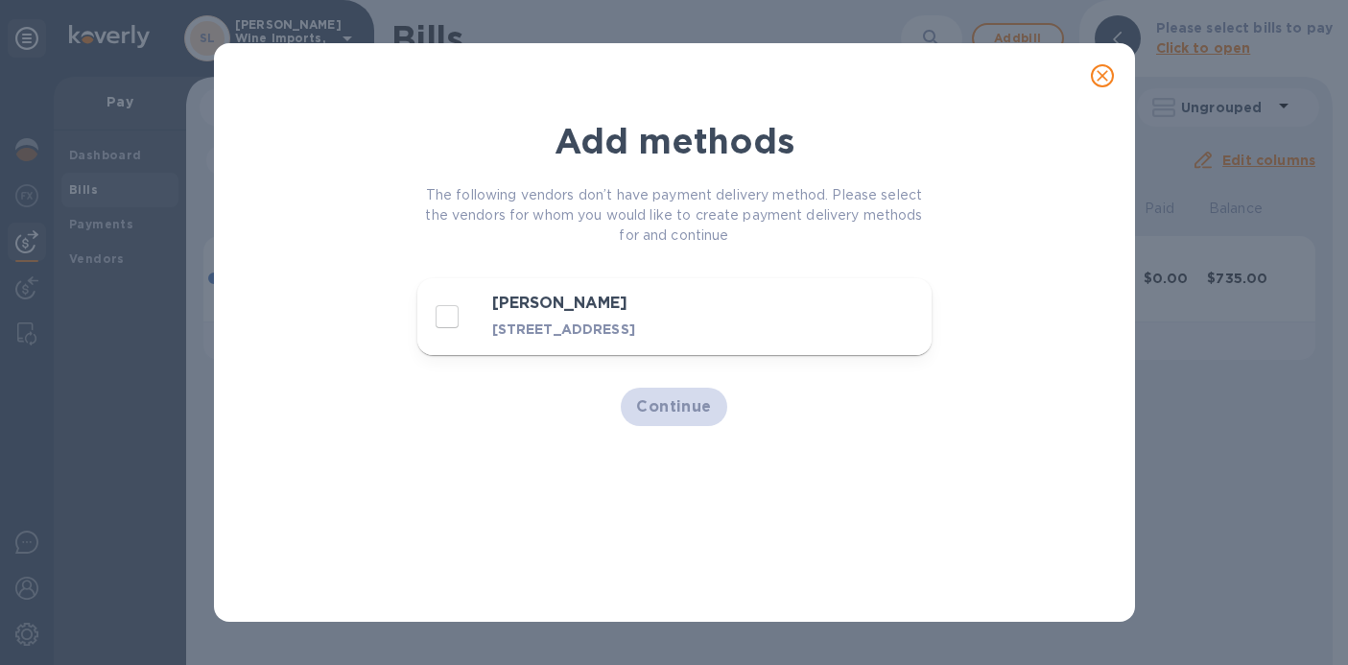
click at [445, 324] on input "decorative checkbox" at bounding box center [447, 317] width 40 height 40
checkbox input "true"
click at [679, 418] on span "Continue" at bounding box center [674, 406] width 76 height 23
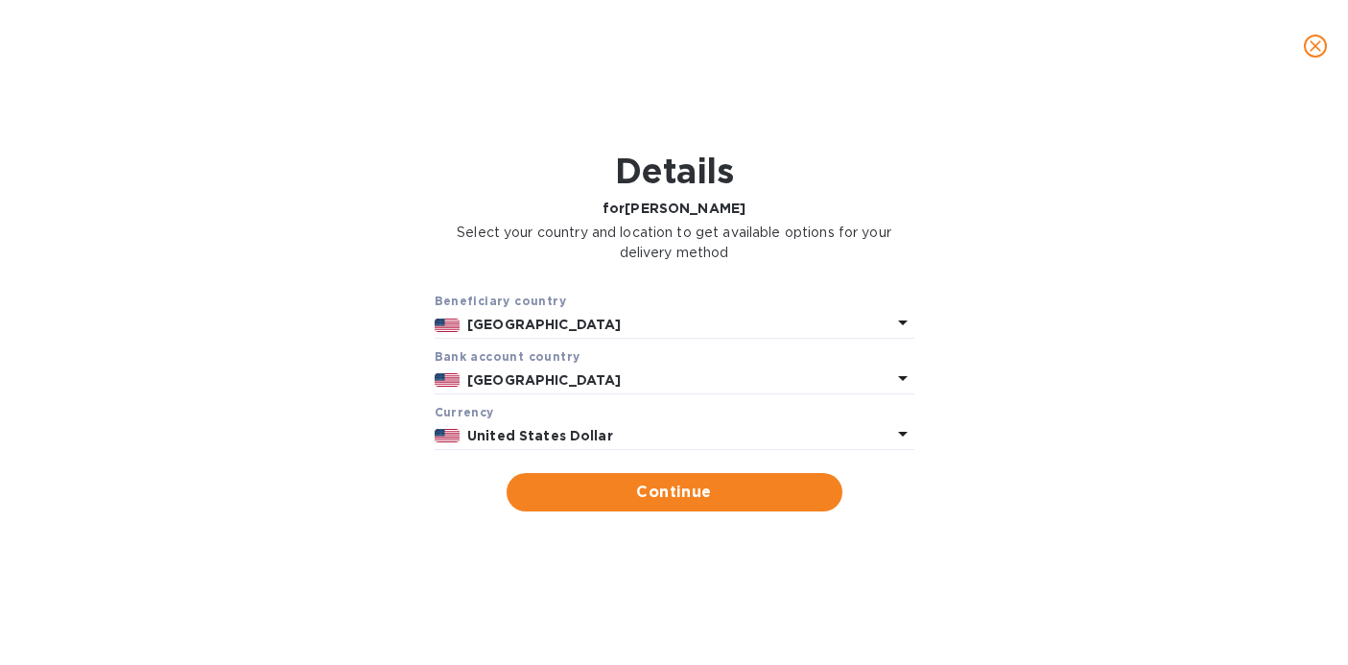
click at [641, 326] on p "[GEOGRAPHIC_DATA]" at bounding box center [678, 325] width 423 height 20
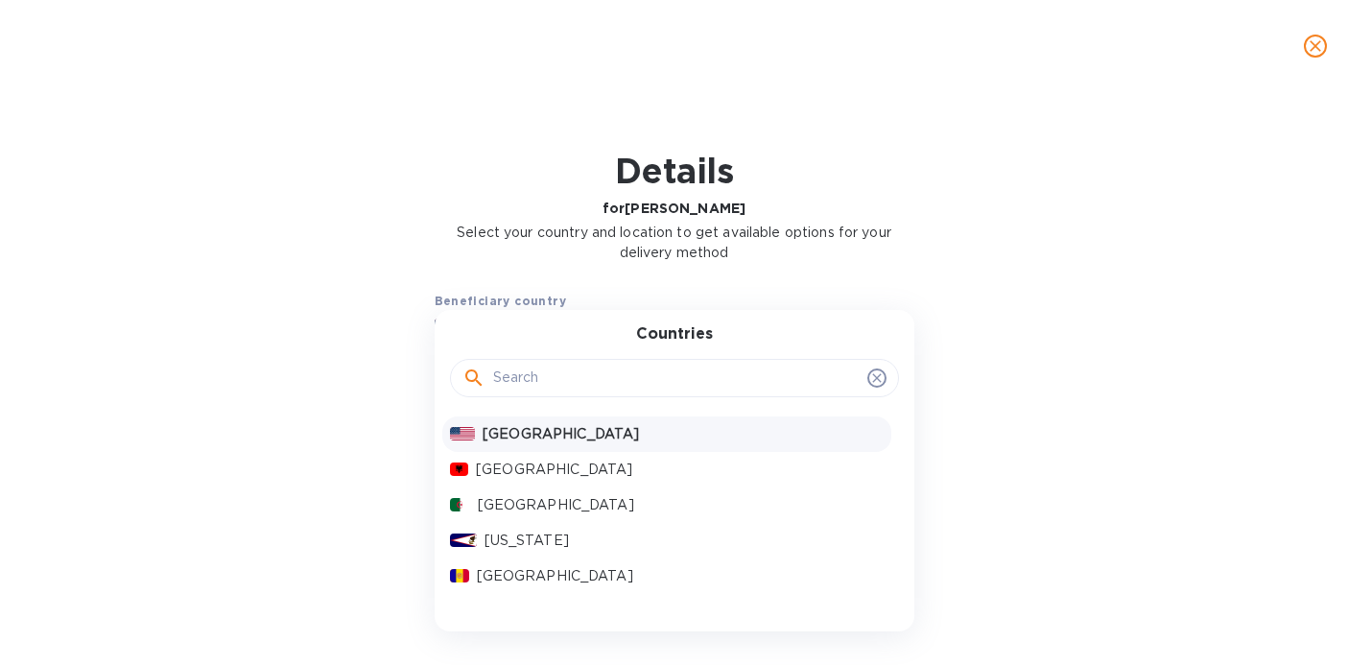
click at [614, 380] on input "text" at bounding box center [676, 378] width 367 height 29
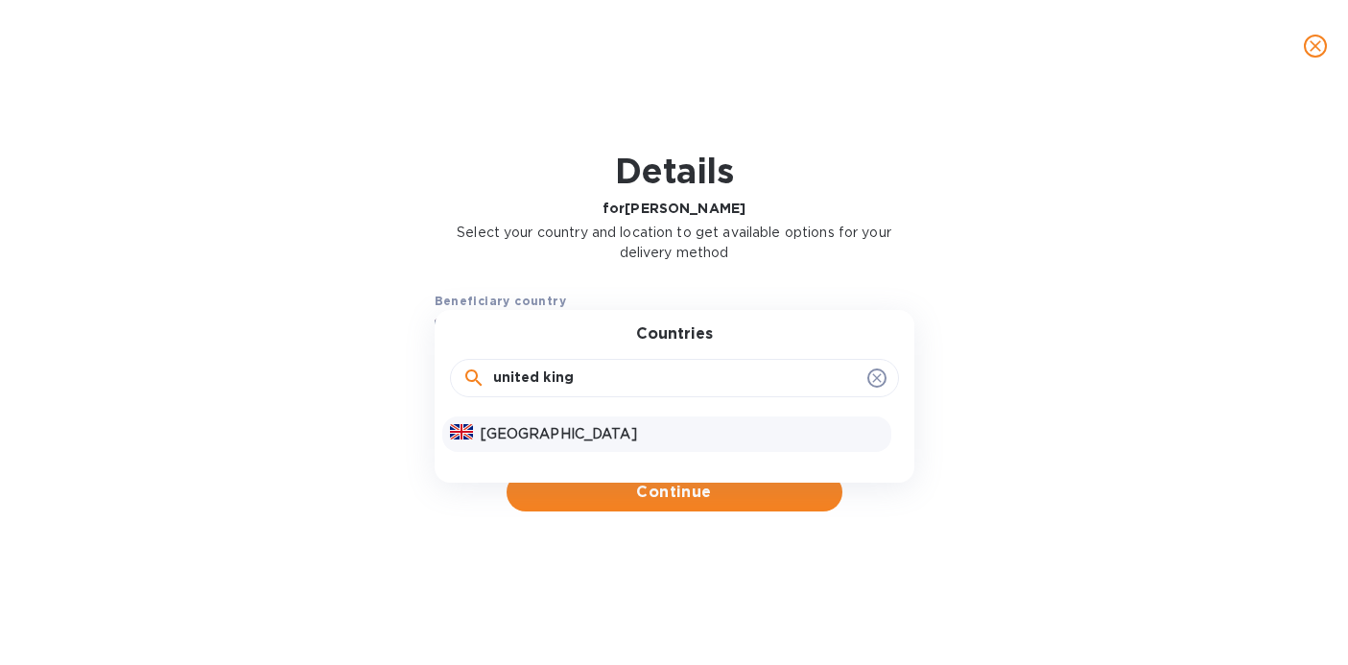
type input "united king"
click at [610, 432] on p "[GEOGRAPHIC_DATA]" at bounding box center [682, 434] width 403 height 20
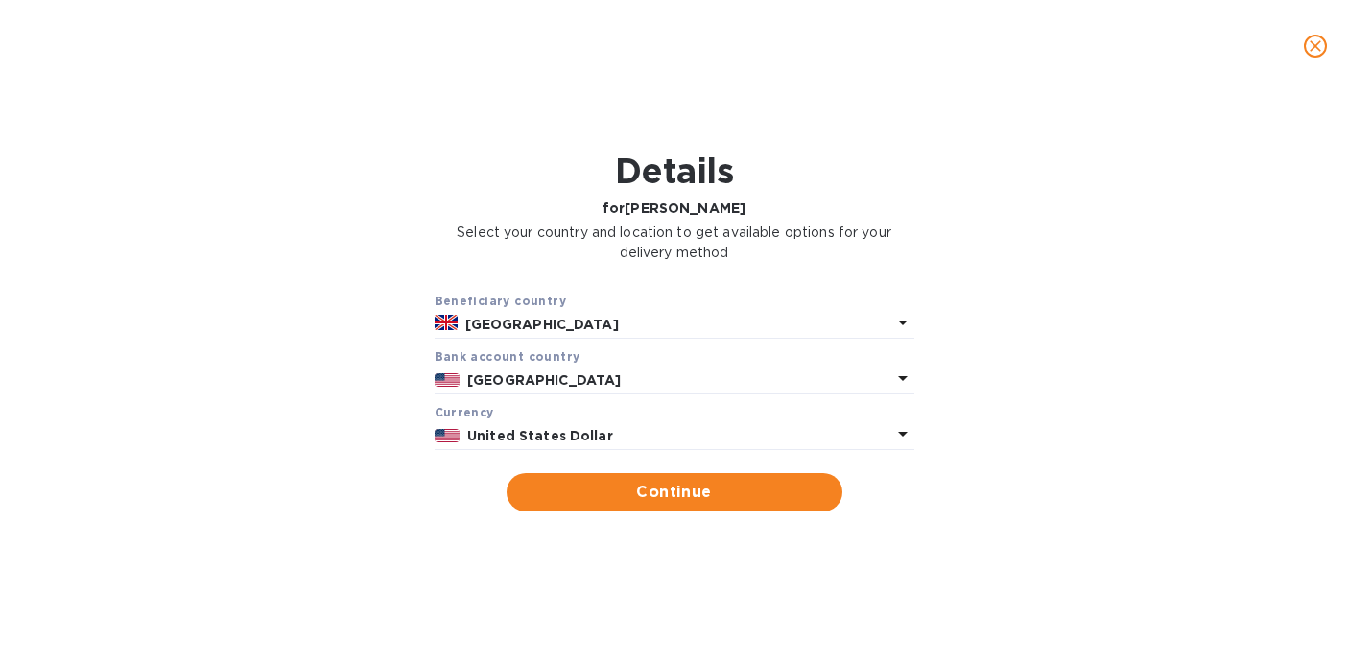
click at [609, 384] on p "[GEOGRAPHIC_DATA]" at bounding box center [678, 380] width 423 height 20
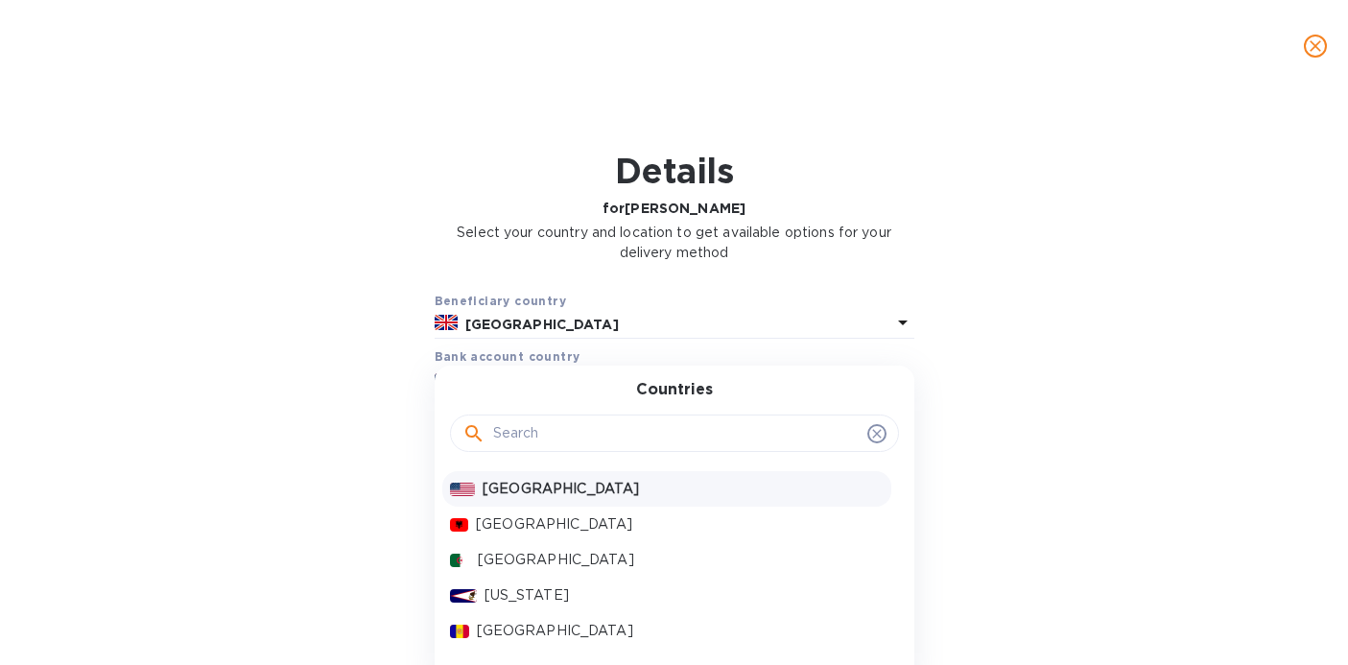
click at [601, 425] on input "text" at bounding box center [676, 433] width 367 height 29
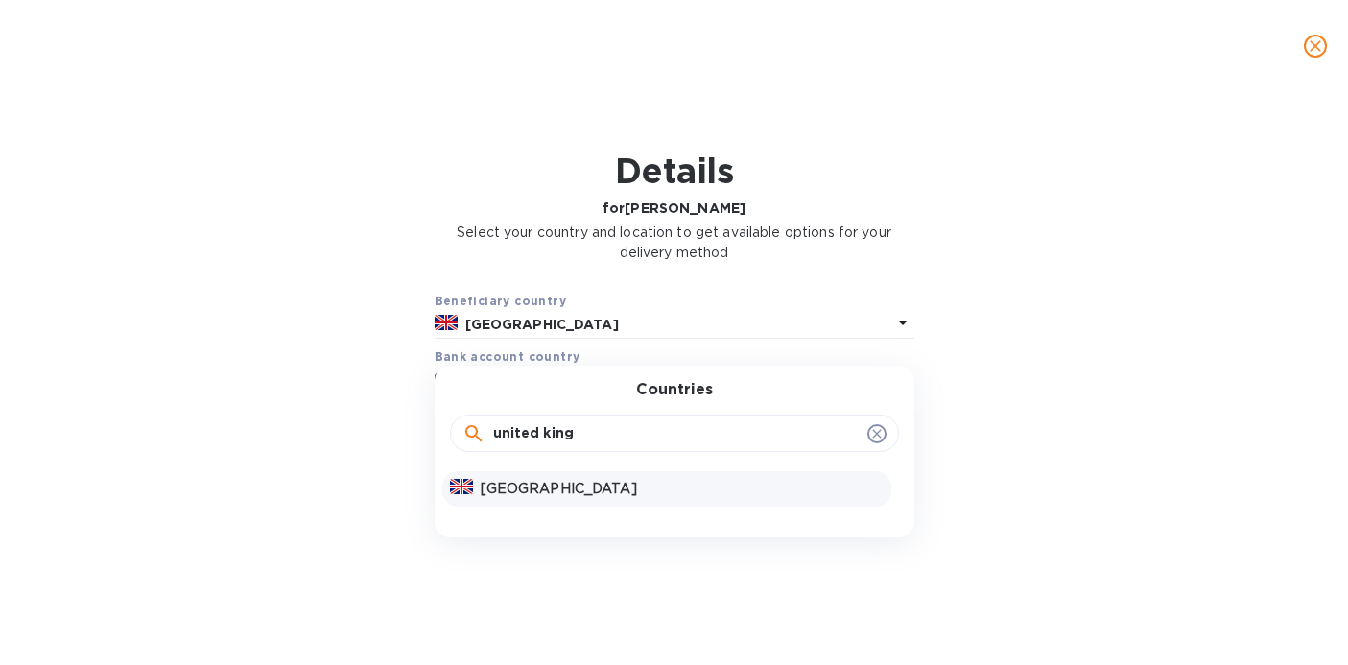
type input "united king"
click at [611, 486] on p "[GEOGRAPHIC_DATA]" at bounding box center [682, 489] width 403 height 20
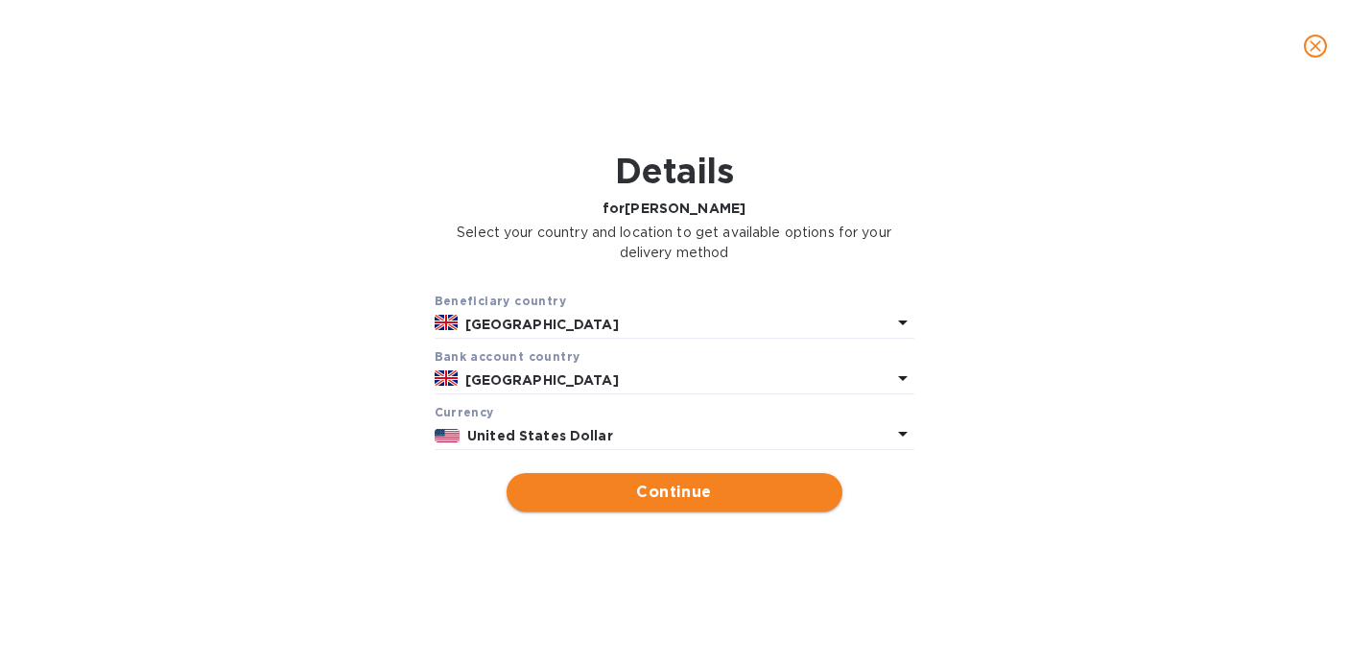
click at [611, 492] on span "Continue" at bounding box center [674, 492] width 305 height 23
type input "[PERSON_NAME]"
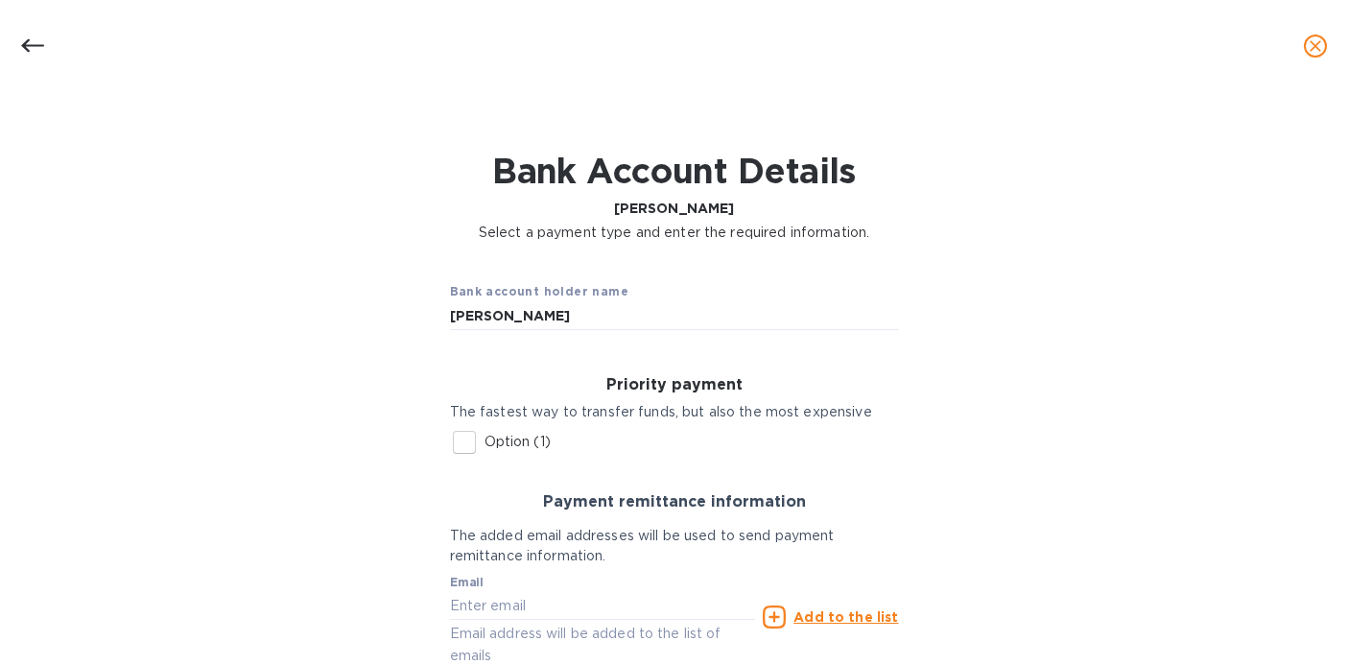
scroll to position [167, 0]
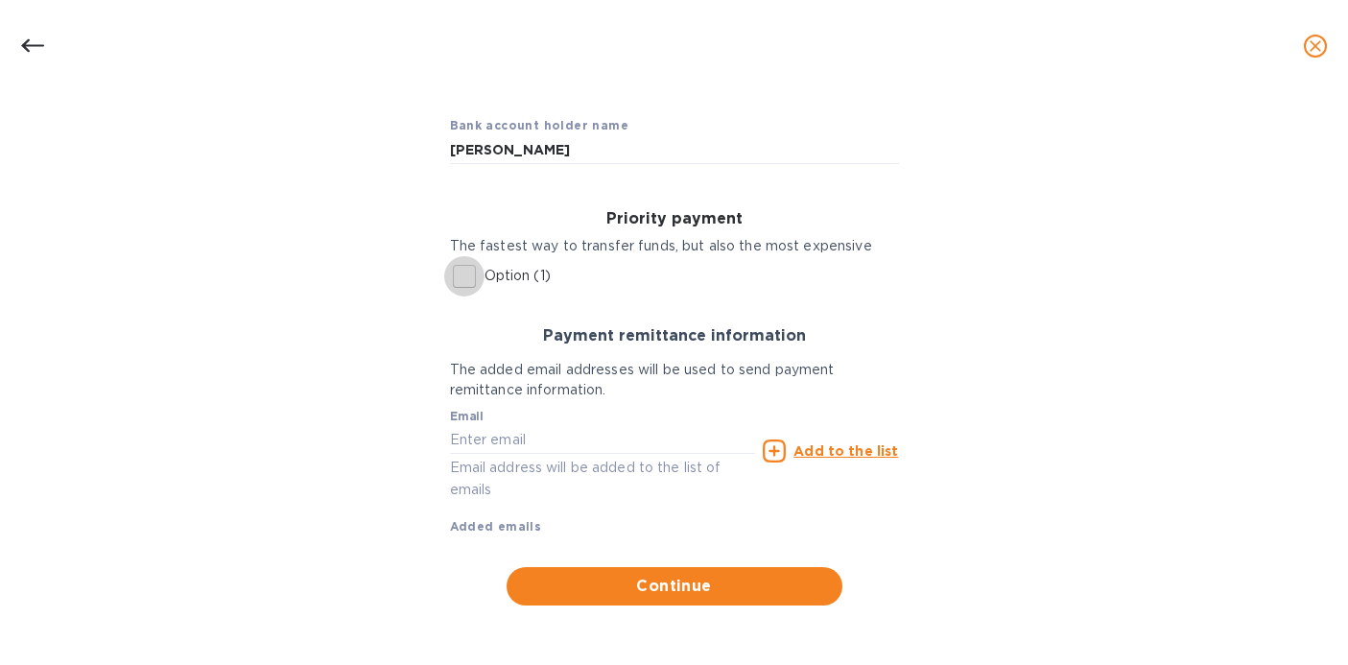
click at [467, 278] on input "Option (1)" at bounding box center [464, 276] width 40 height 40
checkbox input "true"
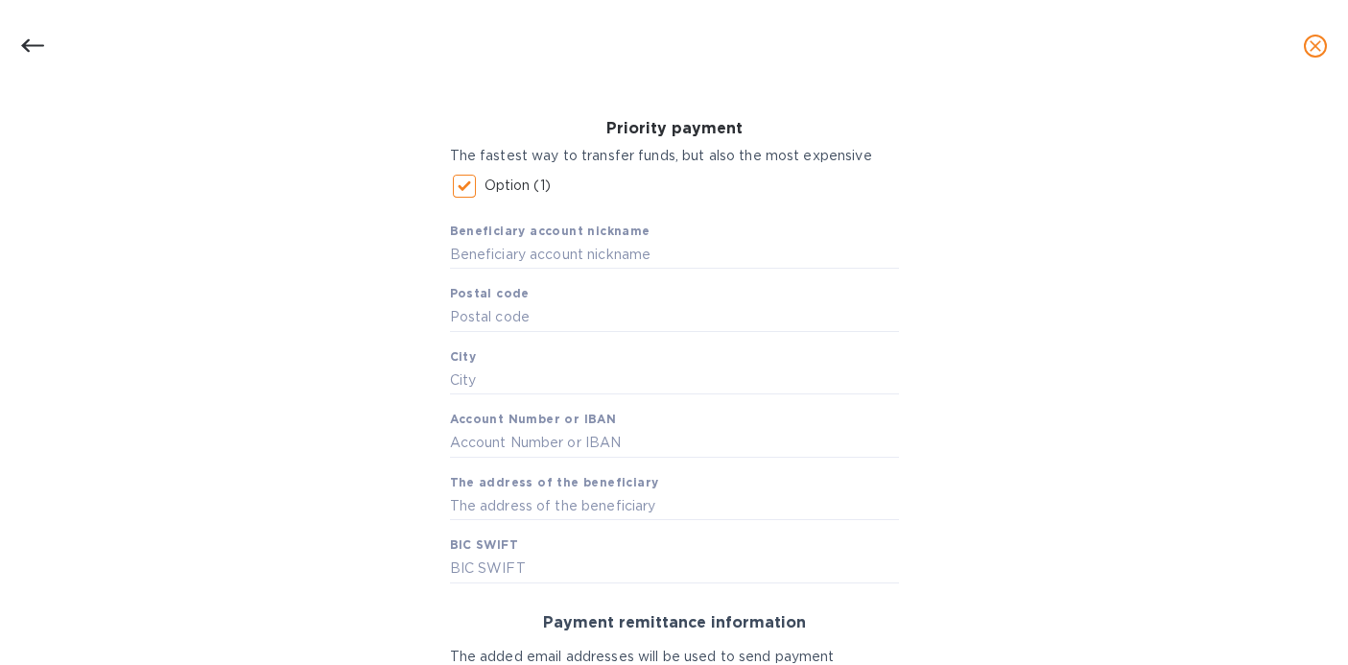
scroll to position [266, 0]
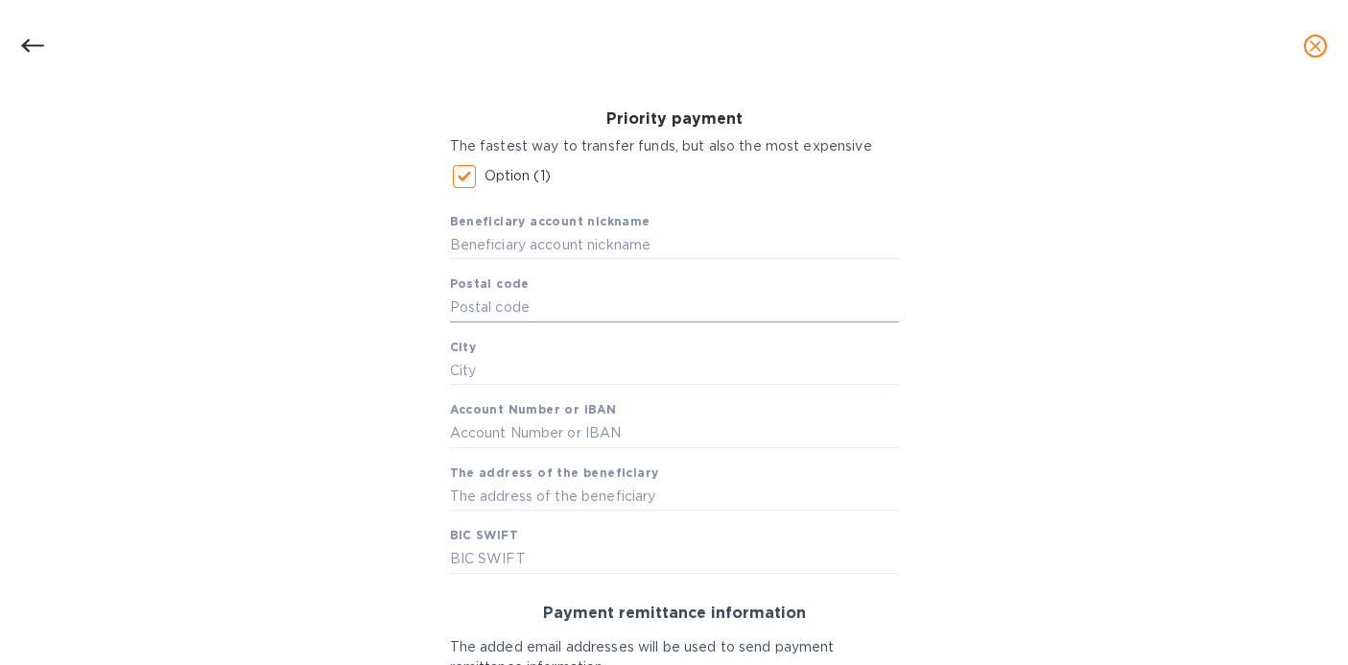
click at [488, 308] on input "text" at bounding box center [674, 308] width 449 height 29
click at [486, 251] on input "text" at bounding box center [674, 245] width 449 height 29
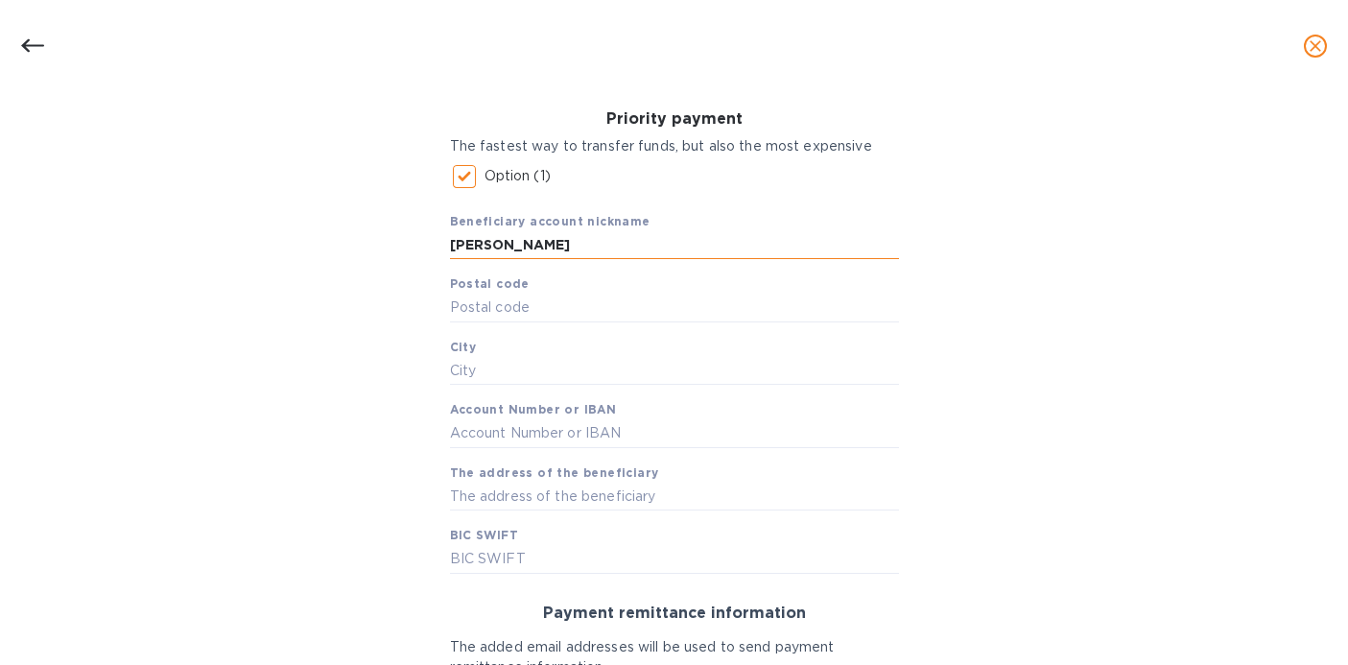
type input "[PERSON_NAME]"
click at [557, 442] on input "text" at bounding box center [674, 433] width 449 height 29
paste input "21394224409"
type input "21394224409"
click at [524, 568] on input "text" at bounding box center [674, 559] width 449 height 29
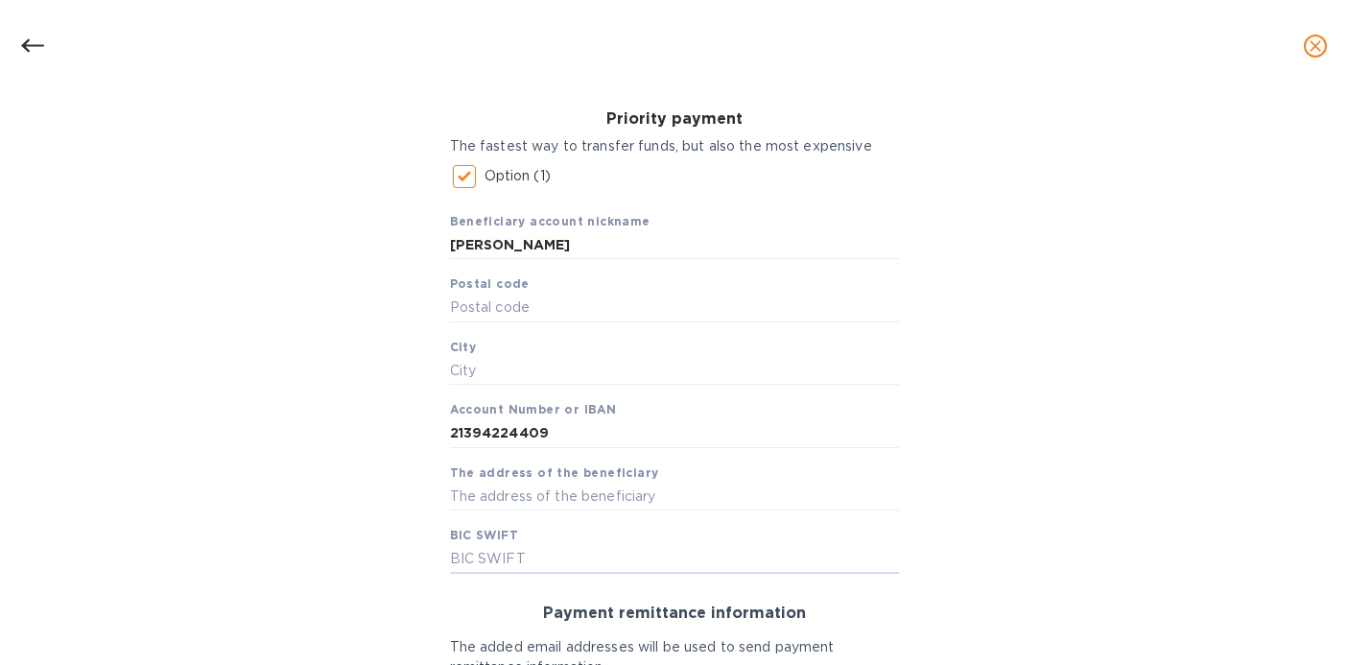
paste input "REVOUS31"
type input "REVOUS31"
click at [525, 501] on input "text" at bounding box center [674, 497] width 449 height 29
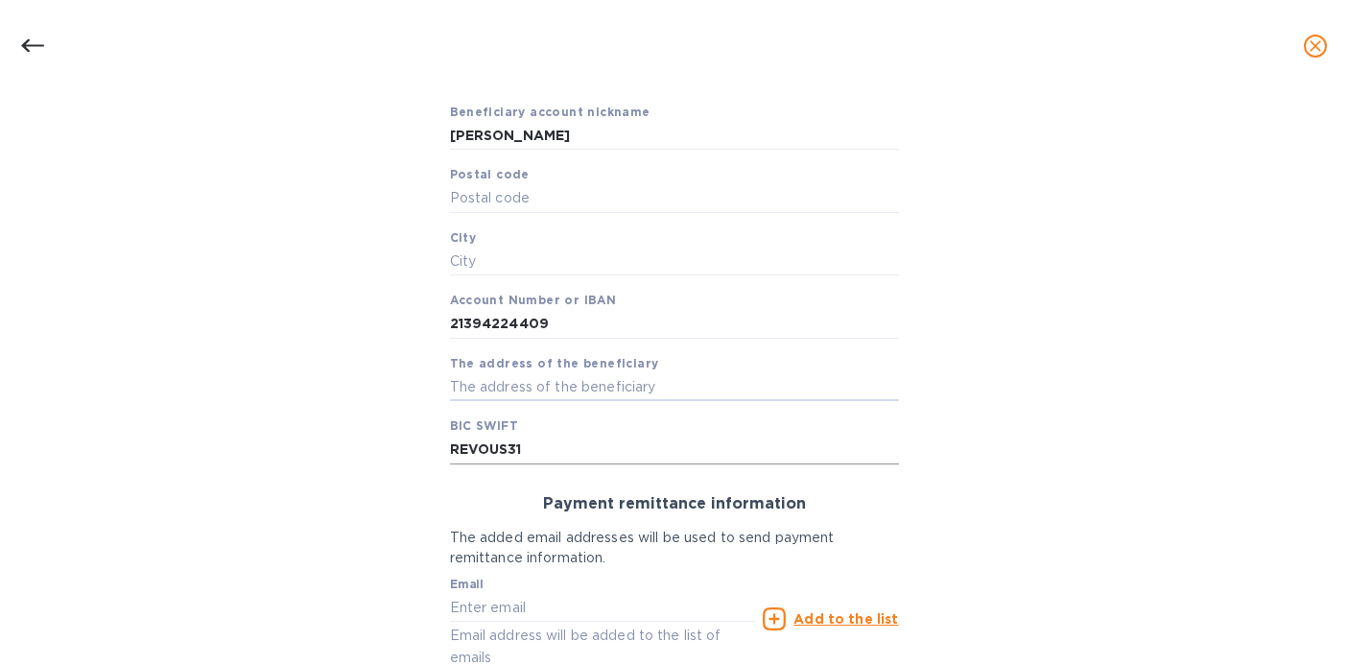
scroll to position [442, 0]
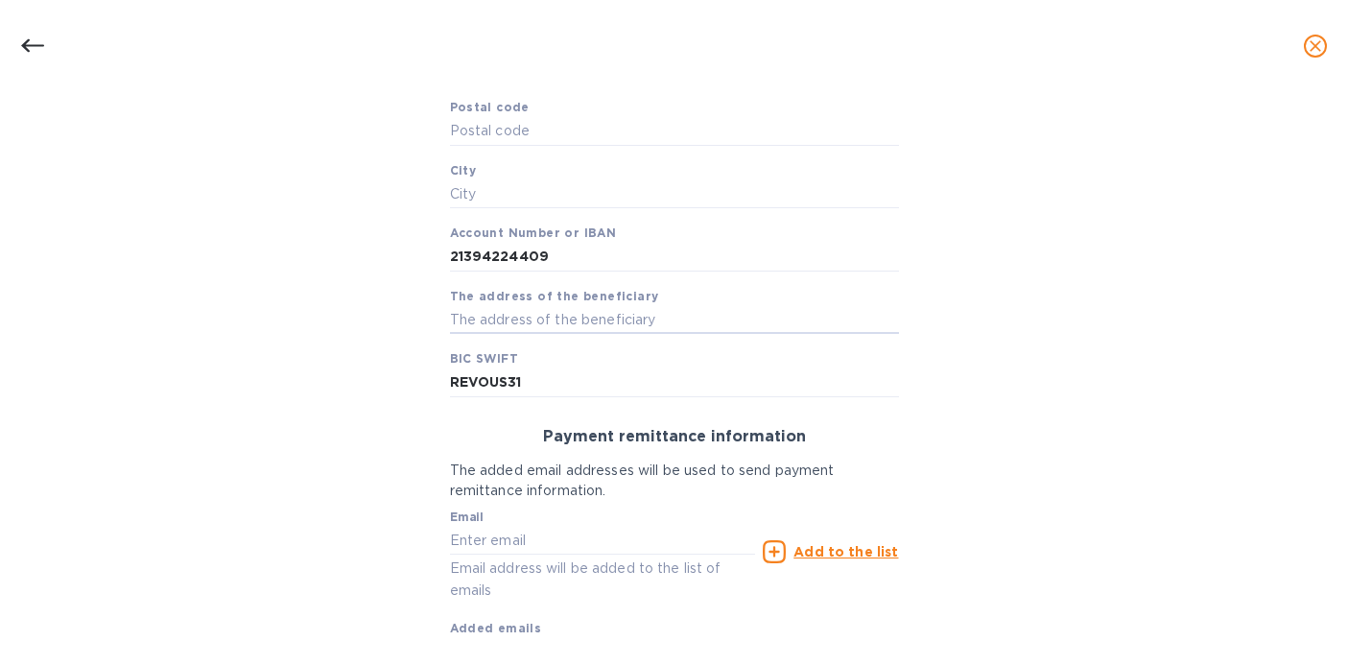
click at [383, 468] on div "Bank account holder name [PERSON_NAME] Priority payment The fastest way to tran…" at bounding box center [674, 265] width 1298 height 906
click at [487, 540] on input "text" at bounding box center [603, 540] width 306 height 29
type input "e"
paste input "[EMAIL_ADDRESS][PERSON_NAME][US_STATE][DOMAIN_NAME]"
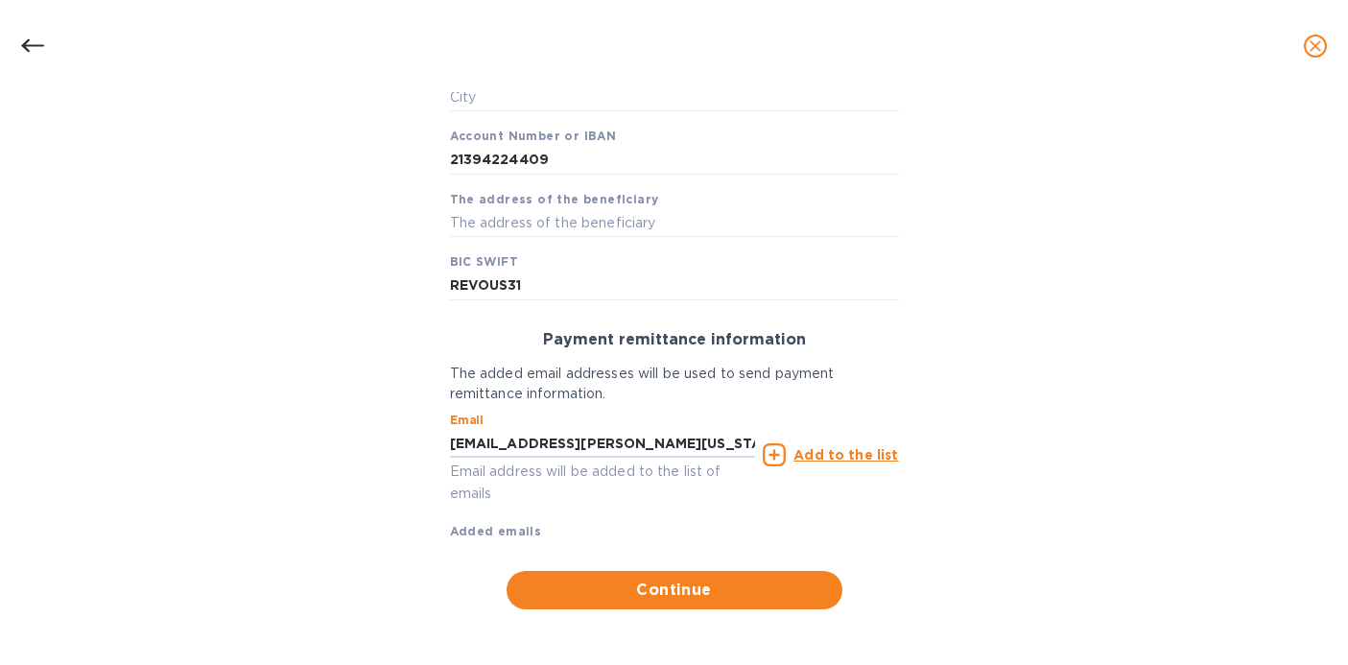
scroll to position [544, 0]
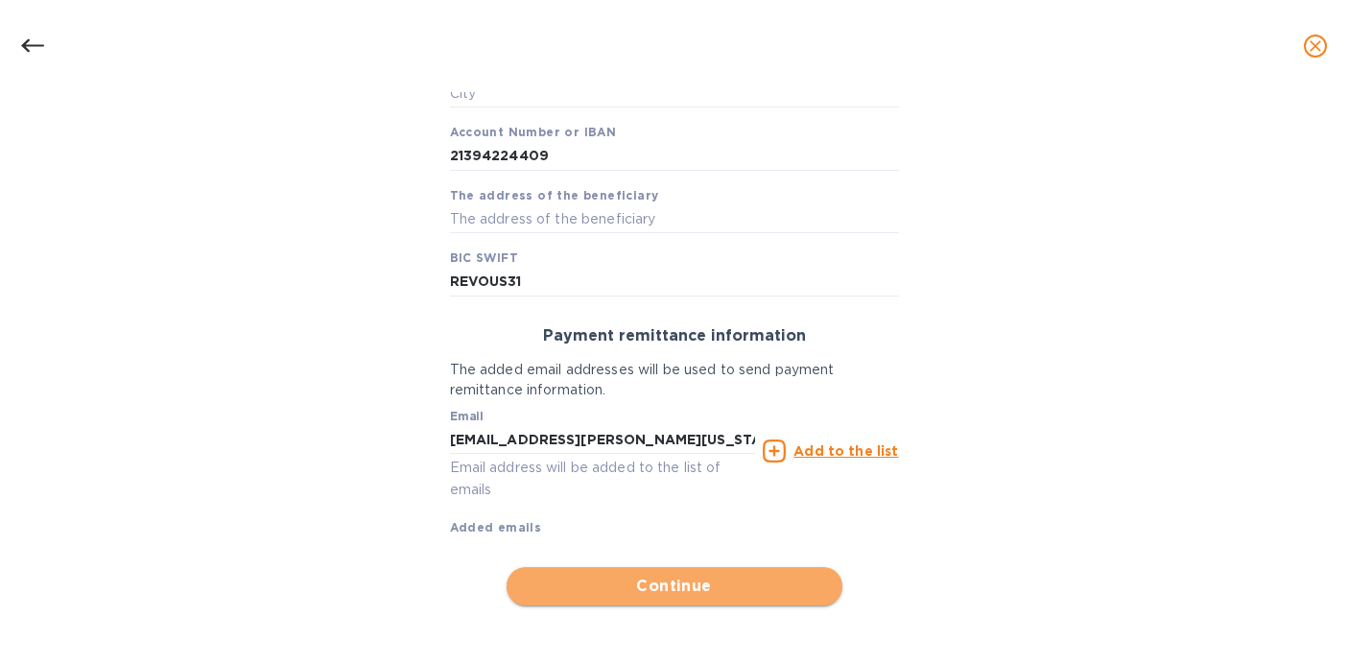
click at [726, 592] on span "Continue" at bounding box center [674, 586] width 305 height 23
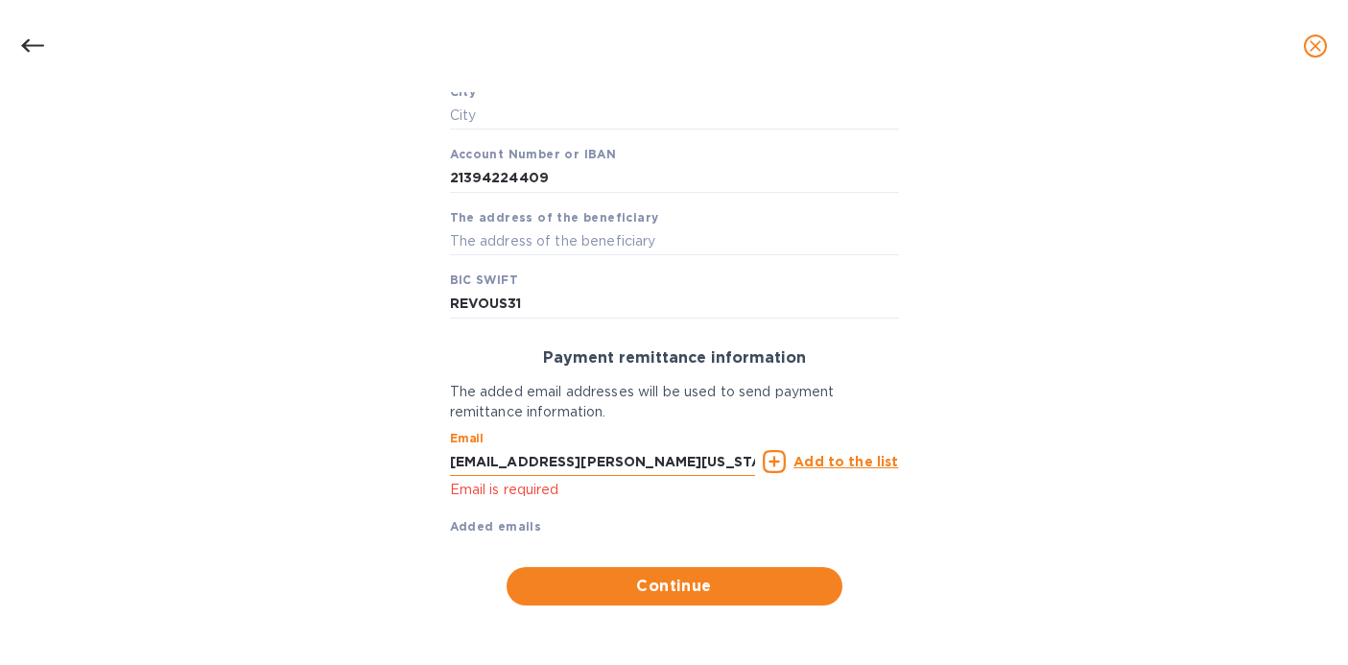
click at [583, 463] on input "[EMAIL_ADDRESS][PERSON_NAME][US_STATE][DOMAIN_NAME]" at bounding box center [603, 461] width 306 height 29
type input "[EMAIL_ADDRESS][PERSON_NAME][US_STATE][DOMAIN_NAME]"
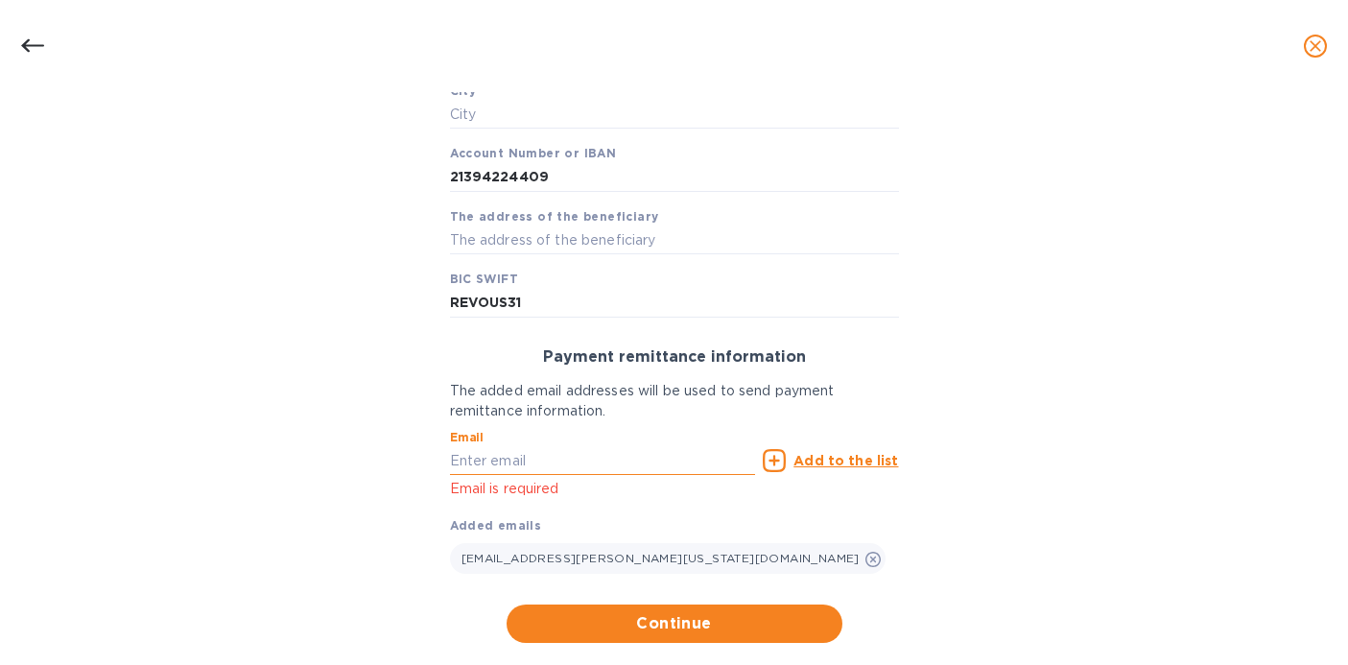
click at [555, 471] on input "text" at bounding box center [603, 460] width 306 height 29
paste input "[EMAIL_ADDRESS][PERSON_NAME][US_STATE][DOMAIN_NAME]"
type input "[EMAIL_ADDRESS][PERSON_NAME][US_STATE][DOMAIN_NAME]"
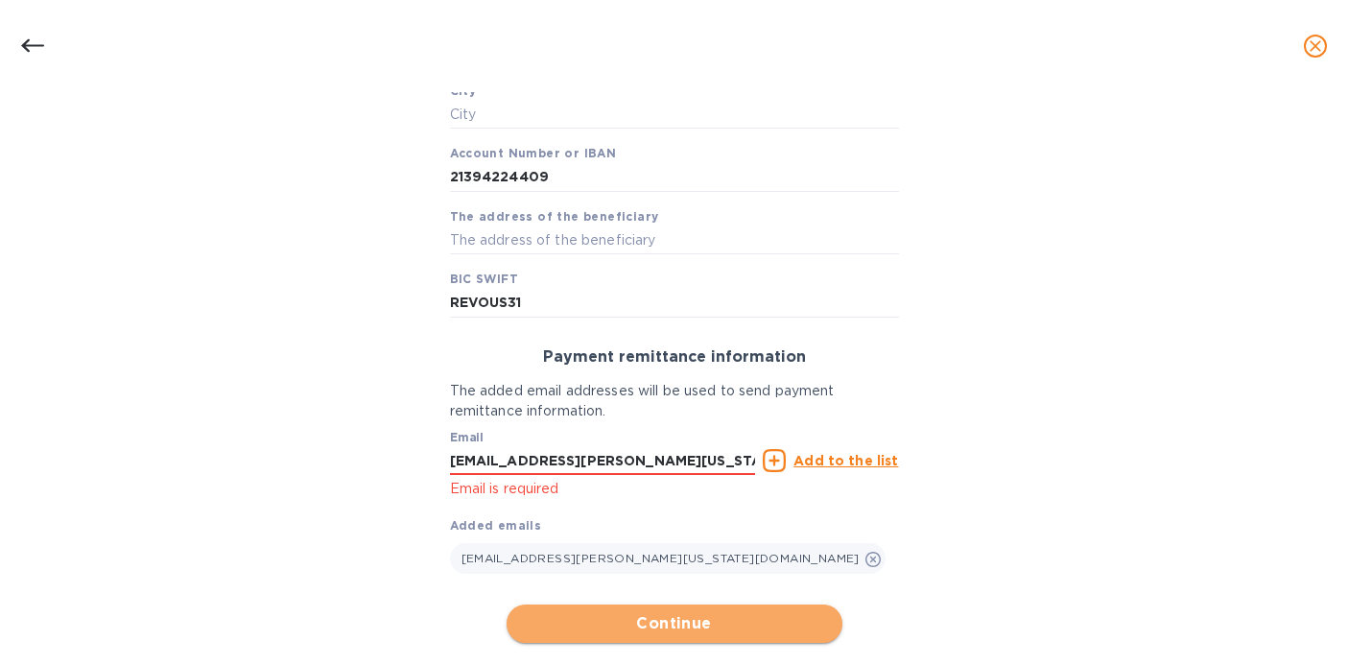
click at [568, 621] on span "Continue" at bounding box center [674, 623] width 305 height 23
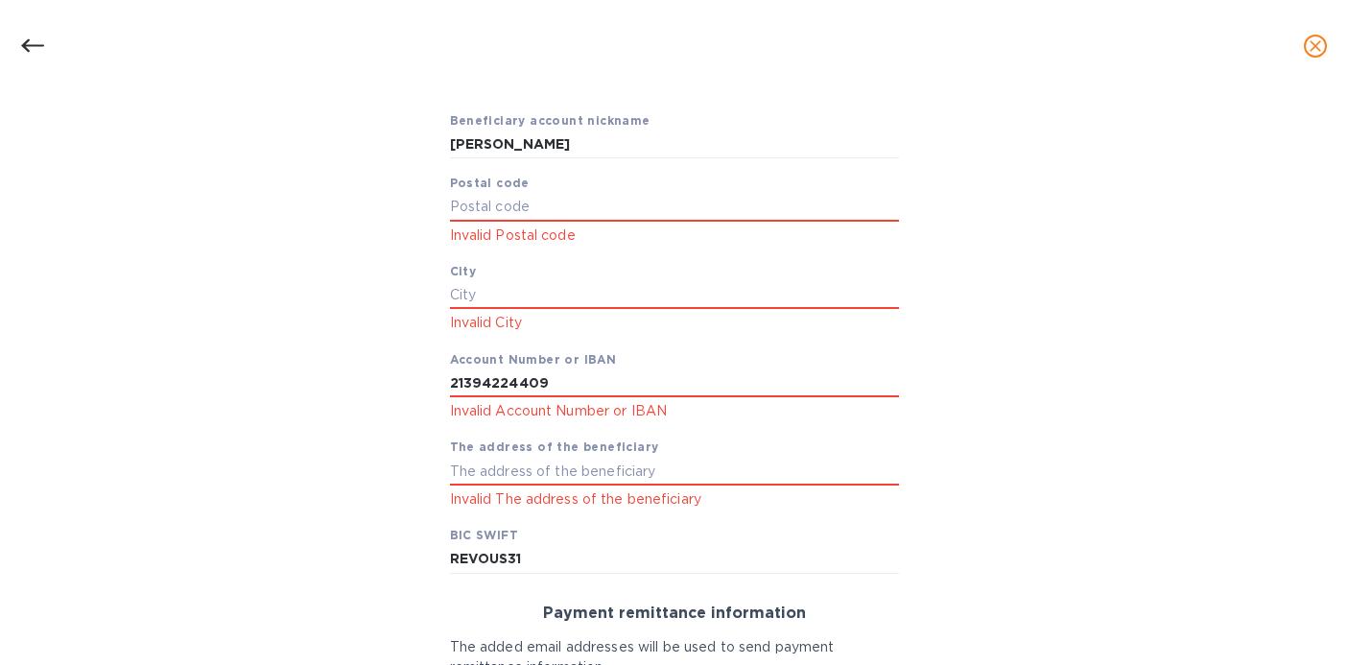
scroll to position [368, 0]
click at [1310, 47] on icon "close" at bounding box center [1315, 45] width 19 height 19
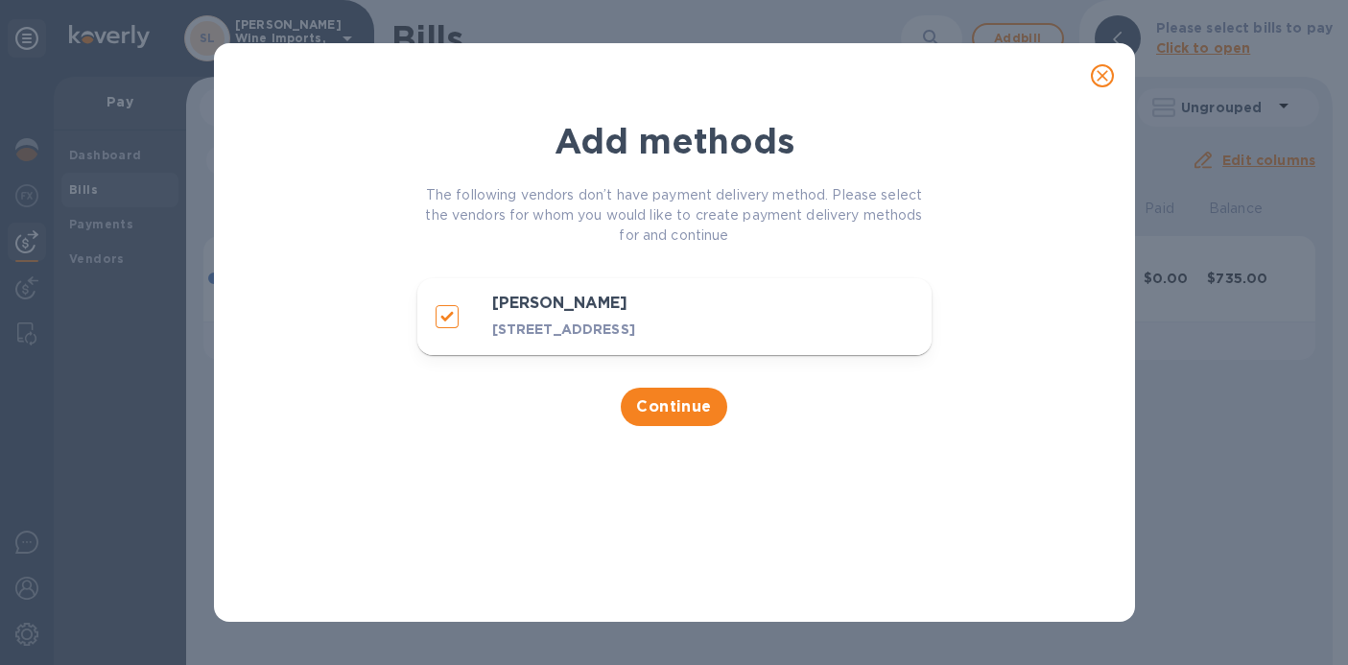
scroll to position [0, 0]
click at [677, 408] on button "Continue" at bounding box center [674, 407] width 107 height 38
